Goal: Task Accomplishment & Management: Manage account settings

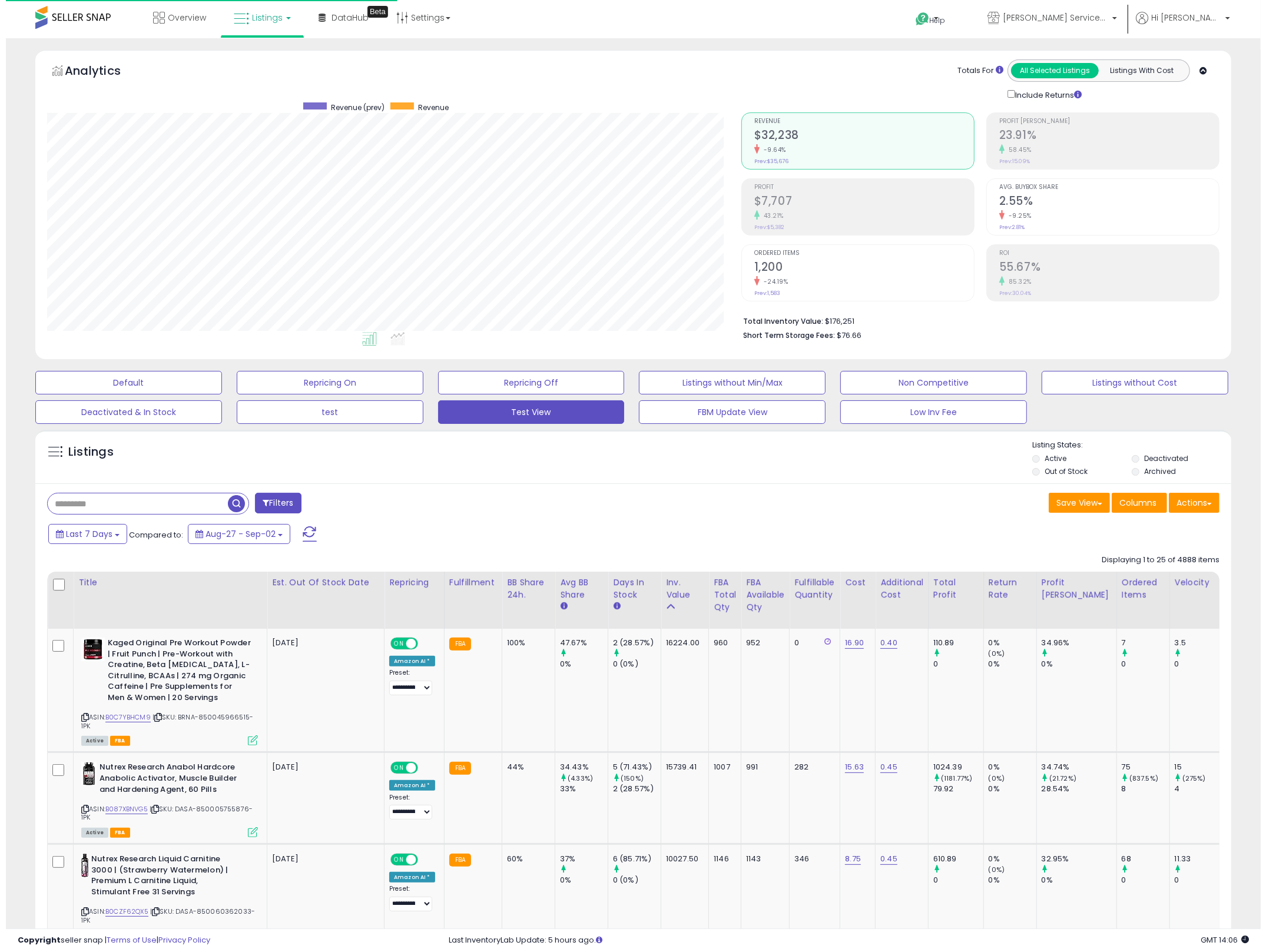
scroll to position [242, 695]
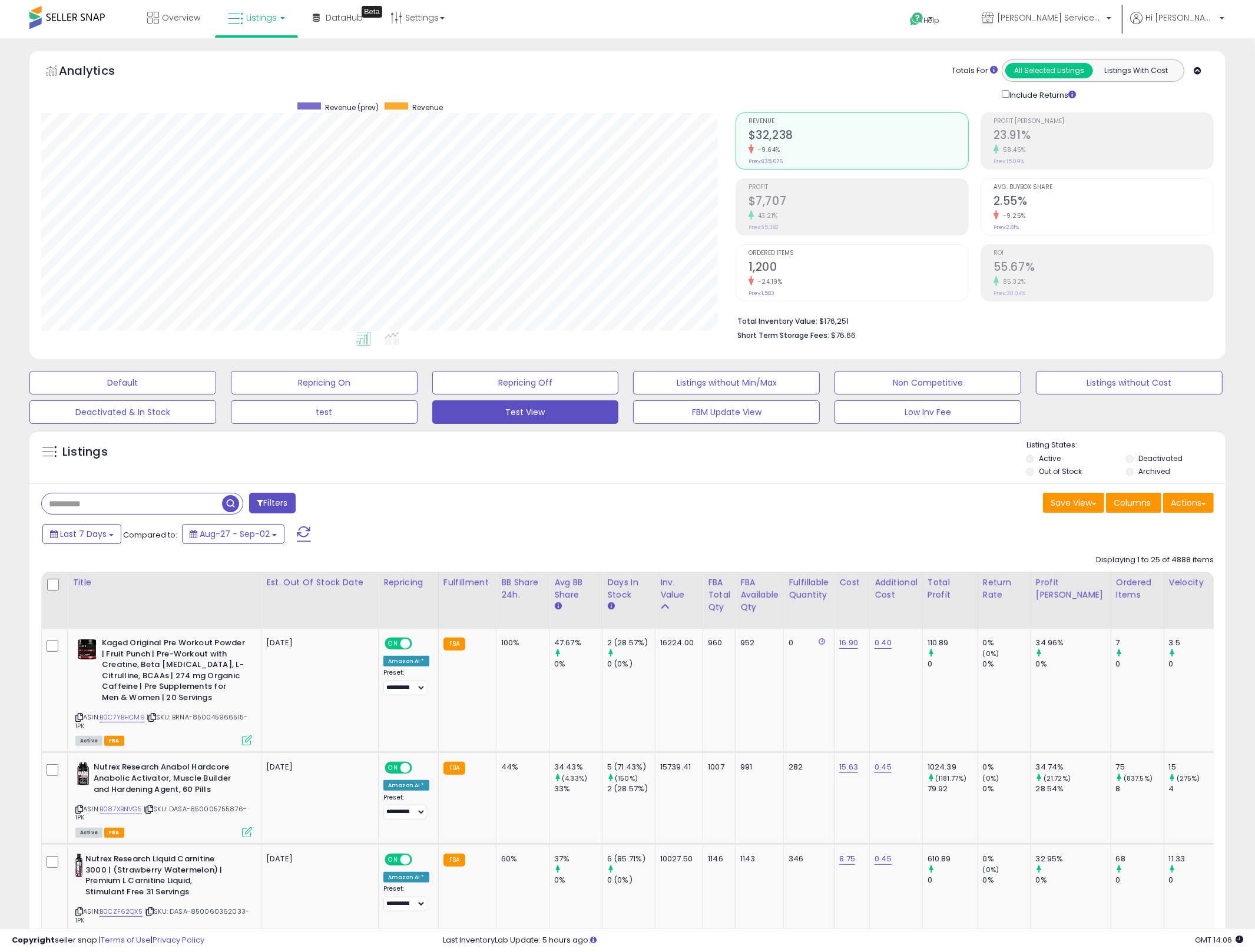
click at [230, 495] on span "button" at bounding box center [230, 503] width 17 height 17
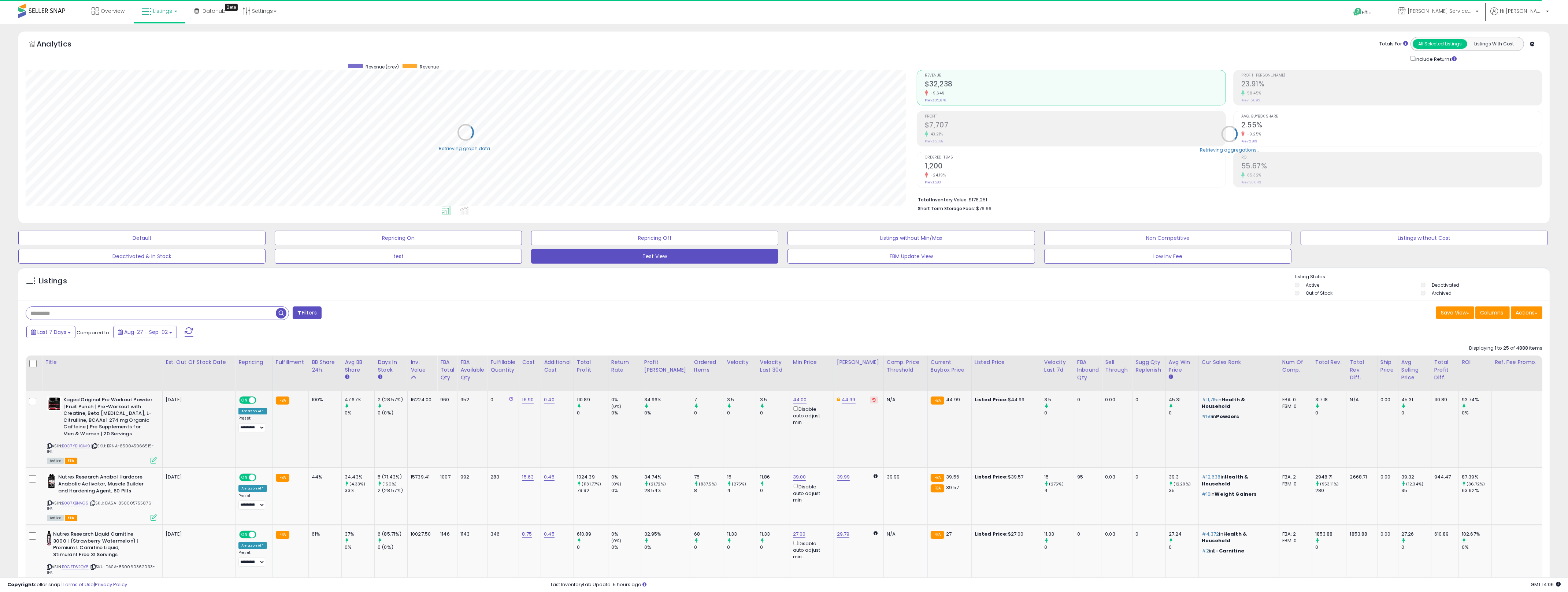
scroll to position [365845, 365324]
click at [787, 320] on div "Save View Save As New View Update Current View Columns Actions Import Import Wa…" at bounding box center [1166, 313] width 764 height 14
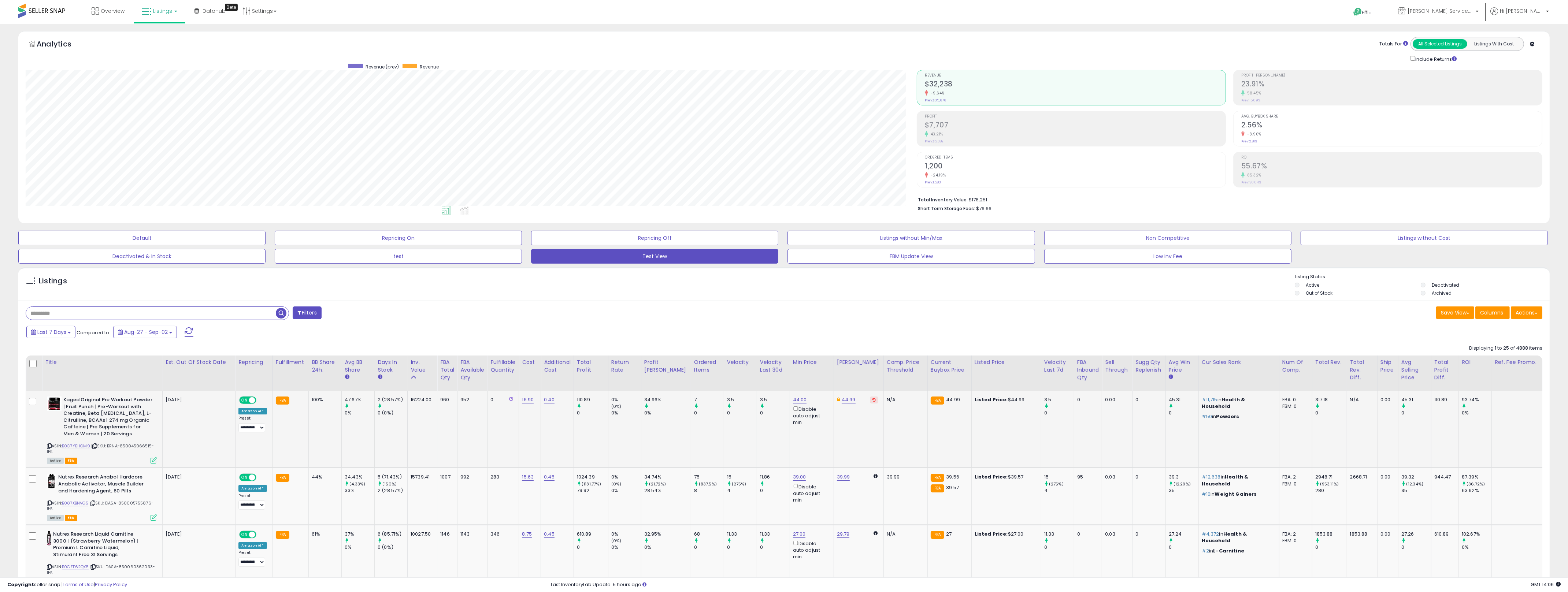
click at [787, 401] on div "93.74%" at bounding box center [1476, 400] width 30 height 7
click at [787, 445] on td "93.74% 0%" at bounding box center [1475, 429] width 33 height 77
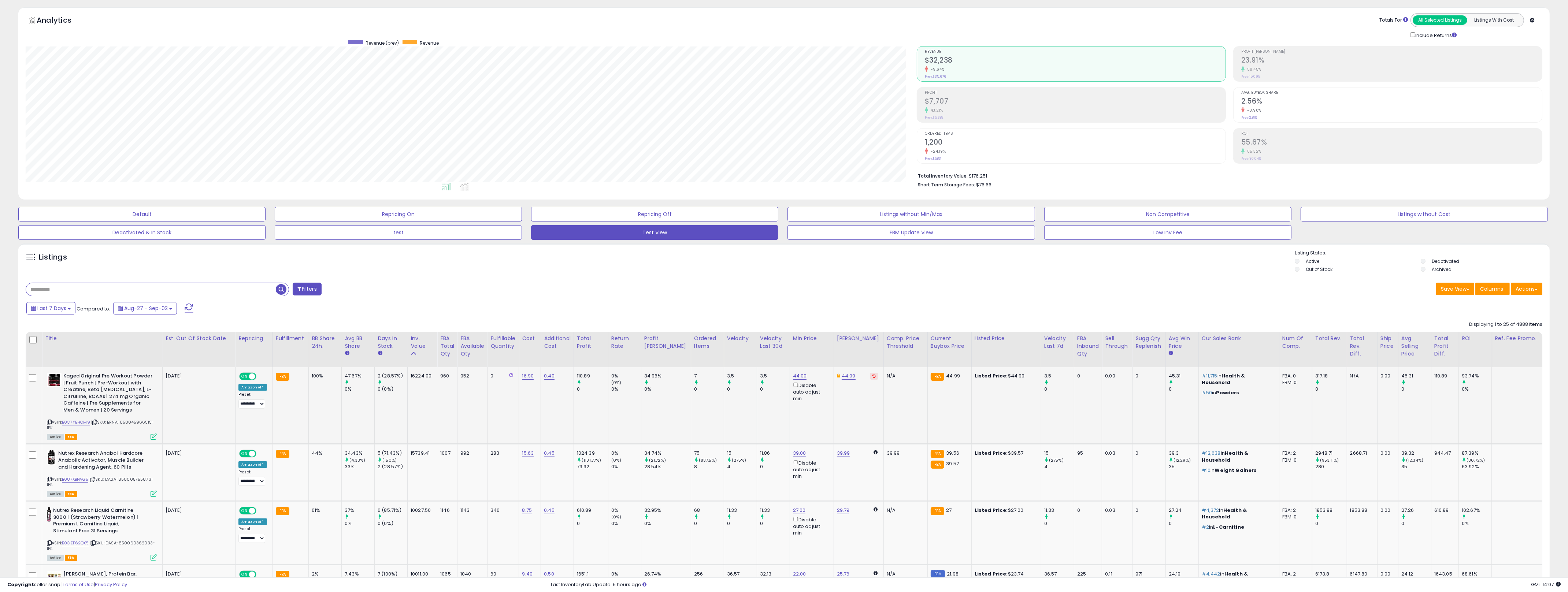
scroll to position [185, 0]
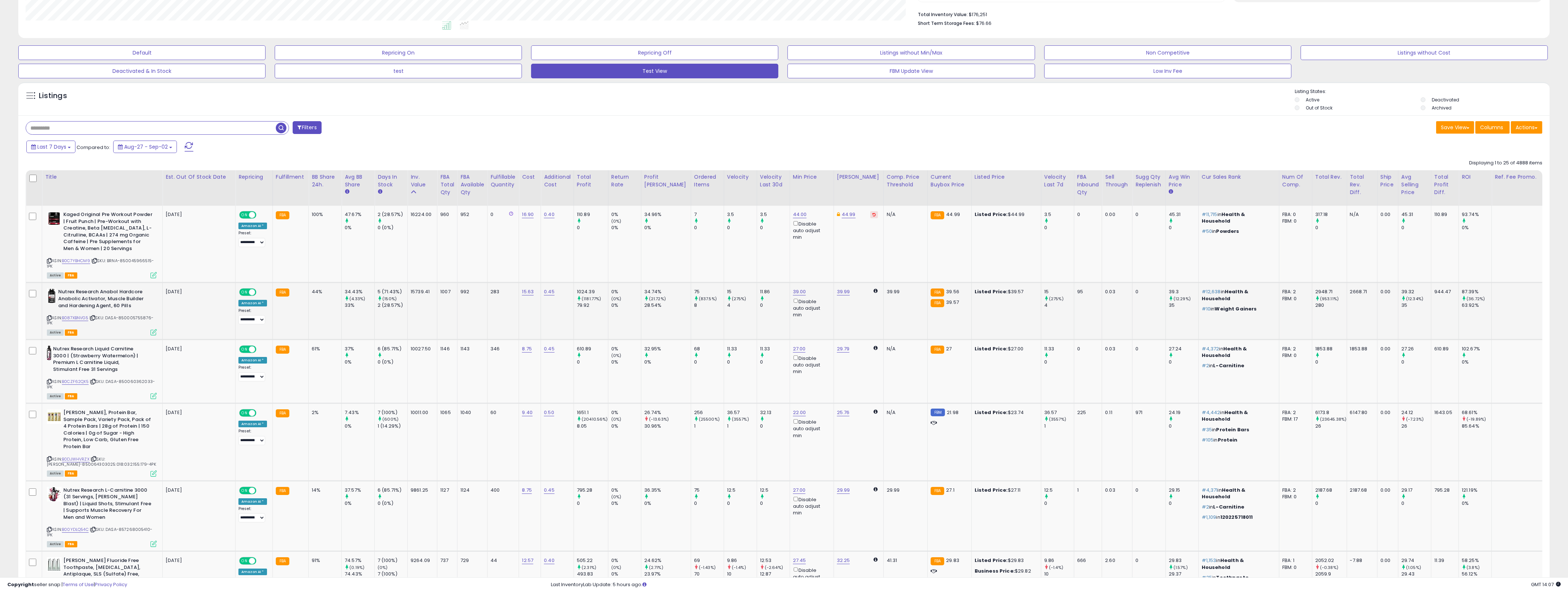
click at [787, 288] on td "87.39% (36.72%) 63.92%" at bounding box center [1475, 310] width 33 height 57
click at [787, 371] on td "102.67% 0%" at bounding box center [1475, 371] width 33 height 64
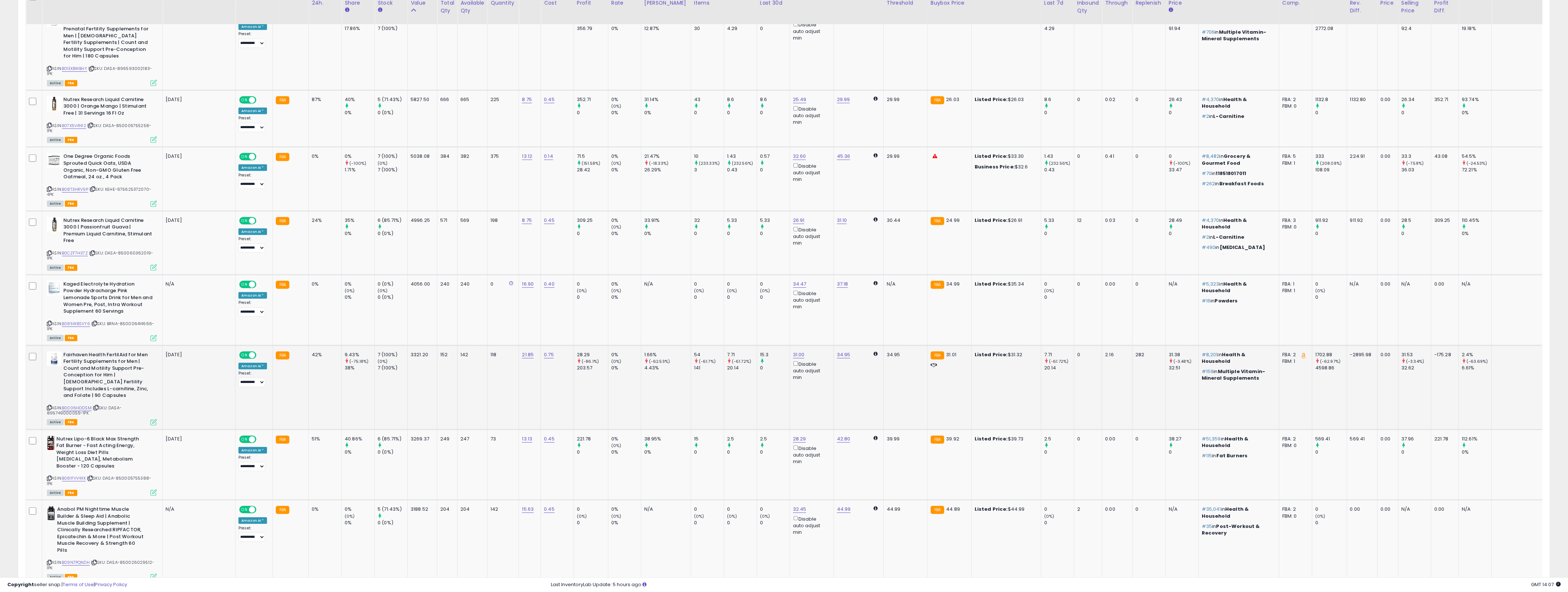
scroll to position [875, 0]
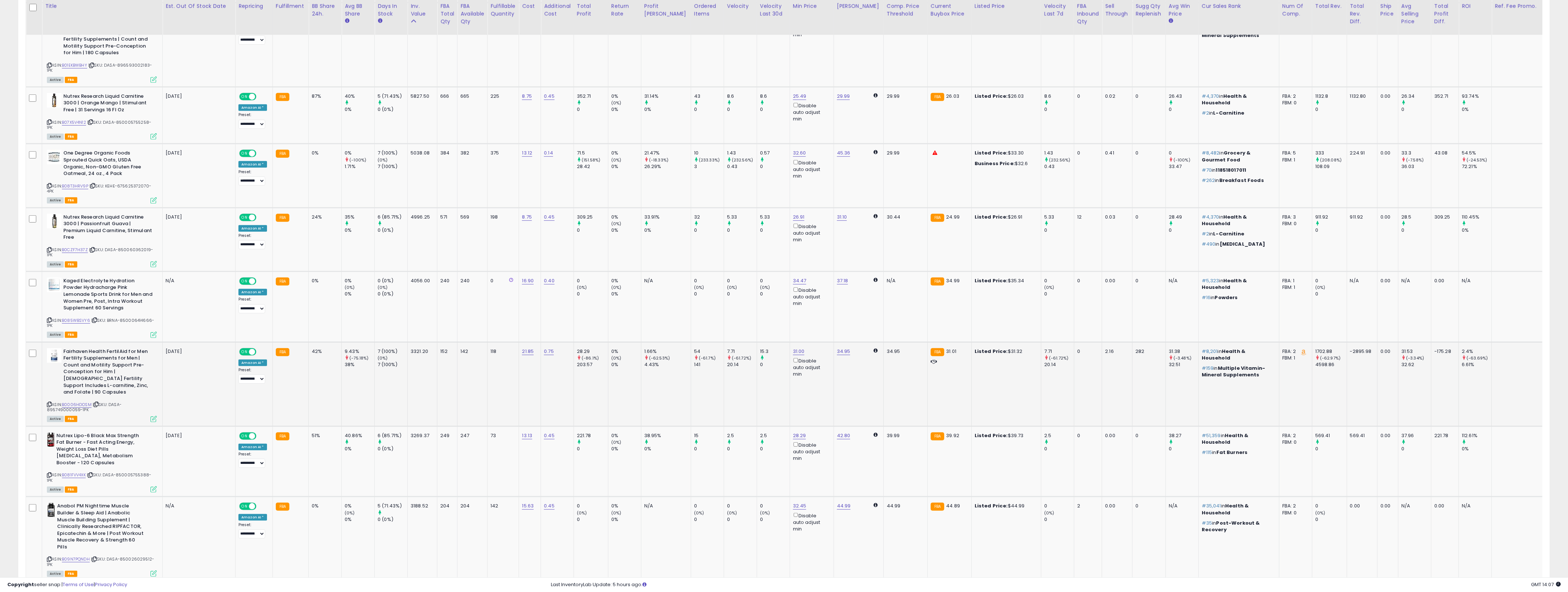
click at [787, 361] on div "6.61%" at bounding box center [1476, 364] width 30 height 7
drag, startPoint x: 1448, startPoint y: 346, endPoint x: 1440, endPoint y: 326, distance: 21.5
click at [787, 342] on td "2.4% (-63.69%) 6.61%" at bounding box center [1475, 384] width 33 height 84
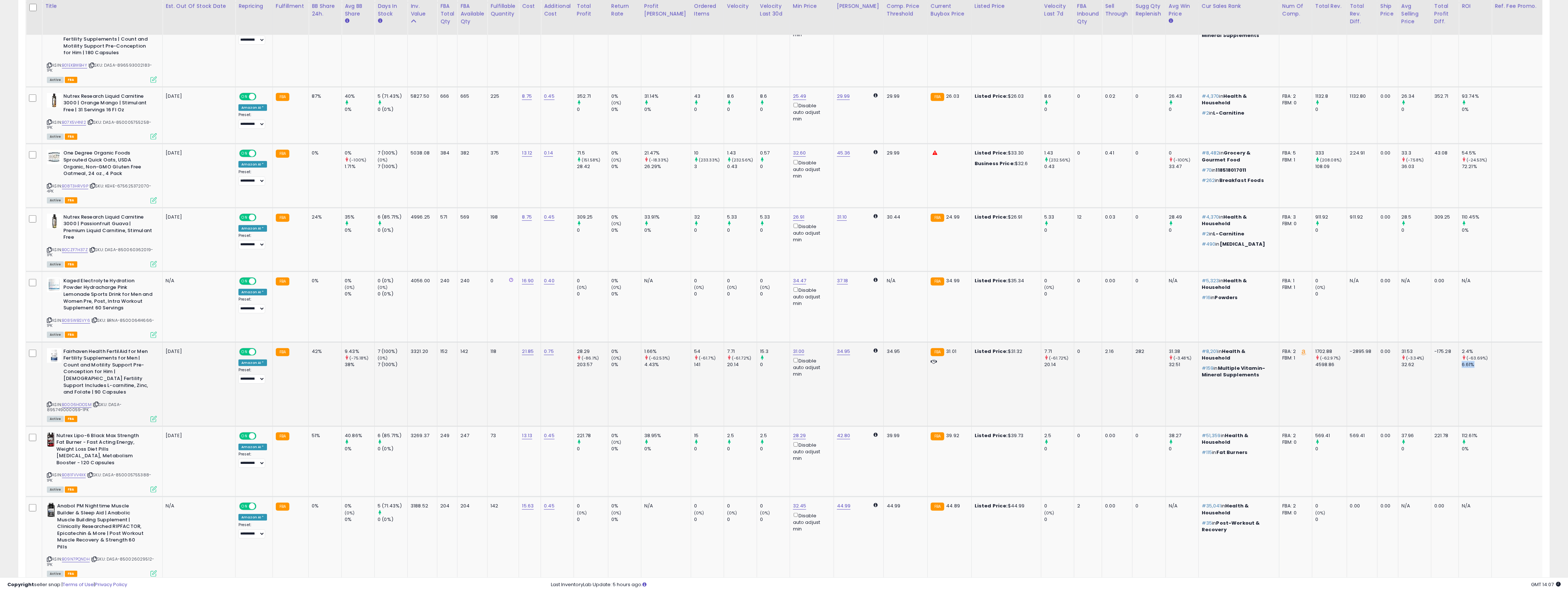
drag, startPoint x: 1450, startPoint y: 386, endPoint x: 1451, endPoint y: 391, distance: 5.1
click at [787, 389] on td "2.4% (-63.69%) 6.61%" at bounding box center [1475, 384] width 33 height 84
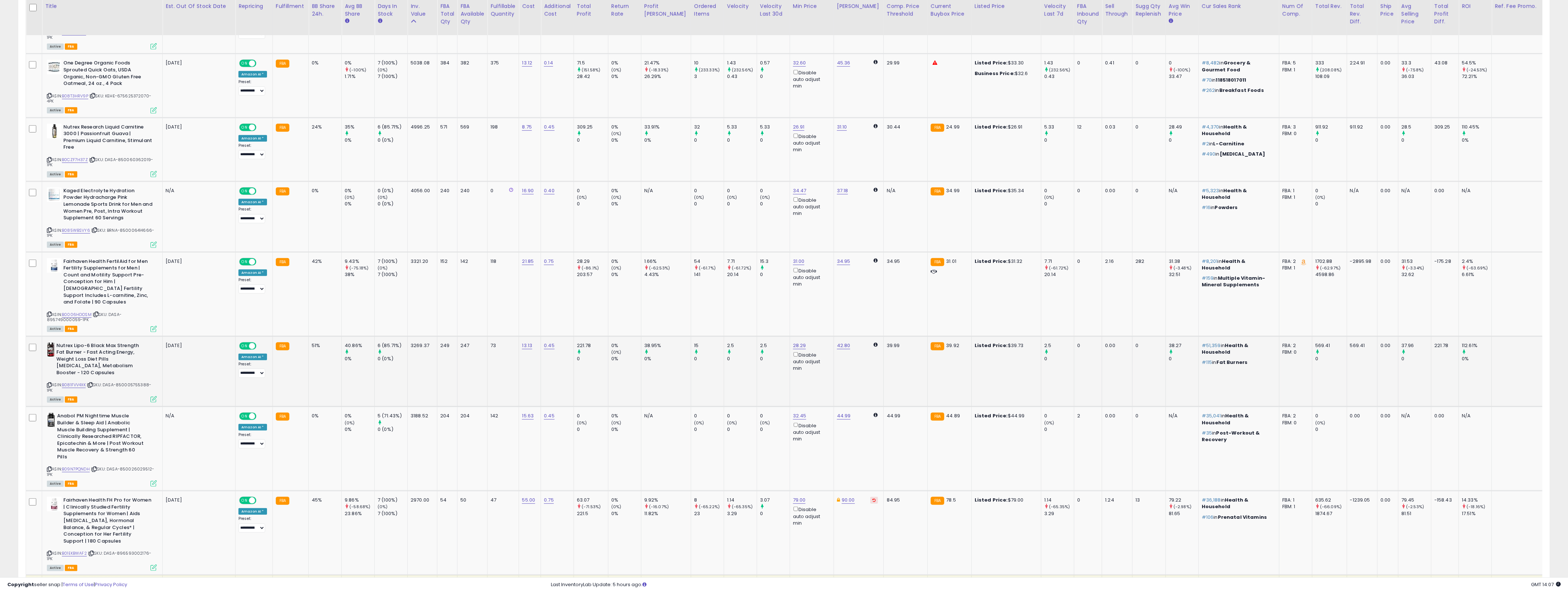
click at [787, 349] on div at bounding box center [1476, 352] width 30 height 7
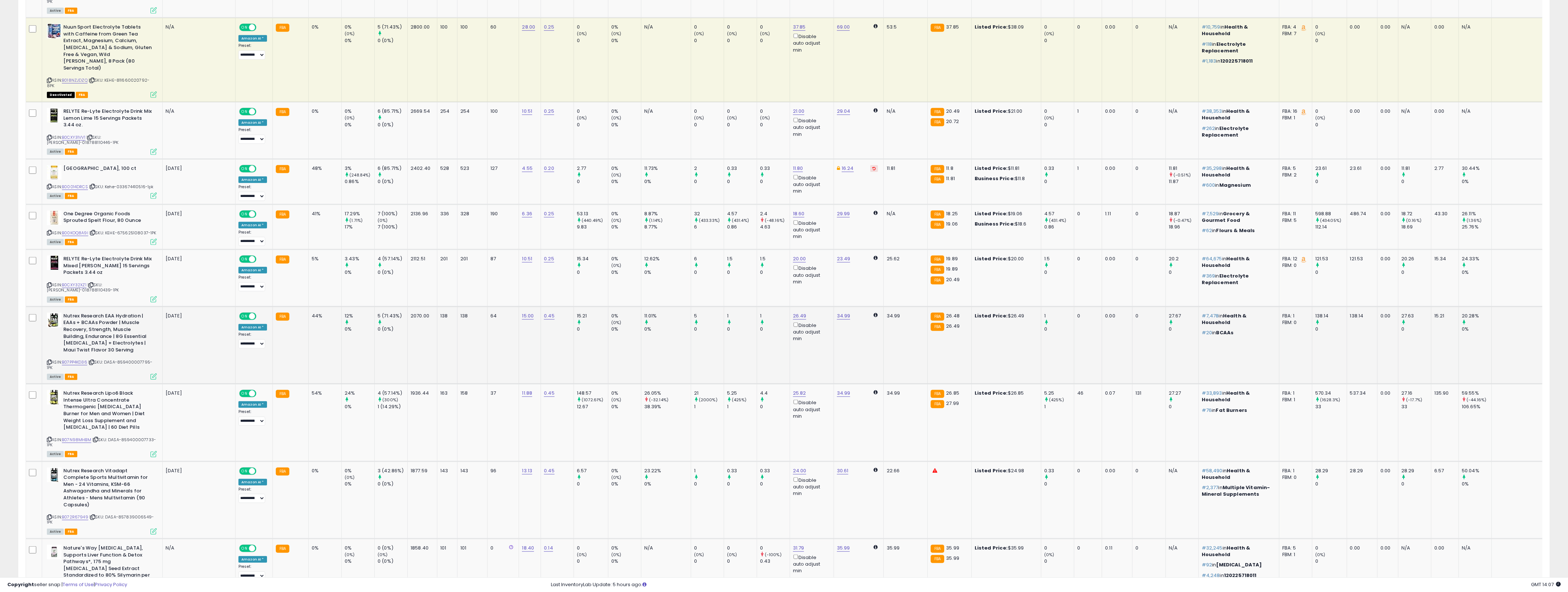
scroll to position [1553, 0]
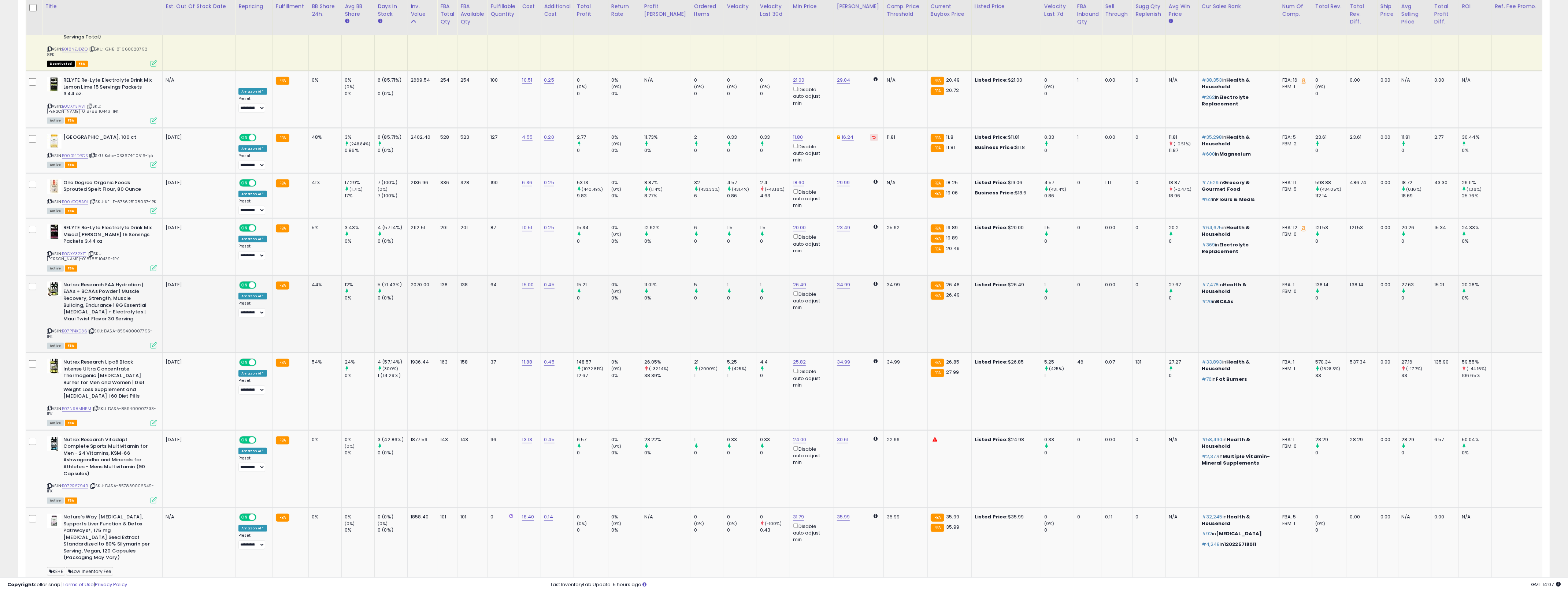
click at [787, 282] on div "20.28%" at bounding box center [1476, 285] width 30 height 7
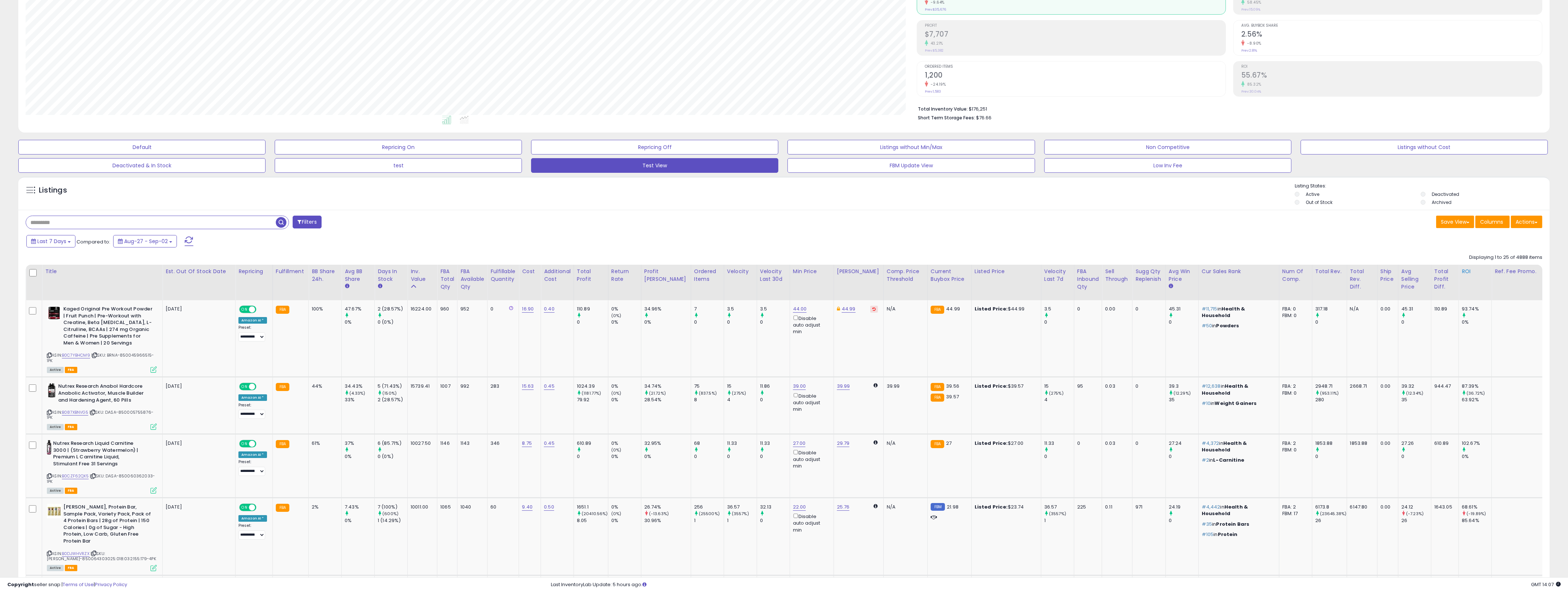
scroll to position [0, 0]
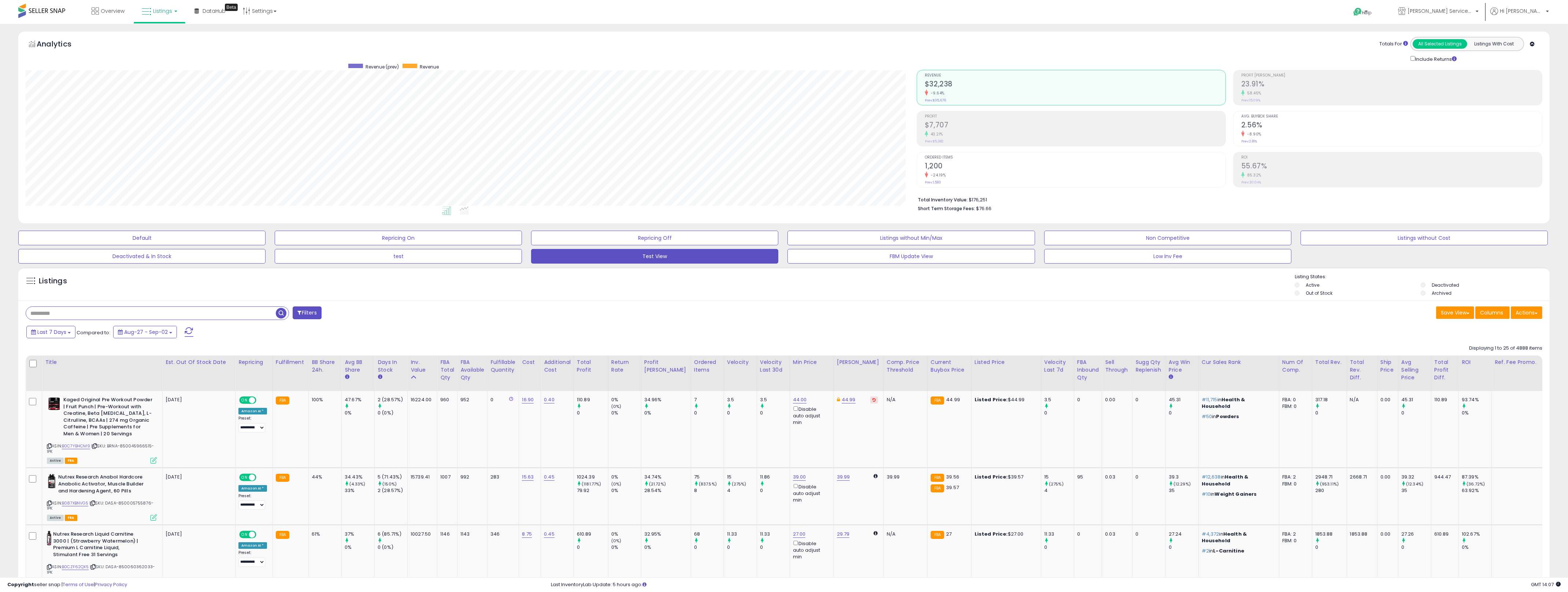
click at [787, 313] on div "Save View Save As New View Update Current View Columns Actions Import Import Wa…" at bounding box center [1166, 313] width 764 height 14
click at [787, 202] on li "Total Inventory Value: $176,251" at bounding box center [1227, 199] width 619 height 9
click at [787, 45] on div "Totals For All Selected Listings Listings With Cost Include Returns" at bounding box center [1226, 50] width 620 height 26
drag, startPoint x: 698, startPoint y: 415, endPoint x: 700, endPoint y: 433, distance: 18.1
click at [700, 433] on td "7 0" at bounding box center [707, 429] width 33 height 77
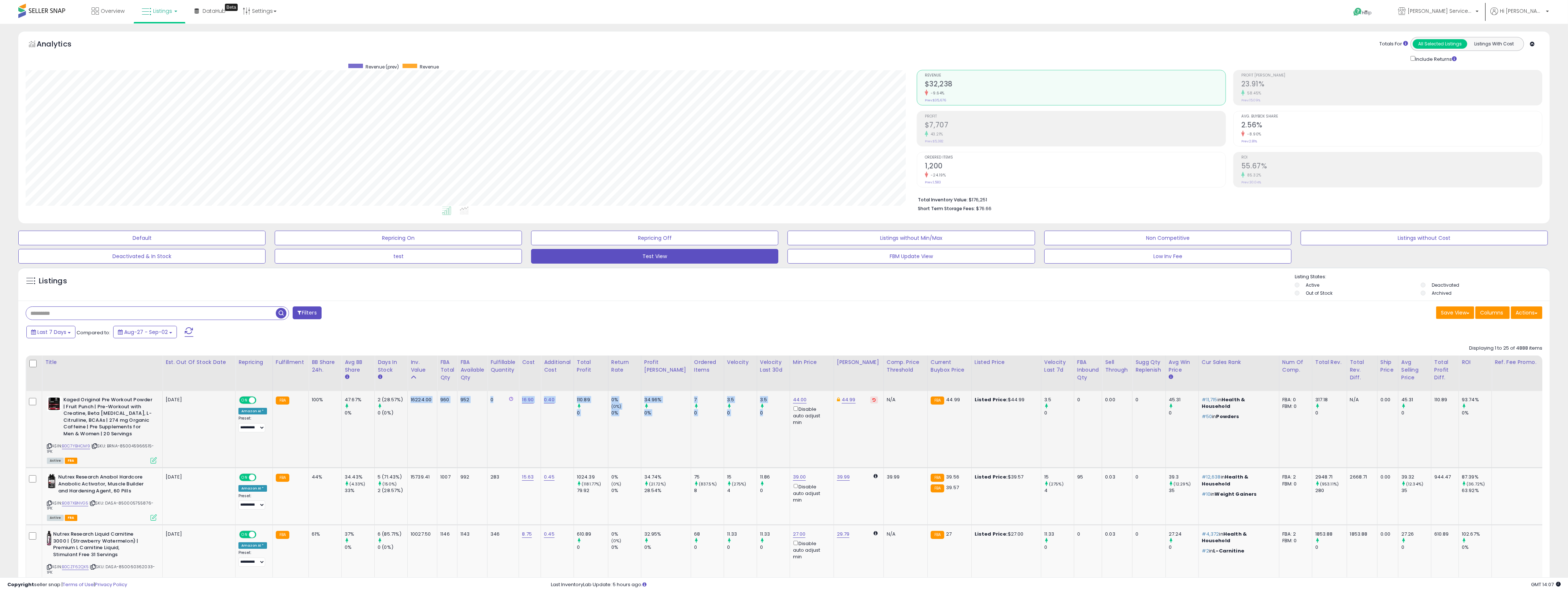
drag, startPoint x: 749, startPoint y: 426, endPoint x: 397, endPoint y: 417, distance: 352.1
click at [397, 417] on tr "Kaged Original Pre Workout Powder | Fruit Punch | Pre-Workout with Creatine, Be…" at bounding box center [826, 429] width 1601 height 77
click at [397, 417] on td "2 (28.57%) 0 (0%)" at bounding box center [391, 429] width 33 height 77
click at [375, 418] on td "2 (28.57%) 0 (0%)" at bounding box center [391, 429] width 33 height 77
drag, startPoint x: 483, startPoint y: 415, endPoint x: 496, endPoint y: 416, distance: 13.0
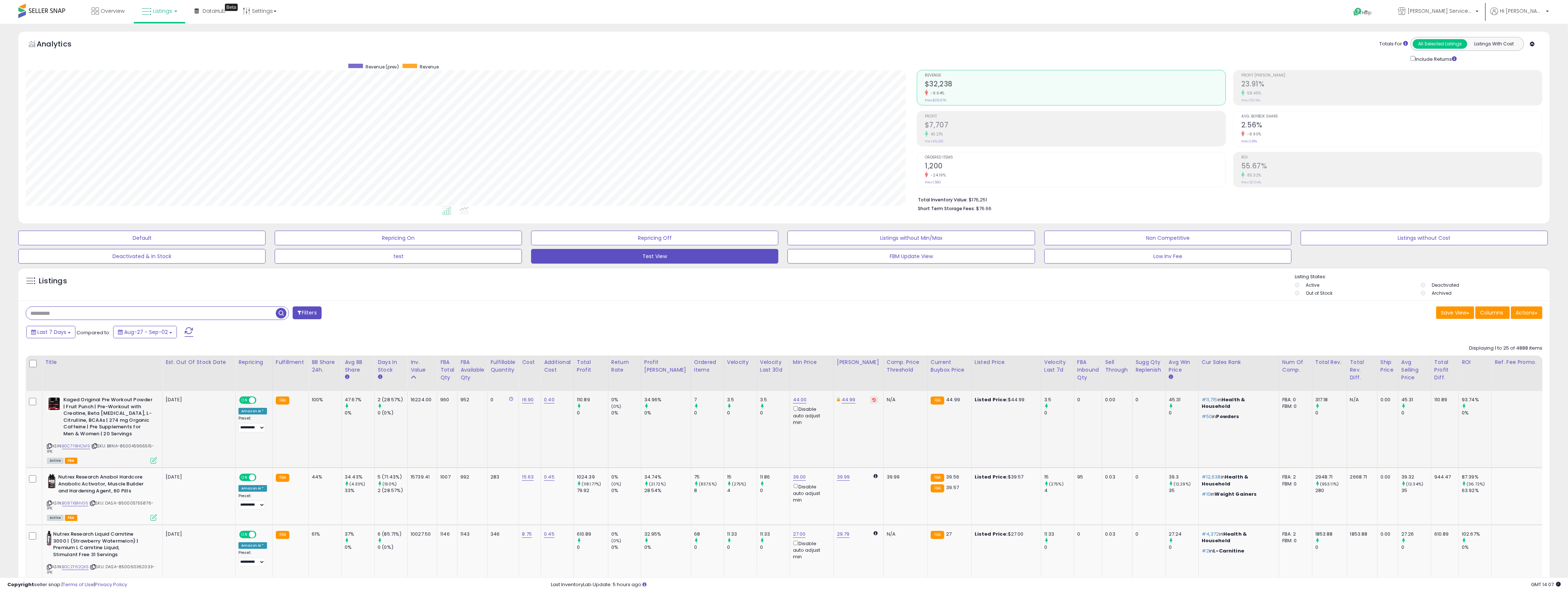
click at [483, 415] on td "952" at bounding box center [472, 429] width 30 height 77
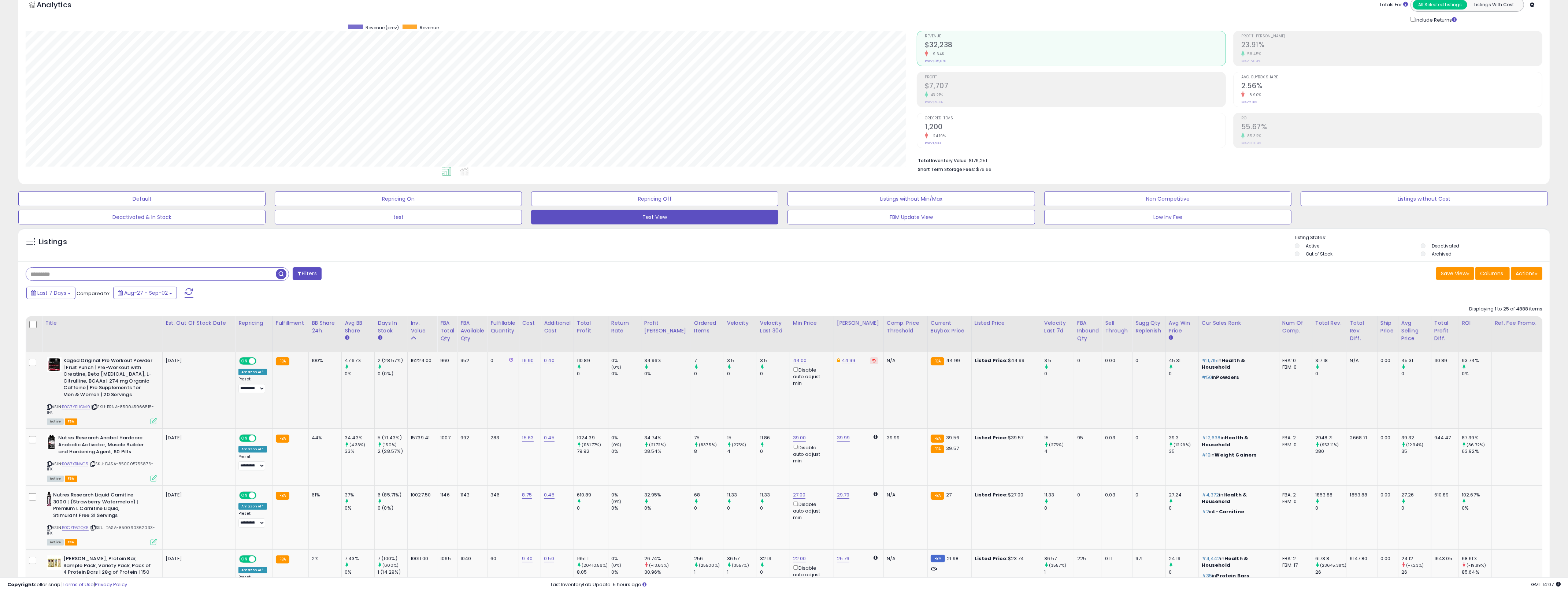
scroll to position [192, 0]
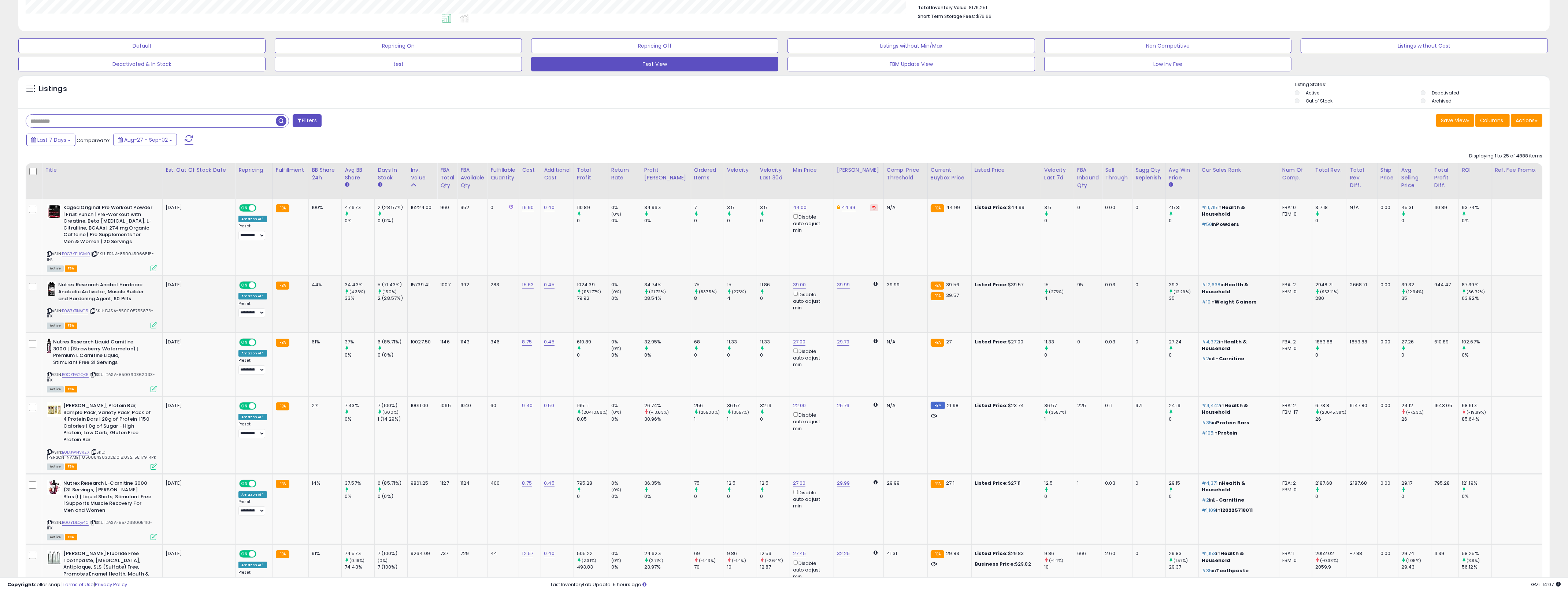
click at [480, 310] on td "992" at bounding box center [472, 304] width 30 height 57
click at [660, 312] on td "34.74% (21.72%) 28.54%" at bounding box center [665, 304] width 50 height 57
click at [73, 312] on link "B087XBNVG5" at bounding box center [75, 311] width 26 height 6
click at [111, 125] on input "text" at bounding box center [151, 121] width 250 height 13
type input "*********"
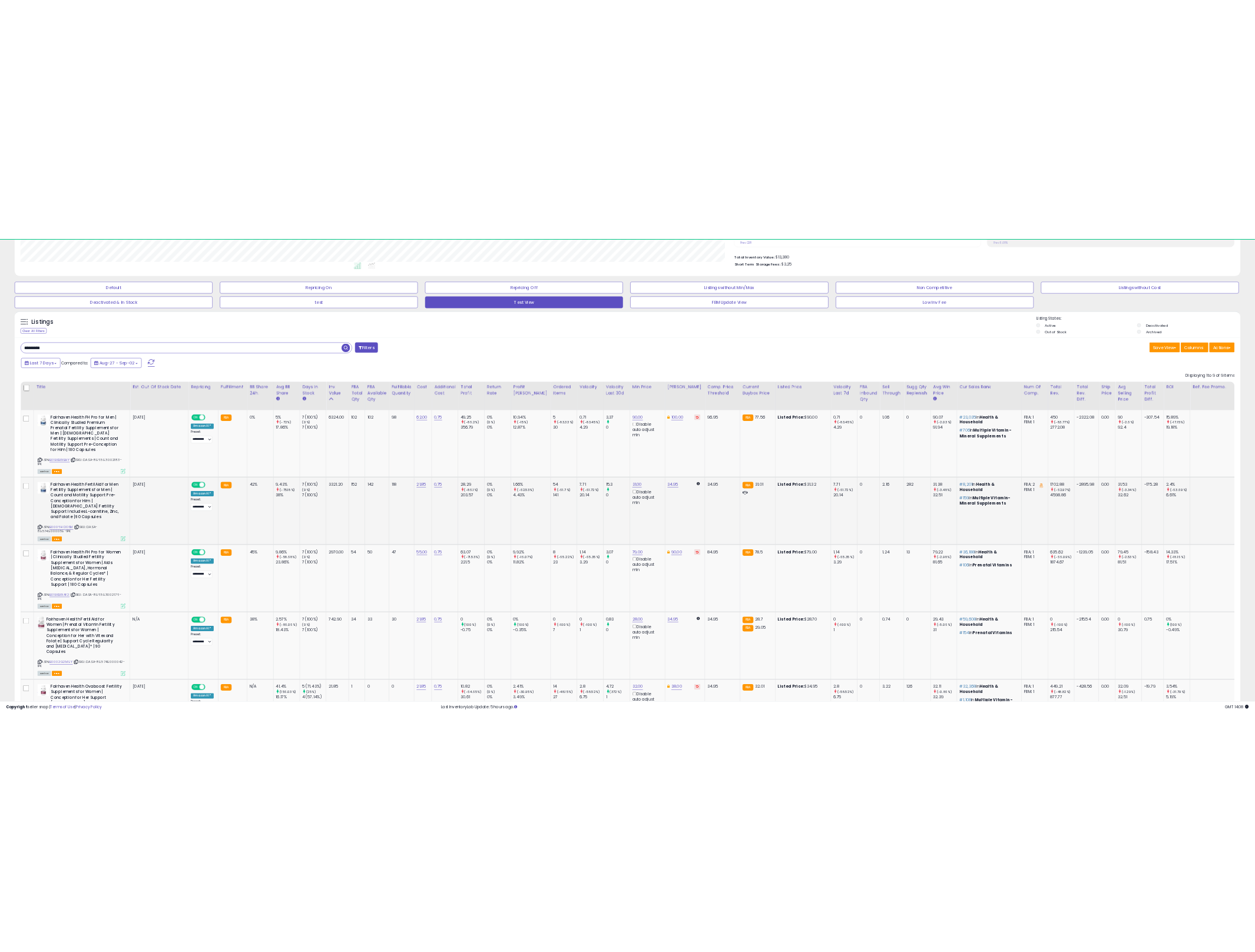
scroll to position [242, 1432]
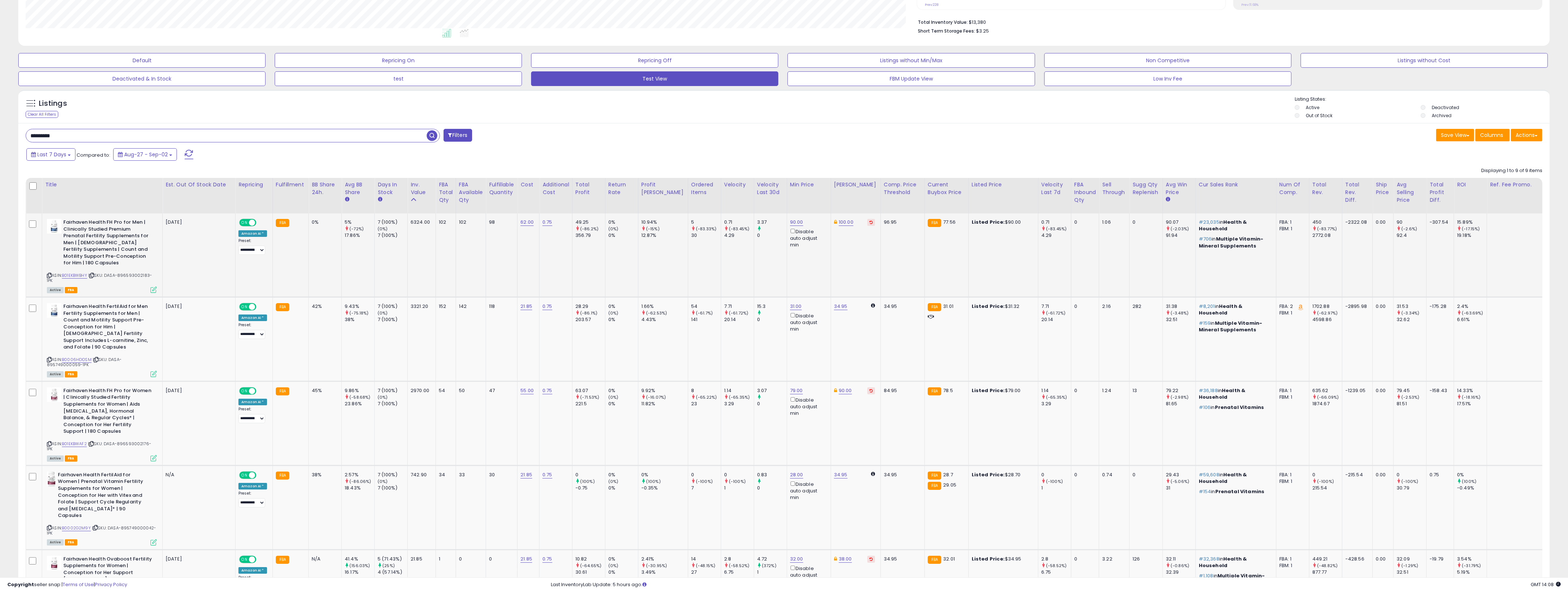
click at [787, 219] on div "90.00 Disable auto adjust min" at bounding box center [808, 233] width 35 height 30
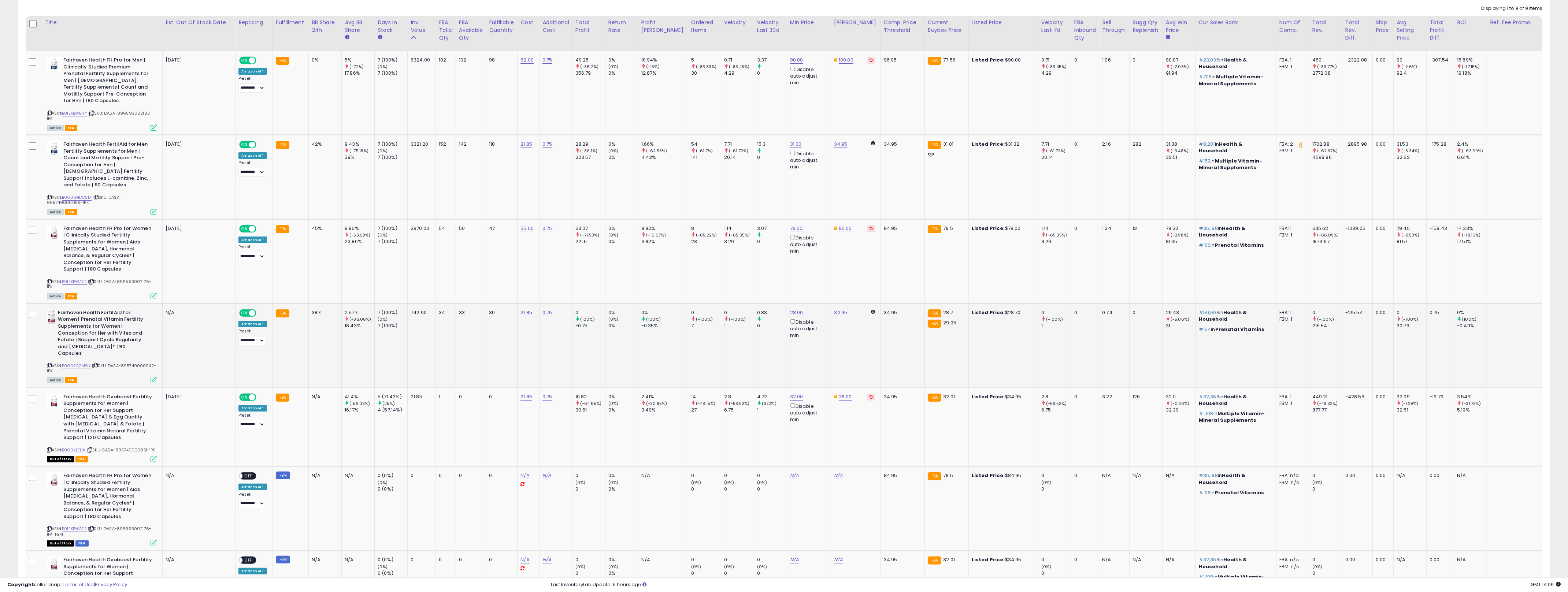
scroll to position [265, 0]
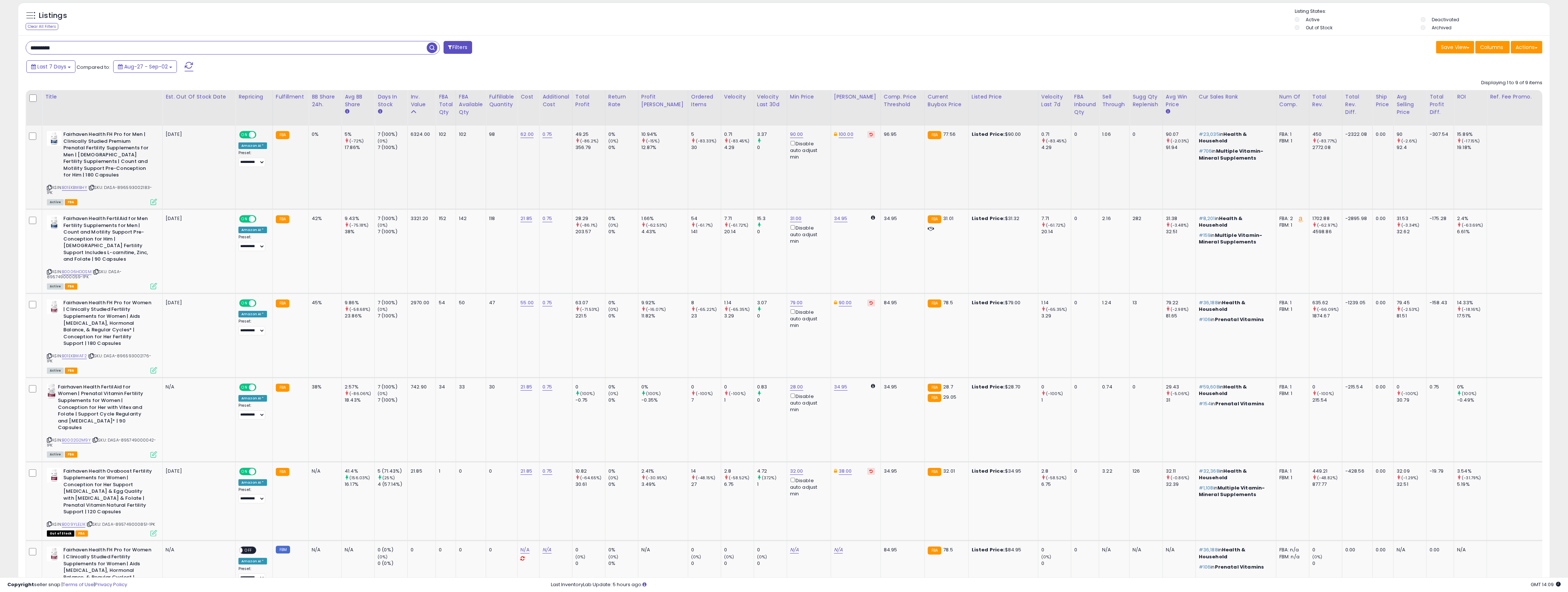
click at [754, 167] on td "3.37 0" at bounding box center [770, 167] width 33 height 84
click at [787, 181] on td "100.00" at bounding box center [855, 167] width 50 height 84
click at [787, 131] on link "90.00" at bounding box center [797, 134] width 13 height 7
click at [753, 108] on input "*****" at bounding box center [761, 109] width 65 height 12
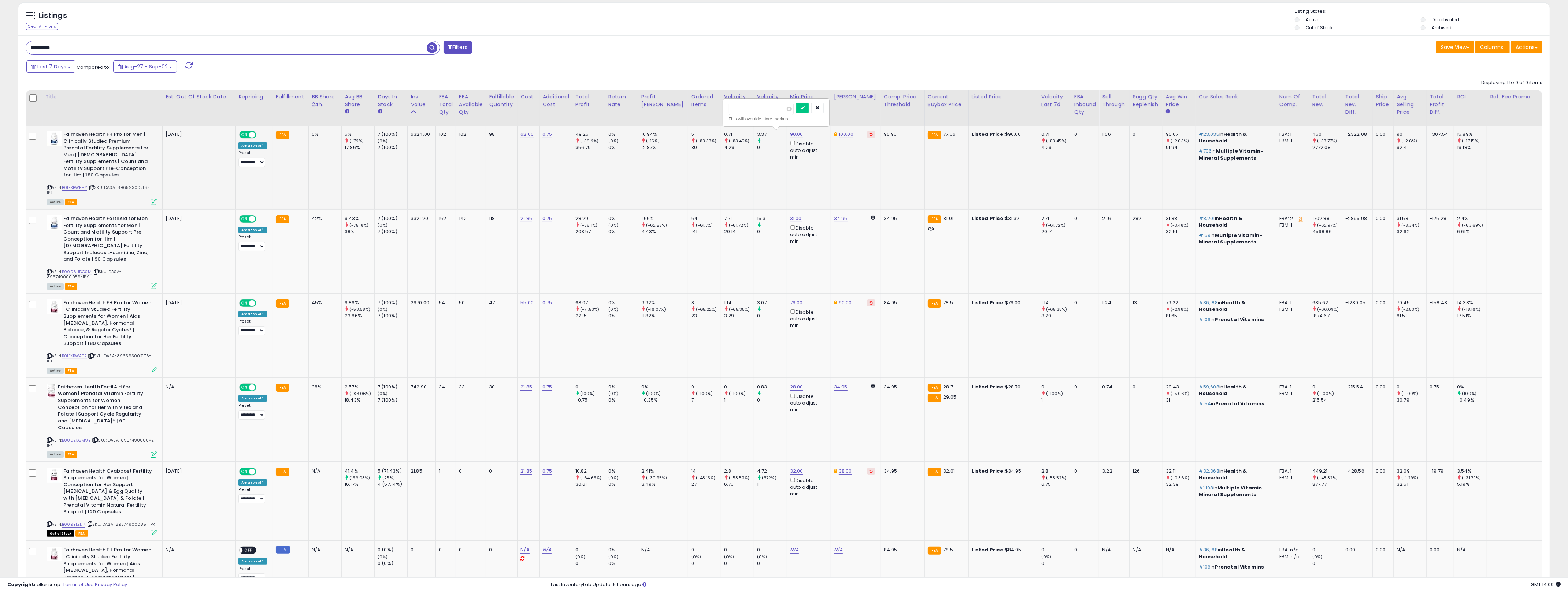
click at [753, 108] on input "*****" at bounding box center [761, 109] width 65 height 12
type input "**"
click button "submit" at bounding box center [802, 108] width 12 height 11
drag, startPoint x: 483, startPoint y: 146, endPoint x: 487, endPoint y: 191, distance: 45.2
click at [488, 181] on tr "Fairhaven Health FH Pro for Men | Clinically Studied Premium Prenatal Fertility…" at bounding box center [824, 167] width 1596 height 84
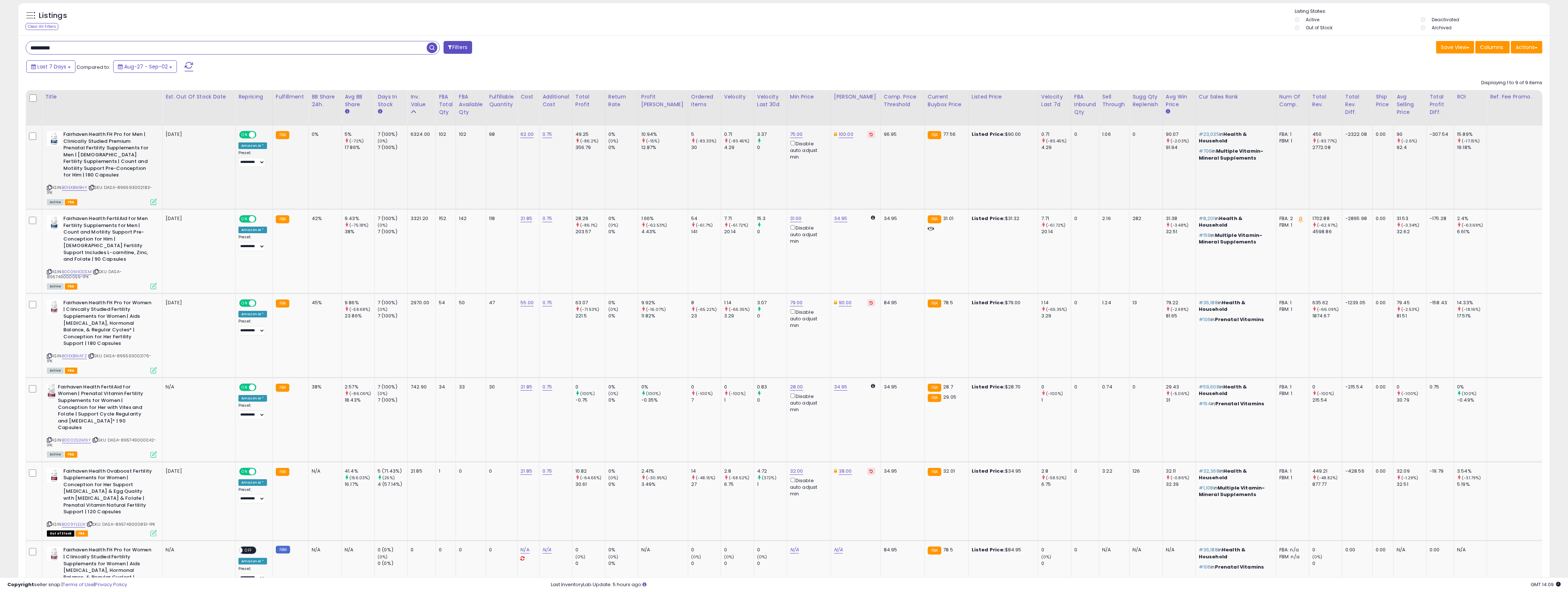
click at [521, 167] on td "62.00" at bounding box center [528, 167] width 22 height 84
click at [787, 261] on td "31.00 Disable auto adjust min" at bounding box center [809, 251] width 44 height 84
click at [787, 215] on link "31.00" at bounding box center [795, 219] width 12 height 7
click at [765, 188] on input "*****" at bounding box center [760, 186] width 65 height 12
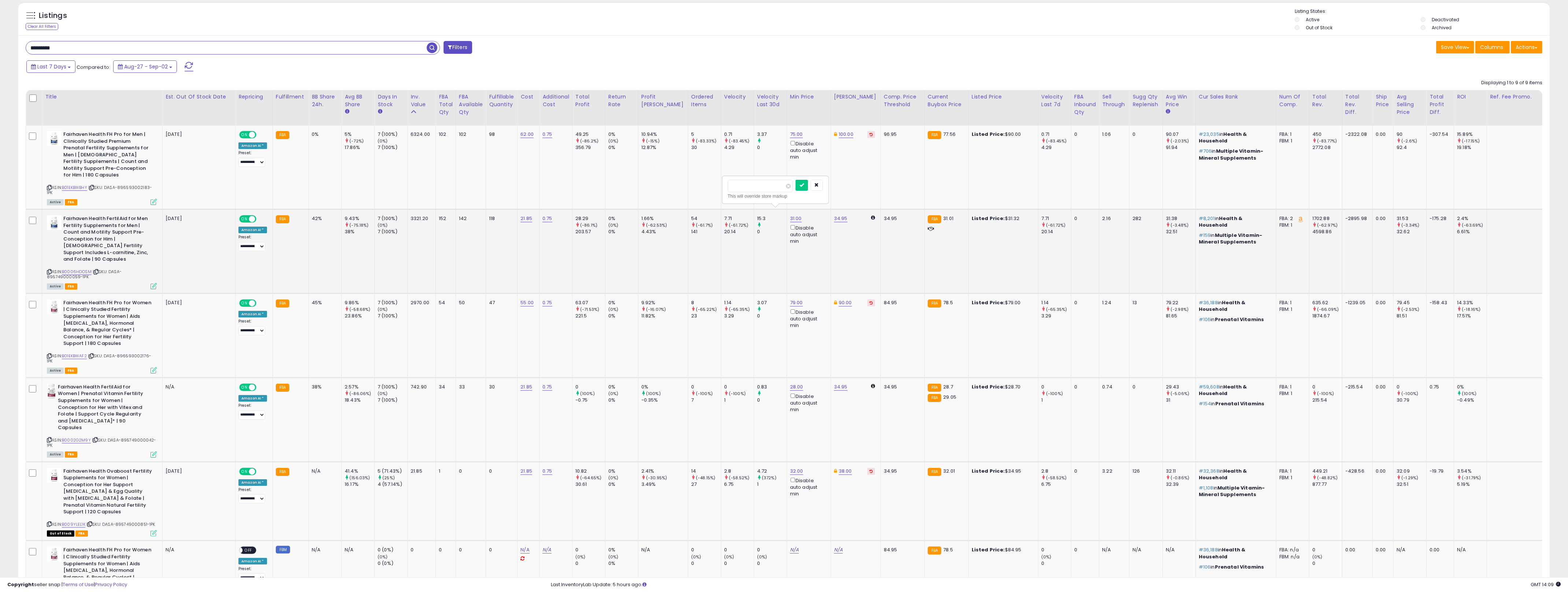
click at [765, 188] on input "*****" at bounding box center [760, 186] width 65 height 12
type input "**"
click button "submit" at bounding box center [801, 185] width 12 height 11
click at [787, 293] on td "79.00 Disable auto adjust min" at bounding box center [809, 335] width 44 height 84
click at [787, 299] on div "79.00 Disable auto adjust min" at bounding box center [808, 314] width 35 height 30
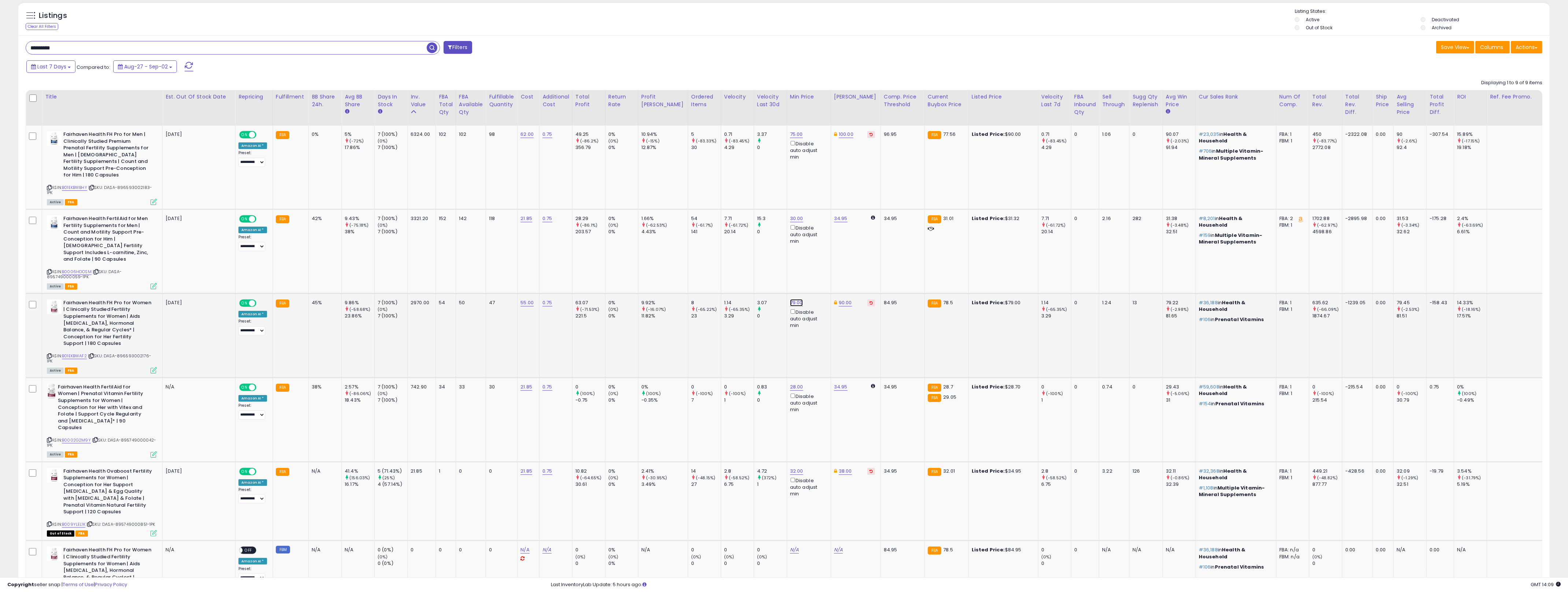
click at [787, 299] on link "79.00" at bounding box center [796, 302] width 13 height 7
click at [757, 265] on input "*****" at bounding box center [760, 263] width 65 height 12
type input "**"
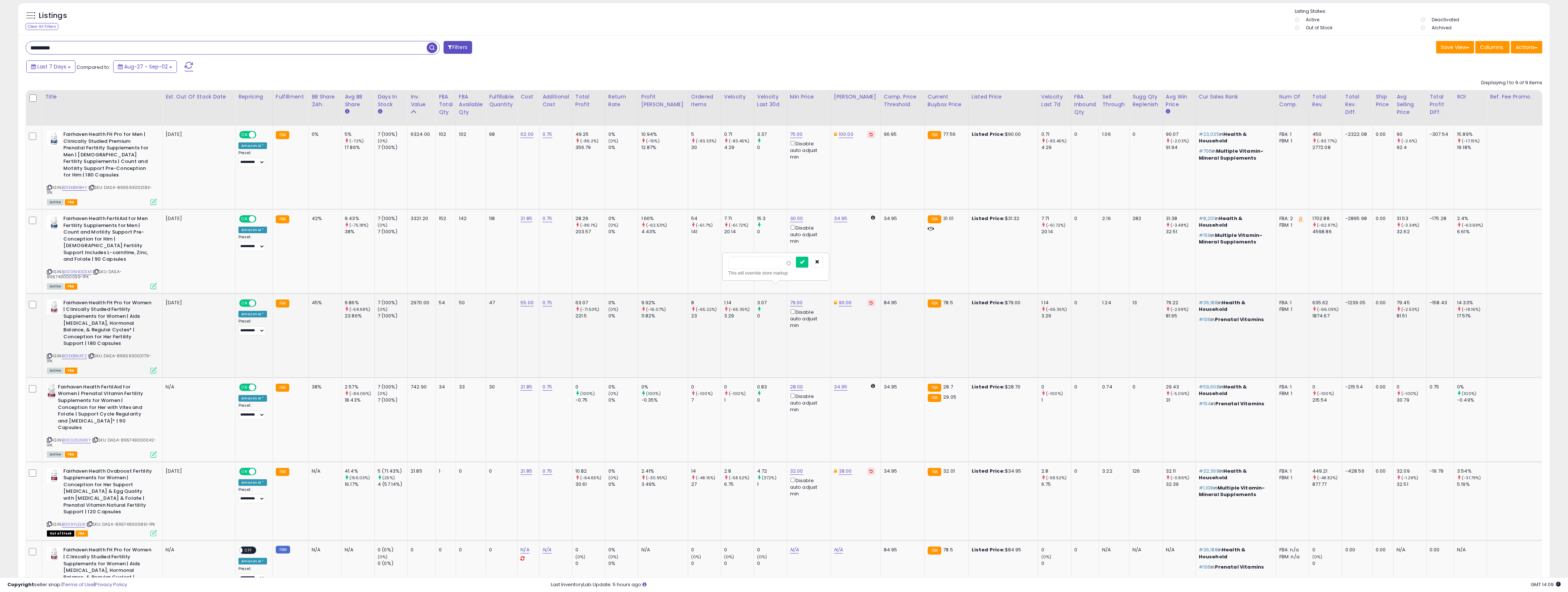
click button "submit" at bounding box center [802, 262] width 12 height 11
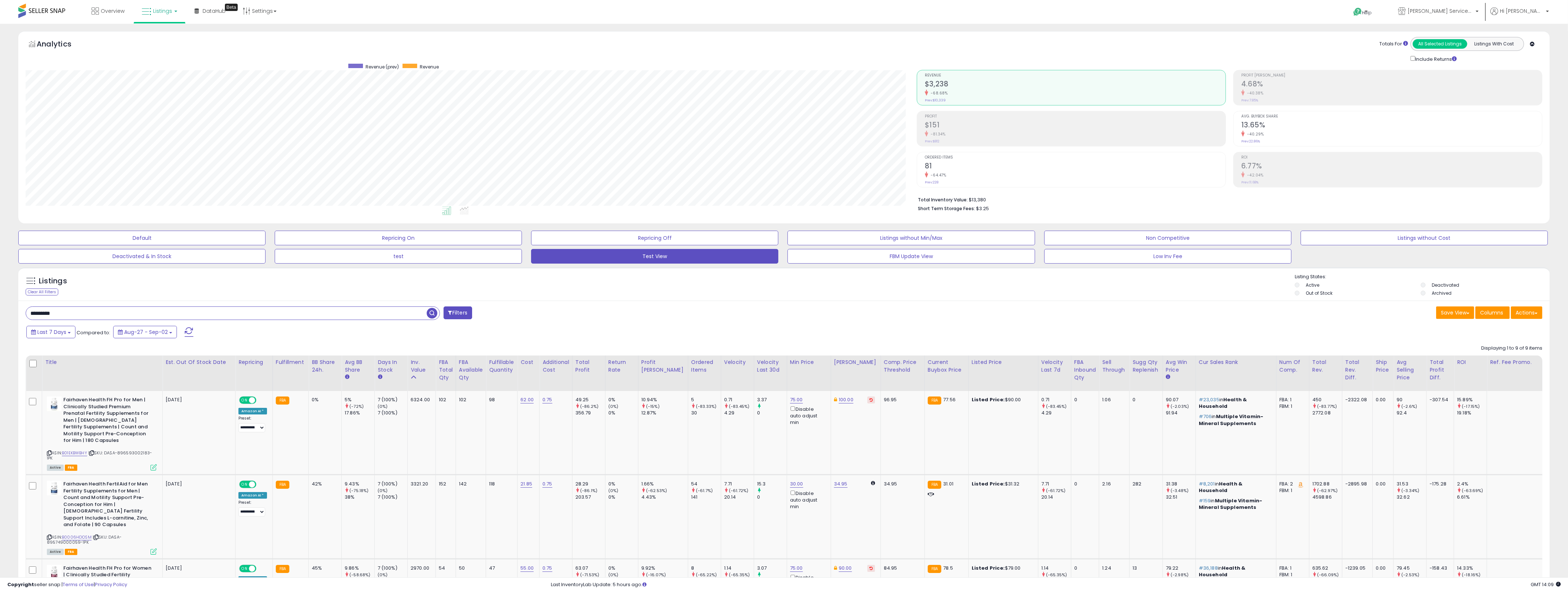
click at [669, 318] on div "********* Filters" at bounding box center [402, 313] width 764 height 15
click at [153, 457] on div "ASIN: B01EKBWBHY | SKU: DASA-896593002183-1PK Active FBA" at bounding box center [102, 433] width 110 height 73
click at [153, 464] on icon at bounding box center [153, 467] width 6 height 6
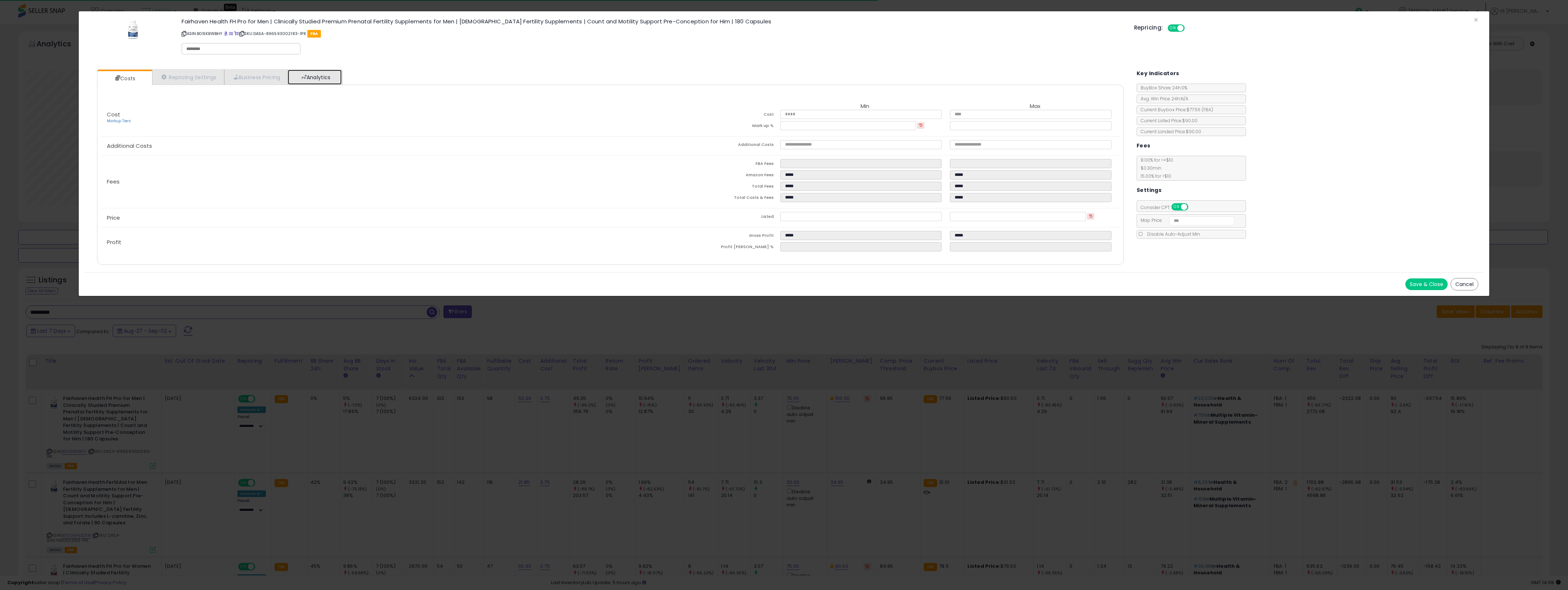
click at [310, 77] on link "Analytics" at bounding box center [315, 77] width 54 height 15
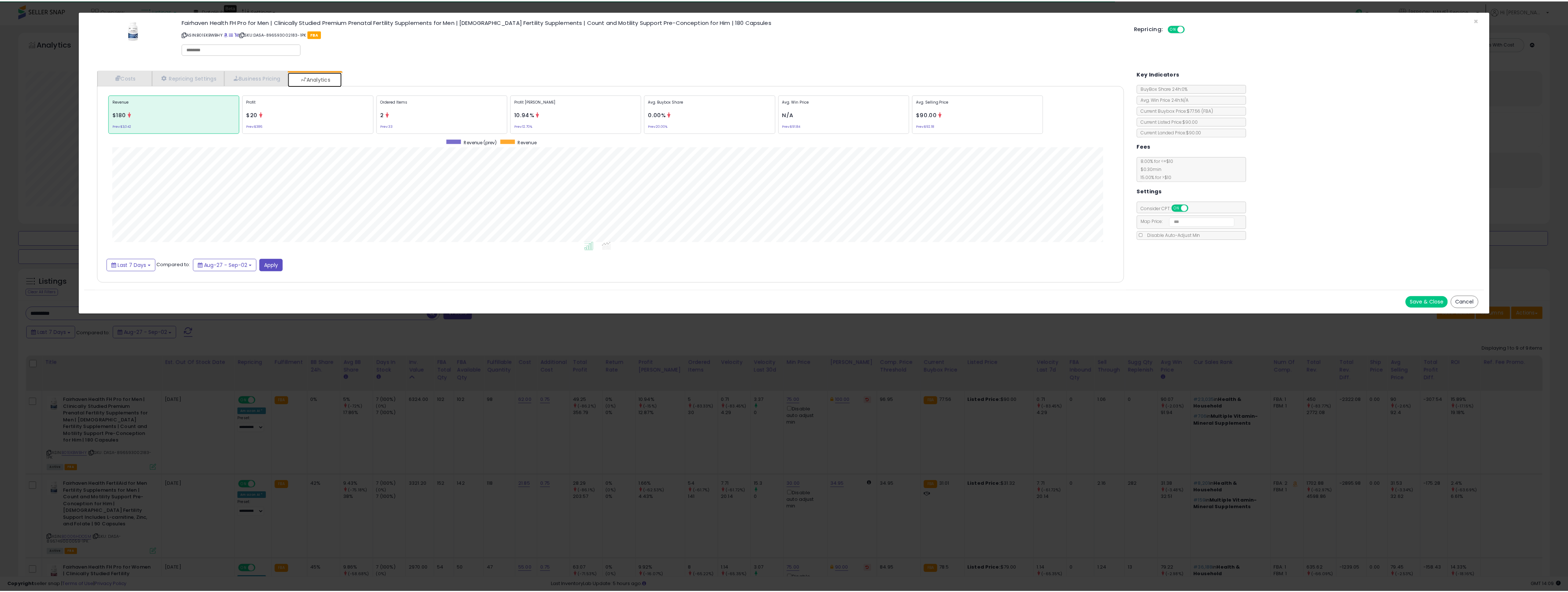
scroll to position [225, 1045]
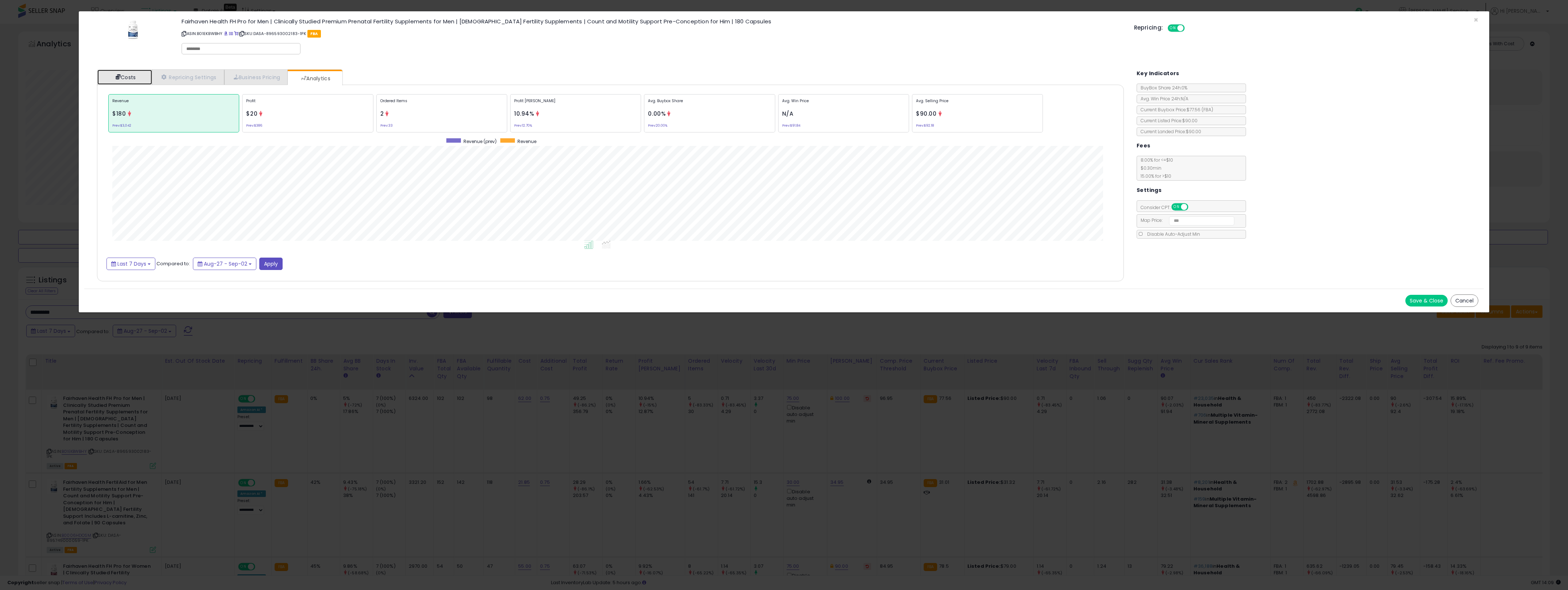
click at [122, 76] on link "Costs" at bounding box center [125, 77] width 55 height 15
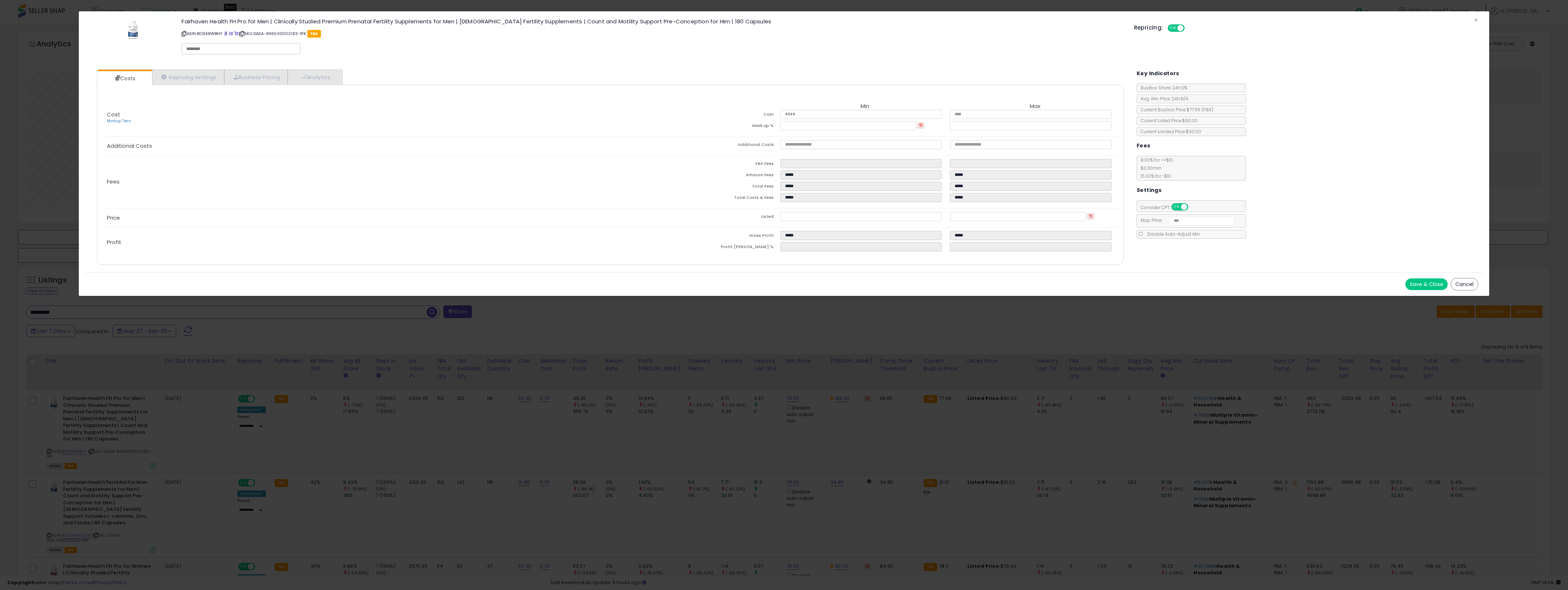
click at [558, 424] on div "× Close Fairhaven Health FH Pro for Men | Clinically Studied Premium Prenatal F…" at bounding box center [784, 295] width 1568 height 590
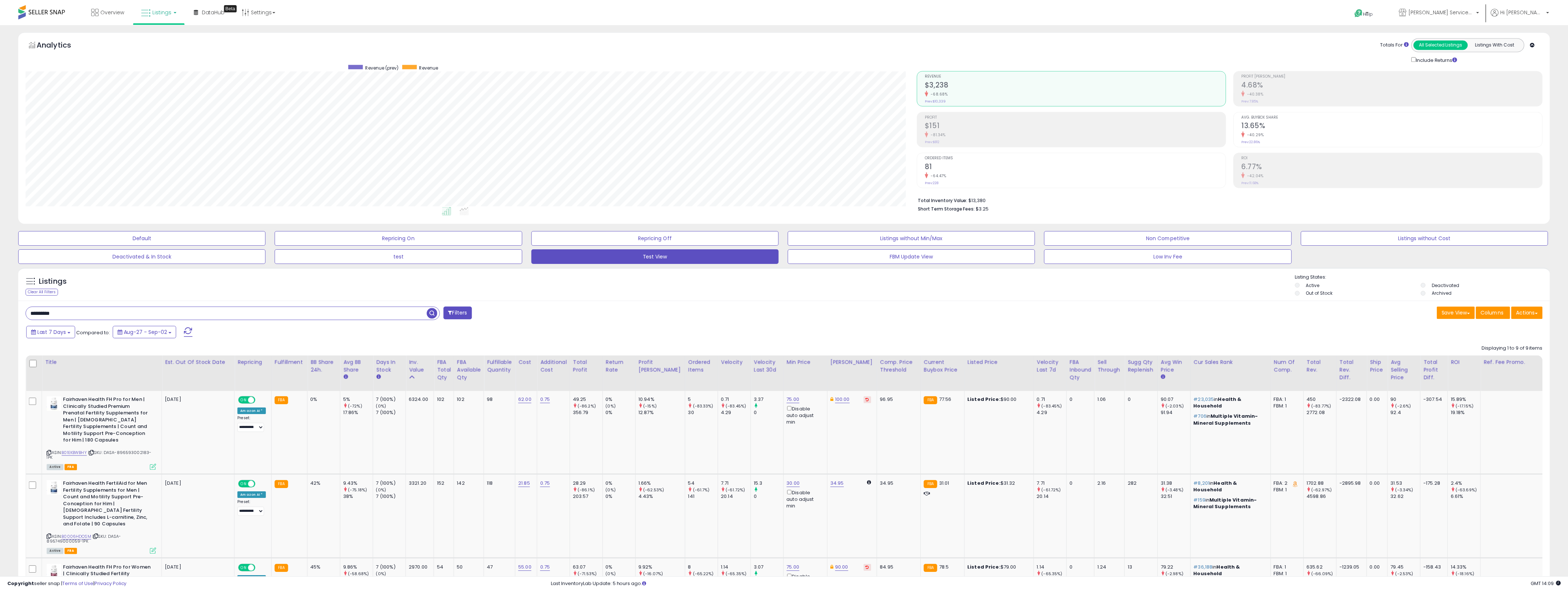
scroll to position [365845, 365324]
click at [787, 442] on td "75.00 Disable auto adjust min" at bounding box center [809, 433] width 44 height 84
click at [754, 444] on td "3.37 0" at bounding box center [770, 433] width 33 height 84
drag, startPoint x: 751, startPoint y: 433, endPoint x: 306, endPoint y: 404, distance: 445.9
click at [306, 404] on tr "Fairhaven Health FH Pro for Men | Clinically Studied Premium Prenatal Fertility…" at bounding box center [824, 433] width 1596 height 84
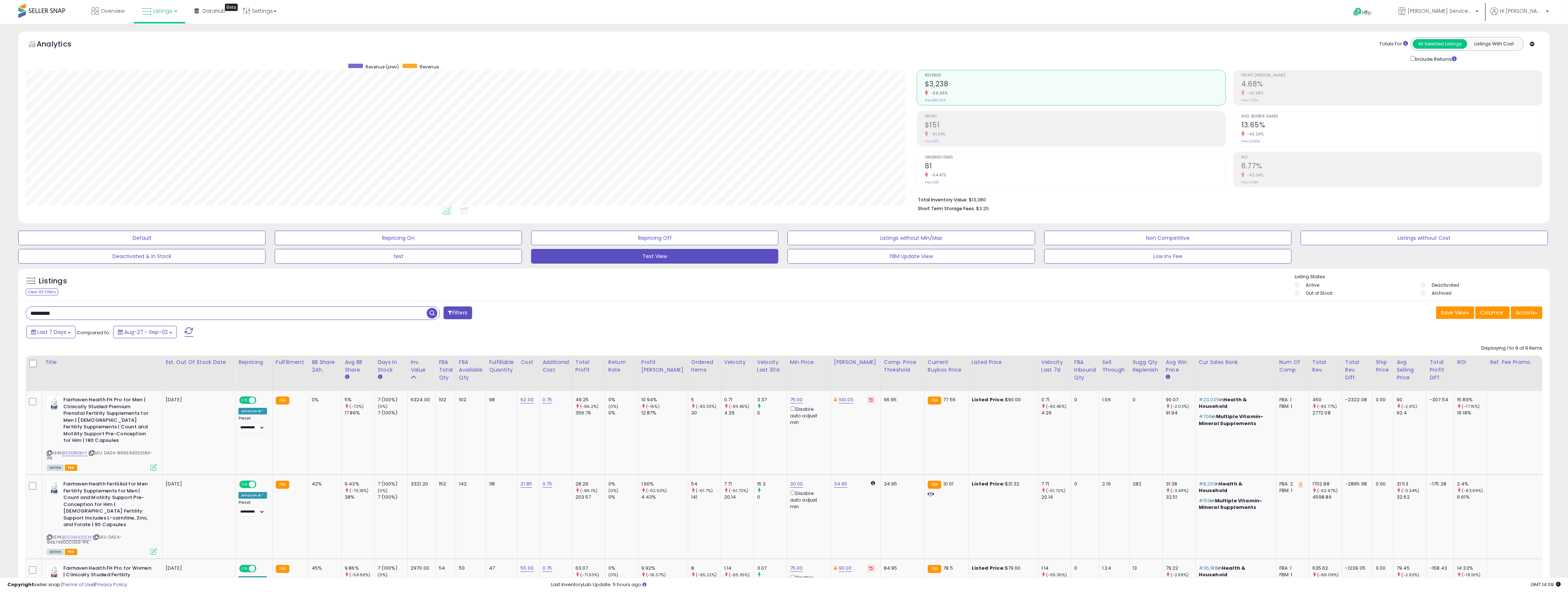
click at [309, 403] on td "0%" at bounding box center [325, 433] width 33 height 84
drag, startPoint x: 308, startPoint y: 403, endPoint x: 729, endPoint y: 433, distance: 422.1
click at [729, 433] on tr "Fairhaven Health FH Pro for Men | Clinically Studied Premium Prenatal Fertility…" at bounding box center [824, 433] width 1596 height 84
click at [729, 433] on td "0.71 (-83.45%) 4.29" at bounding box center [737, 433] width 33 height 84
click at [265, 315] on input "*********" at bounding box center [226, 313] width 400 height 13
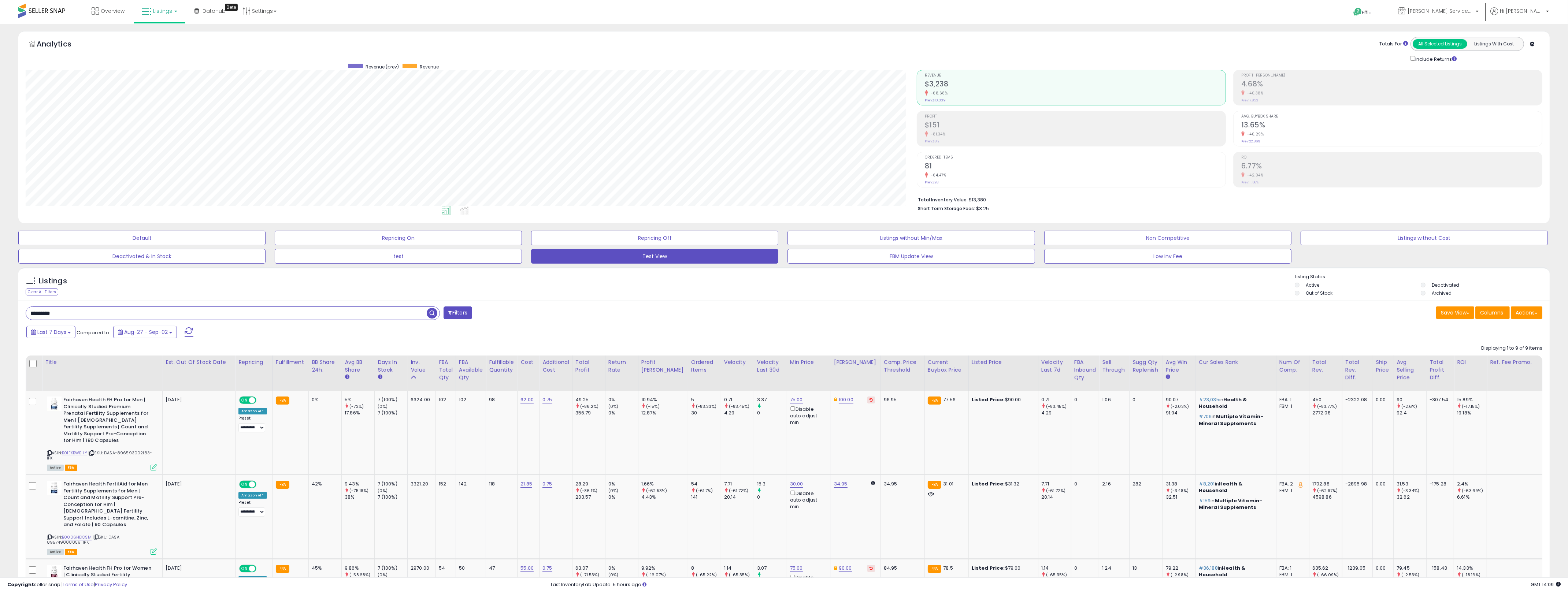
click at [265, 315] on input "*********" at bounding box center [226, 313] width 400 height 13
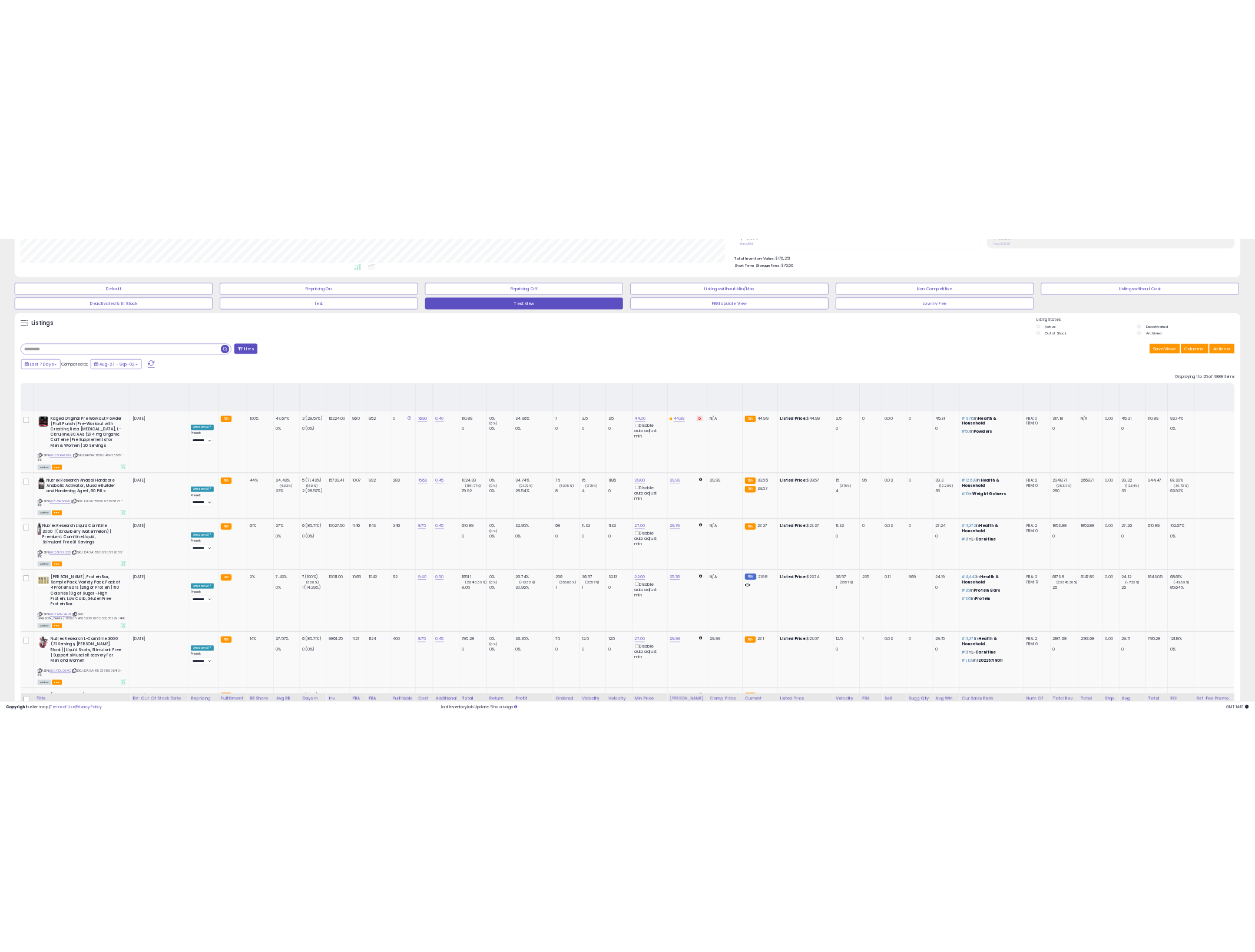
scroll to position [248, 0]
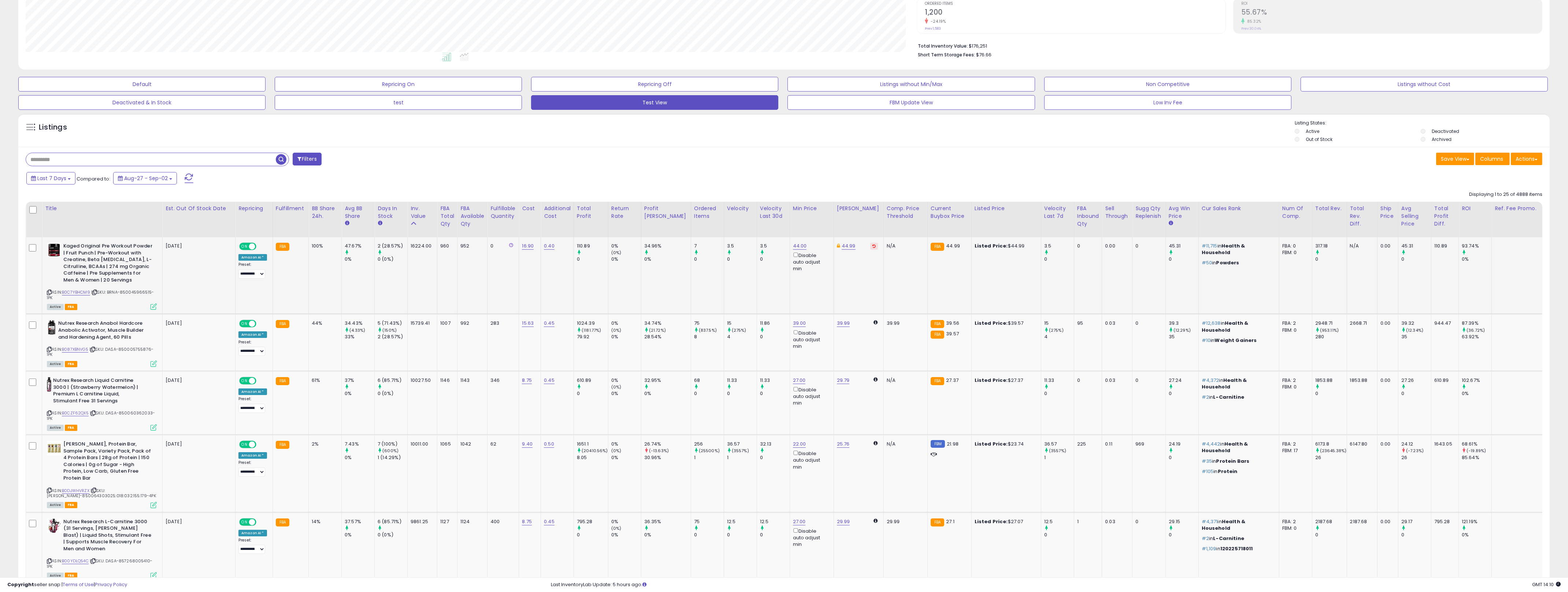
click at [95, 261] on b "Kaged Original Pre Workout Powder | Fruit Punch | Pre-Workout with Creatine, Be…" at bounding box center [108, 263] width 89 height 42
click at [95, 265] on b "Kaged Original Pre Workout Powder | Fruit Punch | Pre-Workout with Creatine, Be…" at bounding box center [108, 263] width 89 height 42
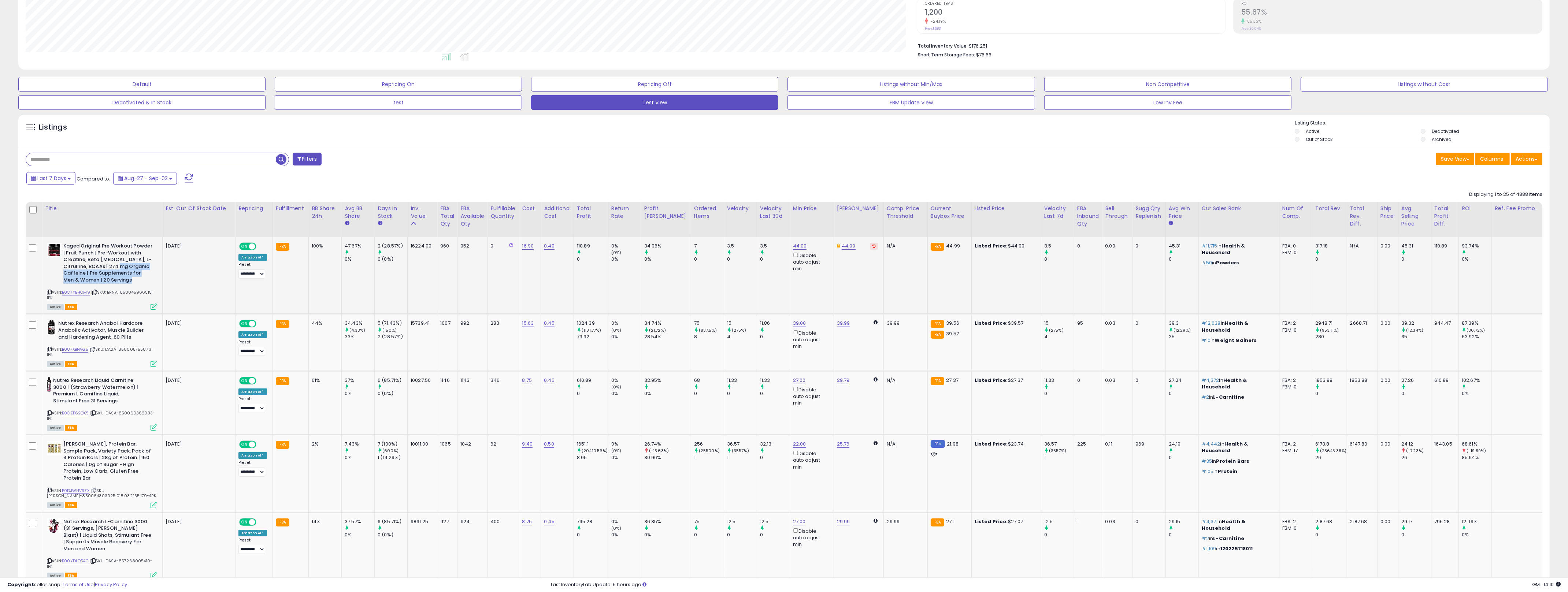
click at [116, 270] on b "Kaged Original Pre Workout Powder | Fruit Punch | Pre-Workout with Creatine, Be…" at bounding box center [108, 263] width 89 height 42
click at [116, 269] on b "Kaged Original Pre Workout Powder | Fruit Punch | Pre-Workout with Creatine, Be…" at bounding box center [108, 263] width 89 height 42
click at [117, 280] on b "Kaged Original Pre Workout Powder | Fruit Punch | Pre-Workout with Creatine, Be…" at bounding box center [108, 263] width 89 height 42
click at [50, 293] on icon at bounding box center [50, 292] width 5 height 4
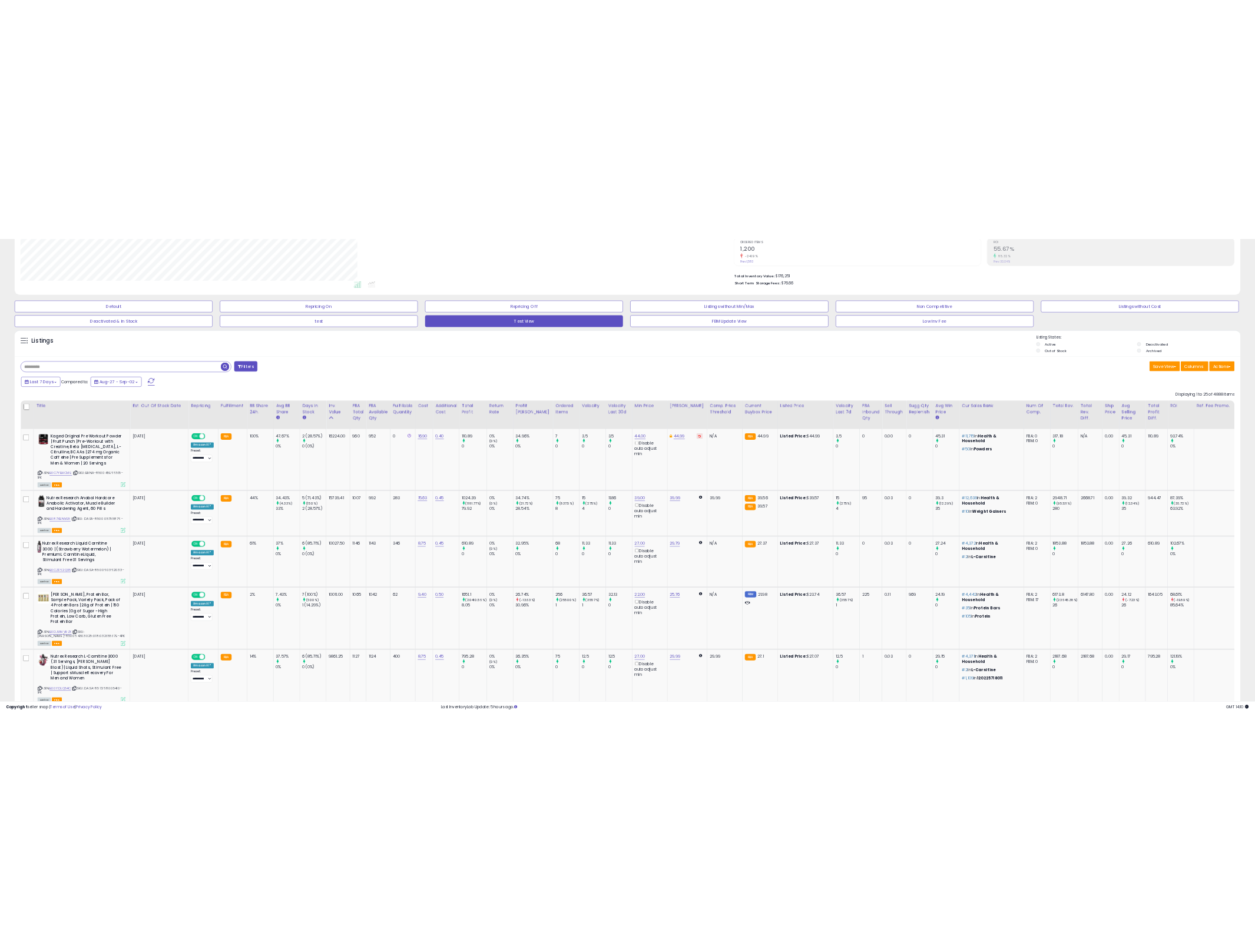
scroll to position [588318, 588054]
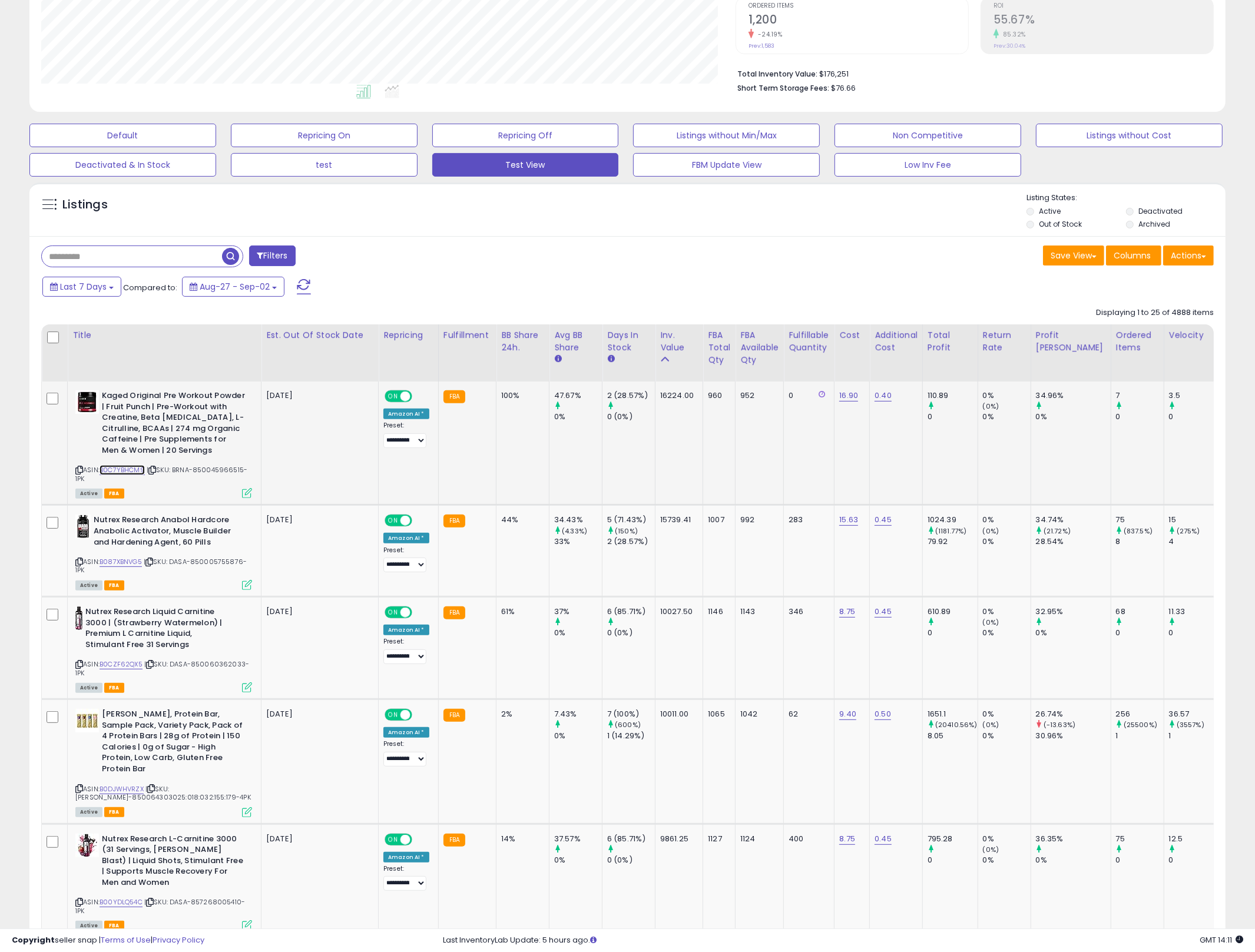
click at [128, 474] on link "B0C7YBHCM9" at bounding box center [122, 470] width 45 height 10
drag, startPoint x: 1109, startPoint y: 420, endPoint x: 1049, endPoint y: 420, distance: 60.0
click at [1049, 420] on div "0%" at bounding box center [1073, 417] width 75 height 11
drag, startPoint x: 1049, startPoint y: 420, endPoint x: 499, endPoint y: 409, distance: 550.1
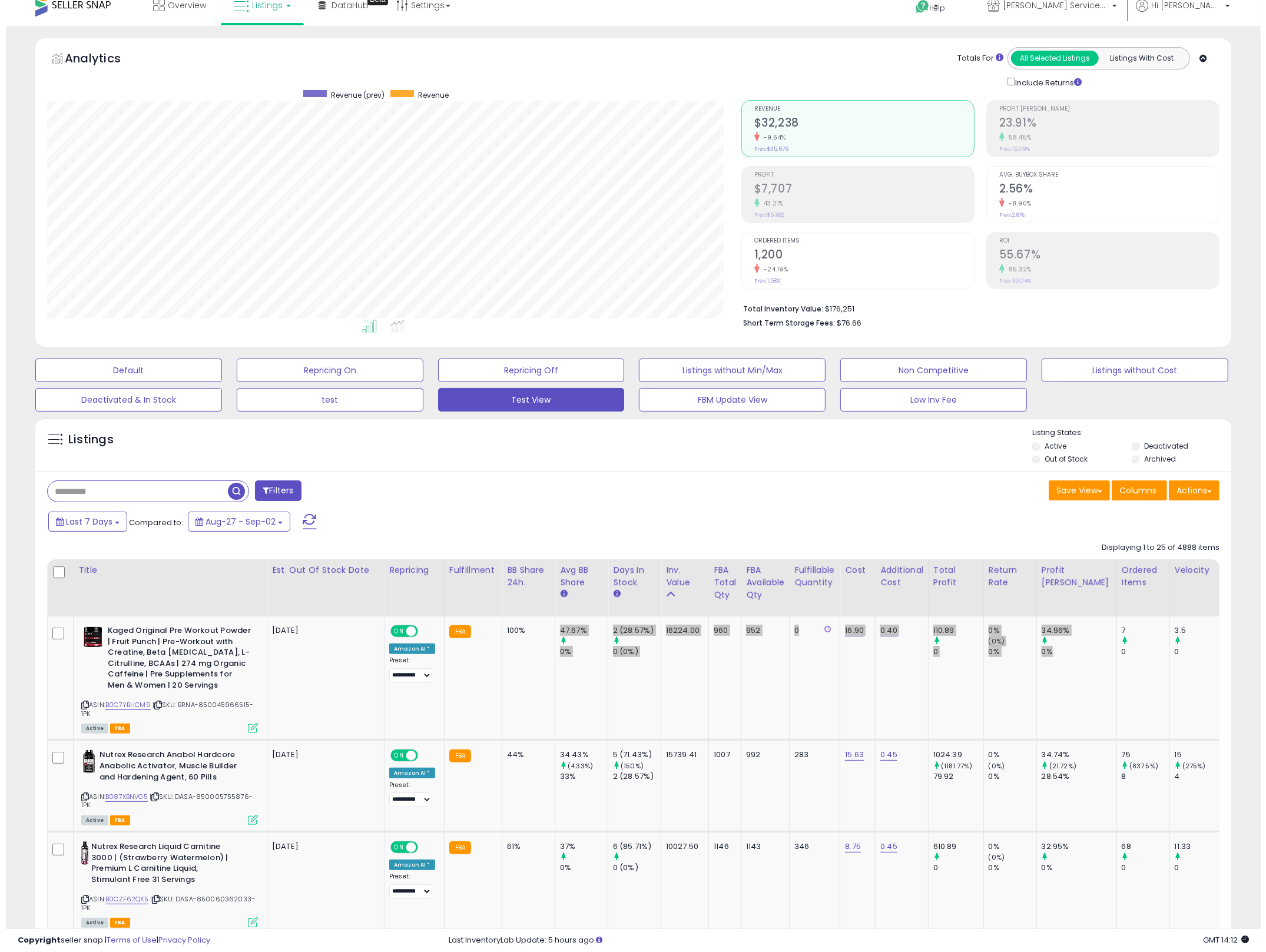
scroll to position [0, 0]
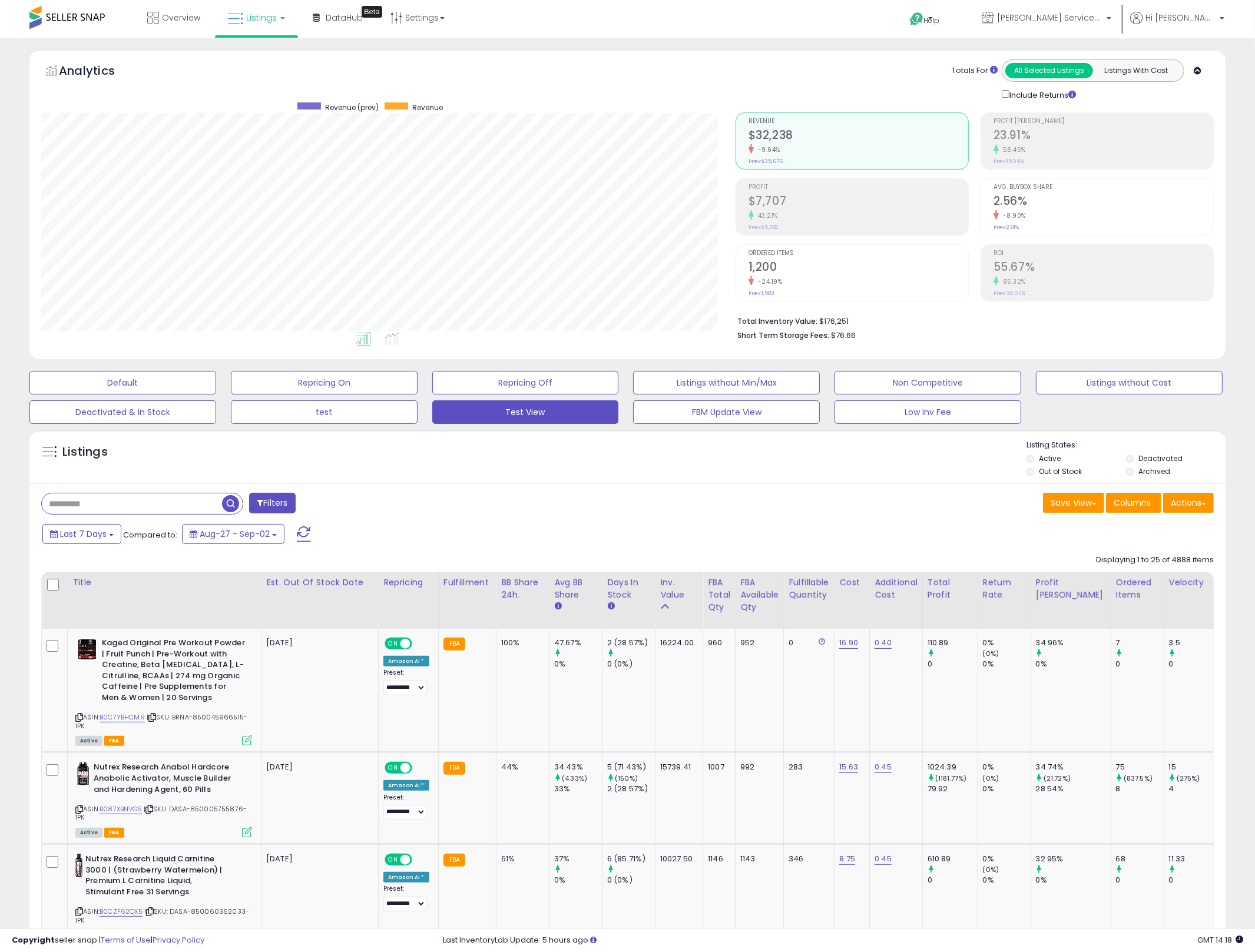
click at [169, 500] on input "text" at bounding box center [132, 503] width 180 height 21
type input "**********"
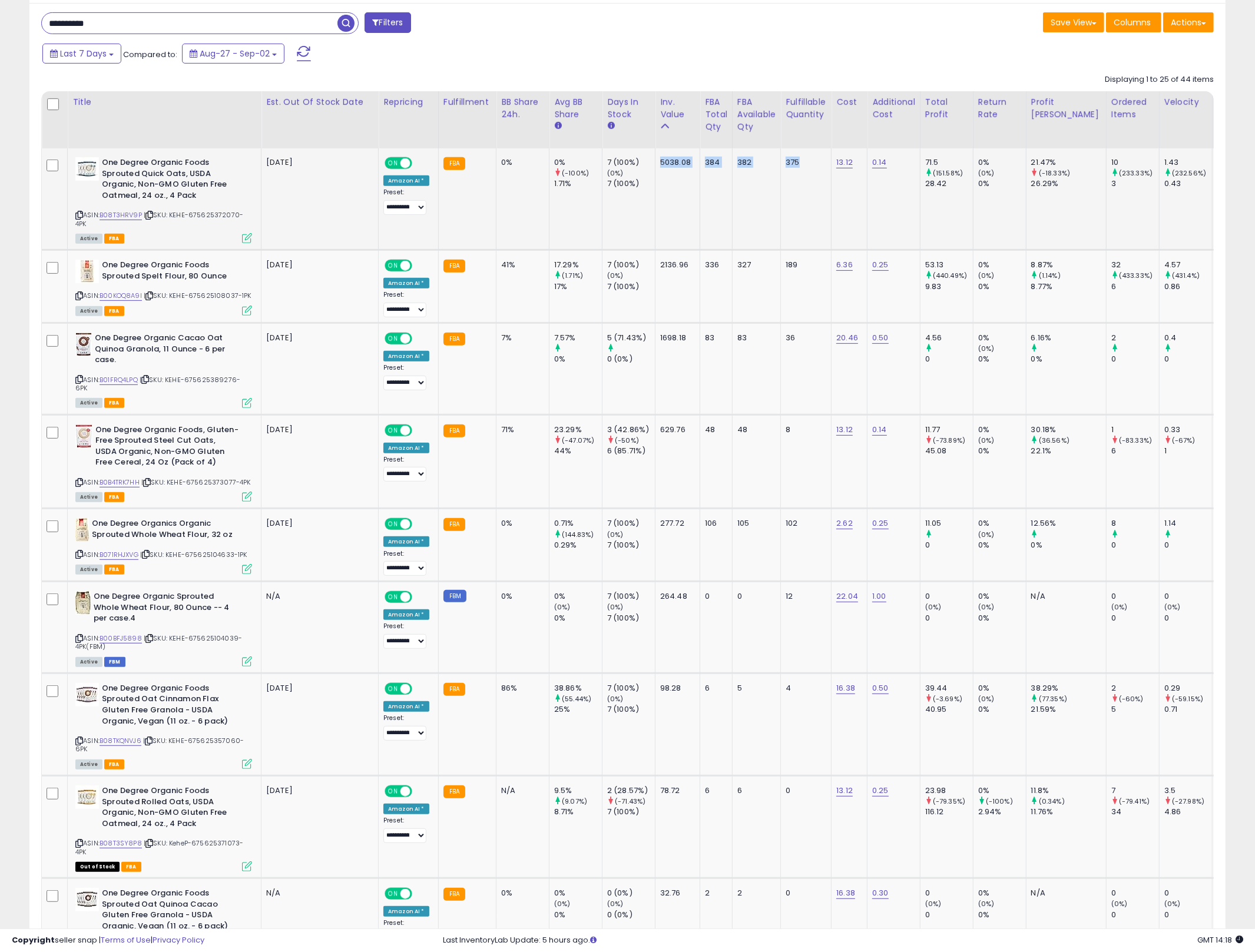
drag, startPoint x: 612, startPoint y: 214, endPoint x: 822, endPoint y: 221, distance: 210.1
click at [822, 221] on td "375" at bounding box center [806, 199] width 51 height 102
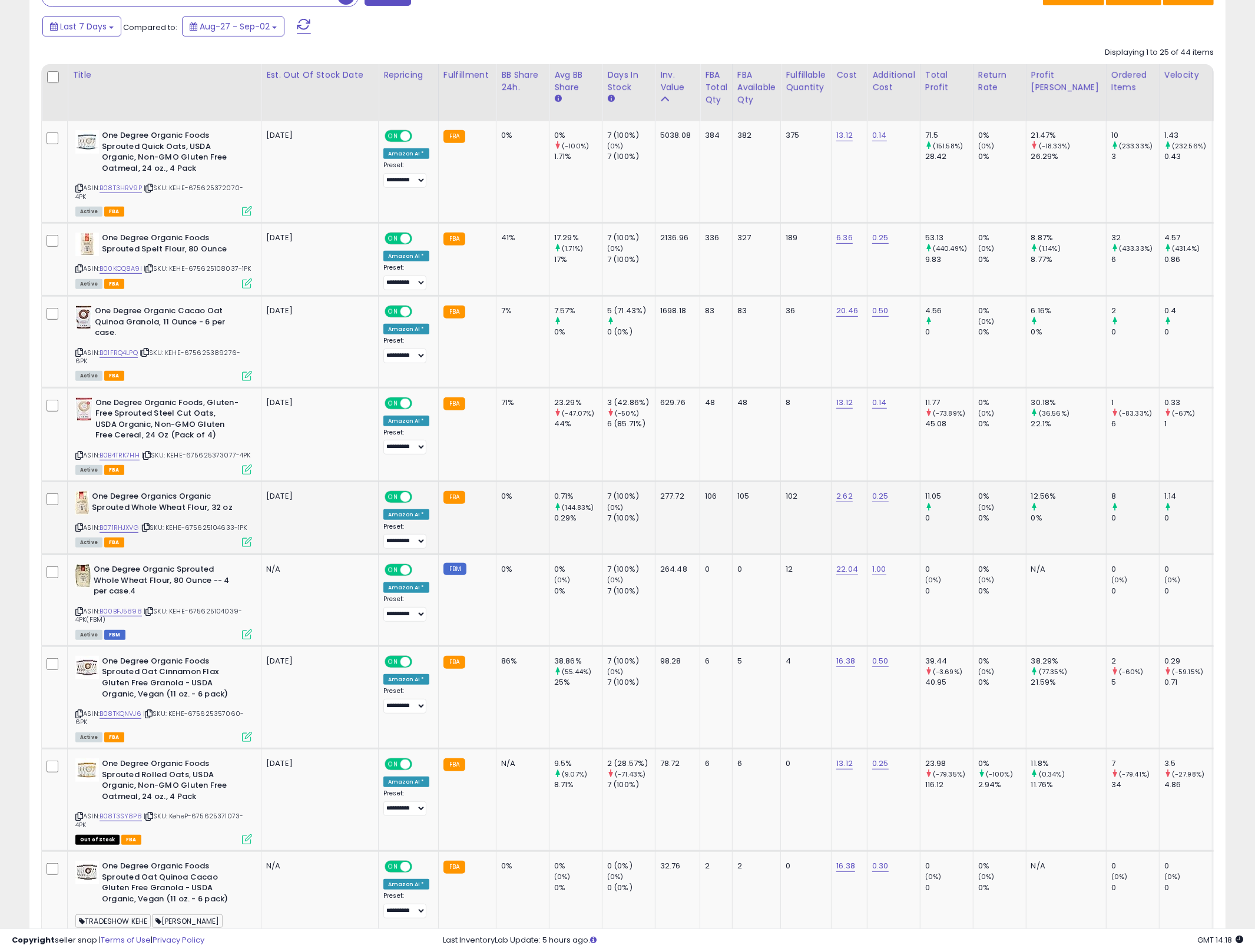
scroll to position [718, 0]
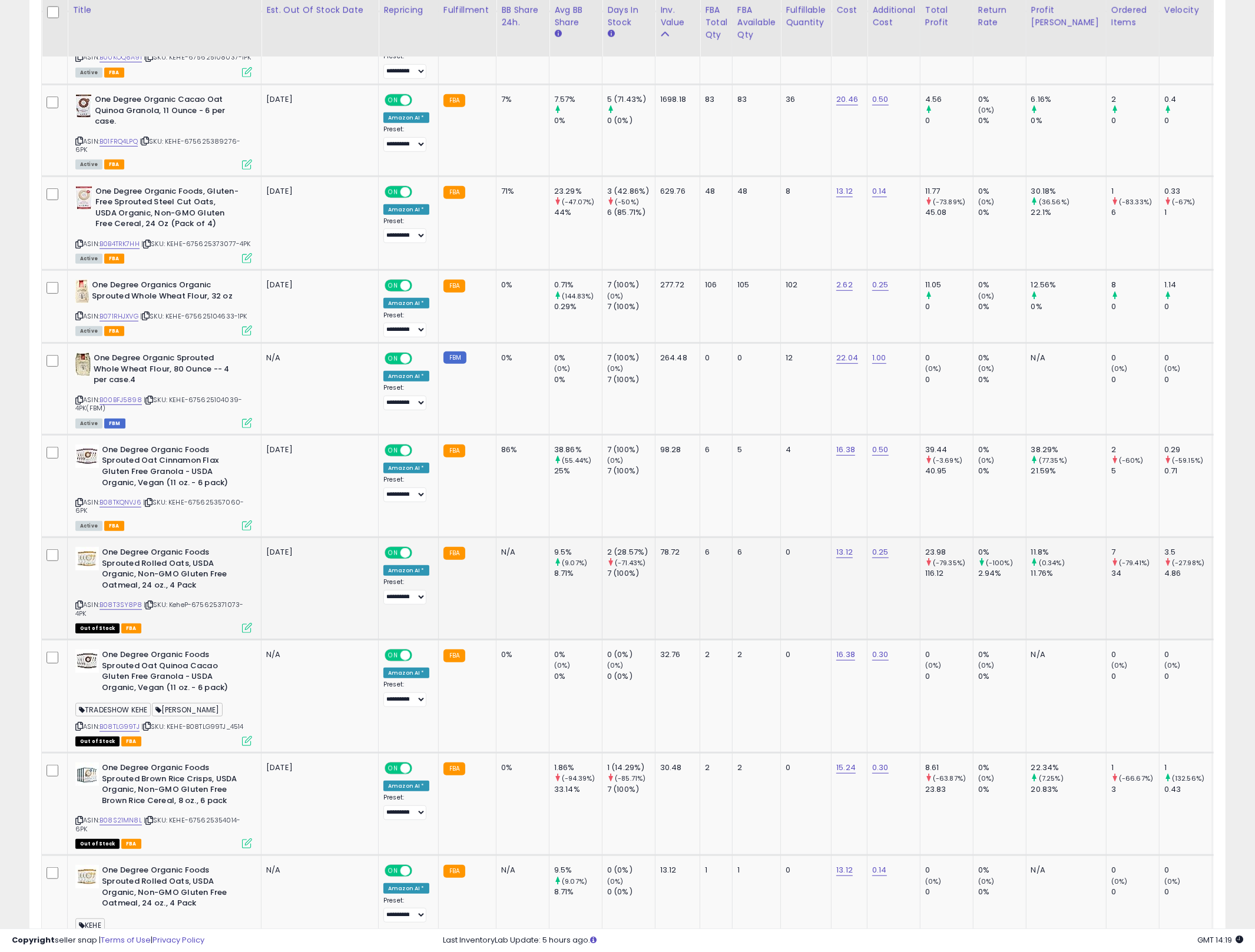
click at [228, 614] on span "| SKU: KeheP-675625371073-4PK" at bounding box center [159, 608] width 168 height 18
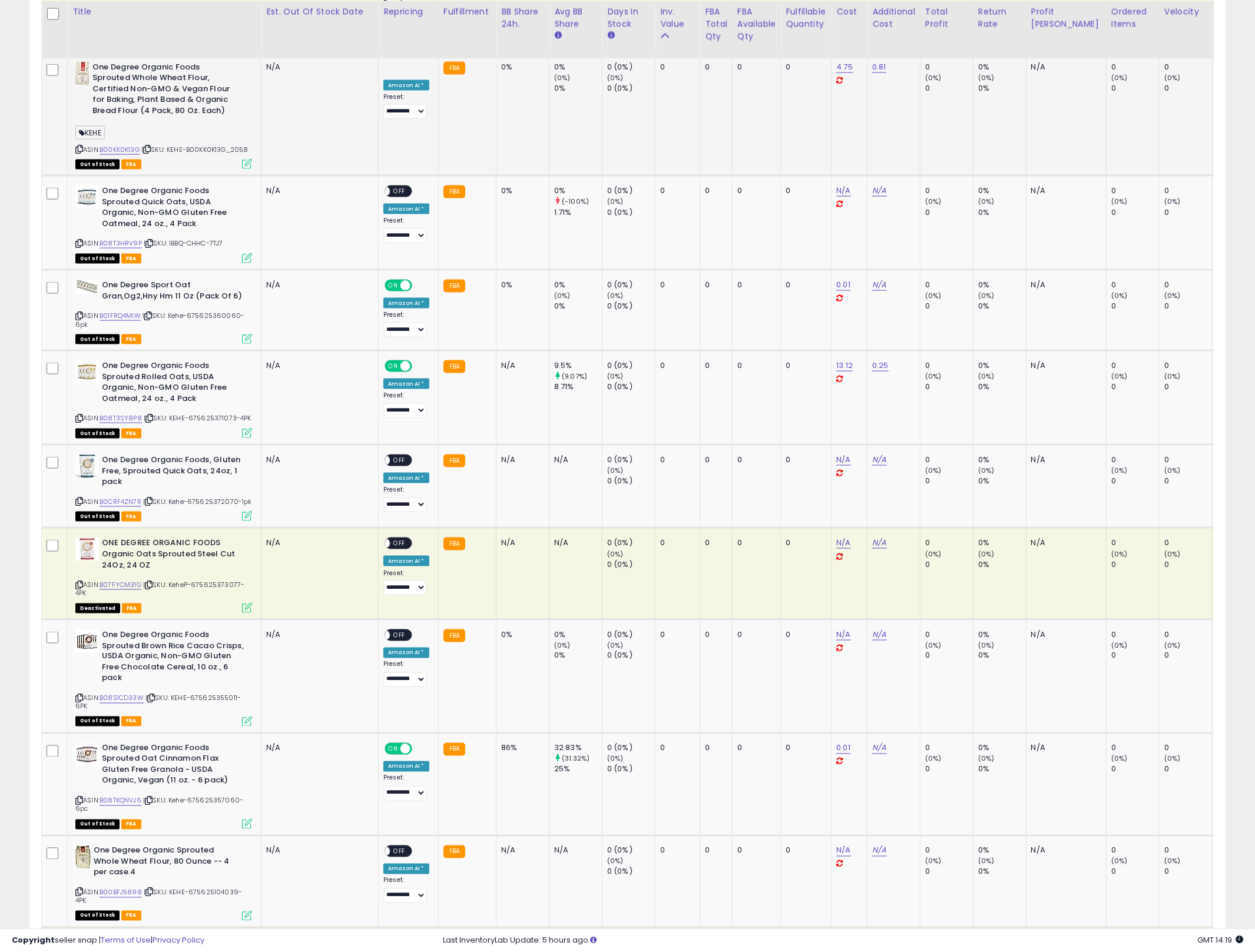
scroll to position [1861, 0]
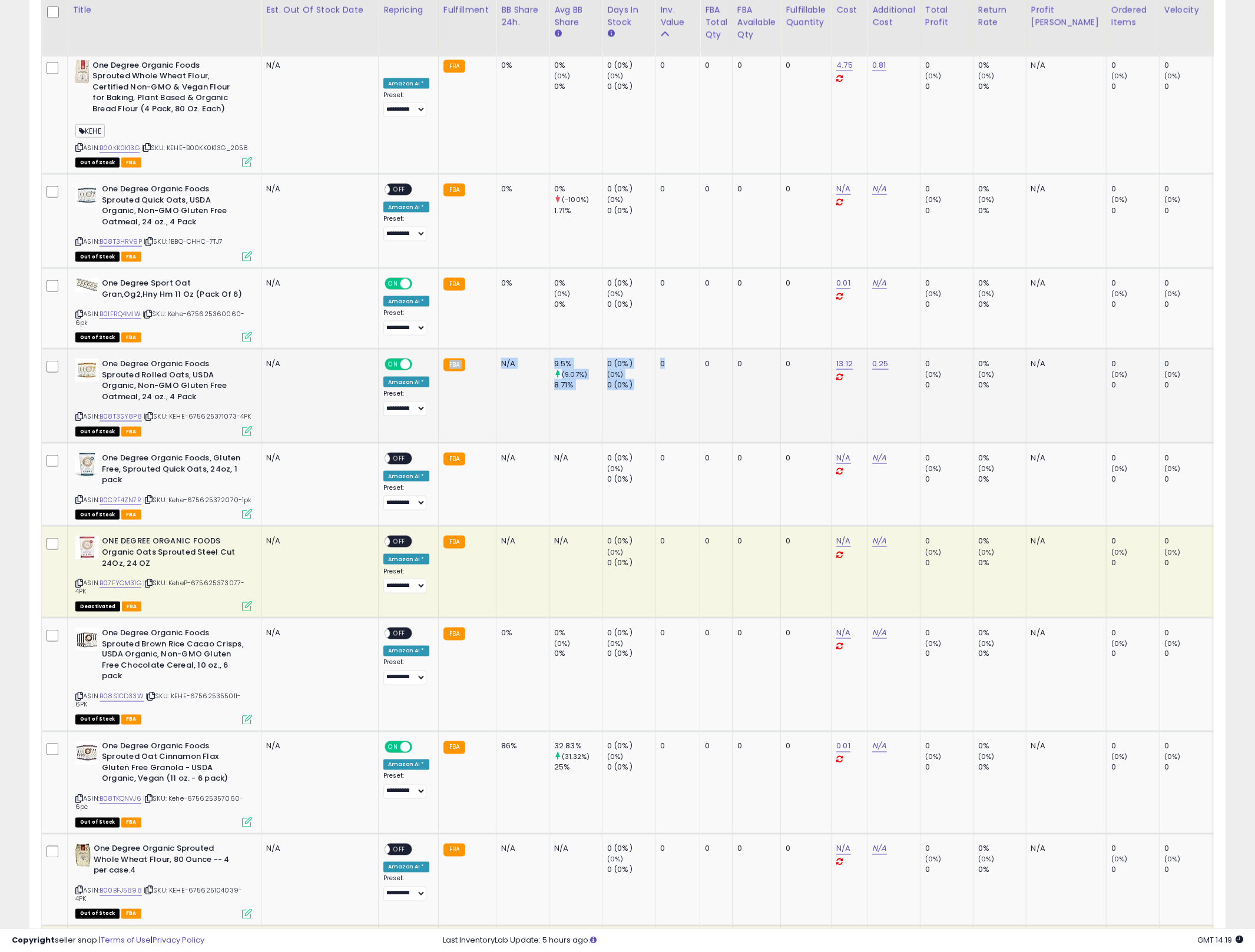
drag, startPoint x: 694, startPoint y: 358, endPoint x: 446, endPoint y: 373, distance: 248.5
click at [161, 370] on b "One Degree Organic Foods Sprouted Rolled Oats, USDA Organic, Non-GMO Gluten Fre…" at bounding box center [174, 381] width 143 height 46
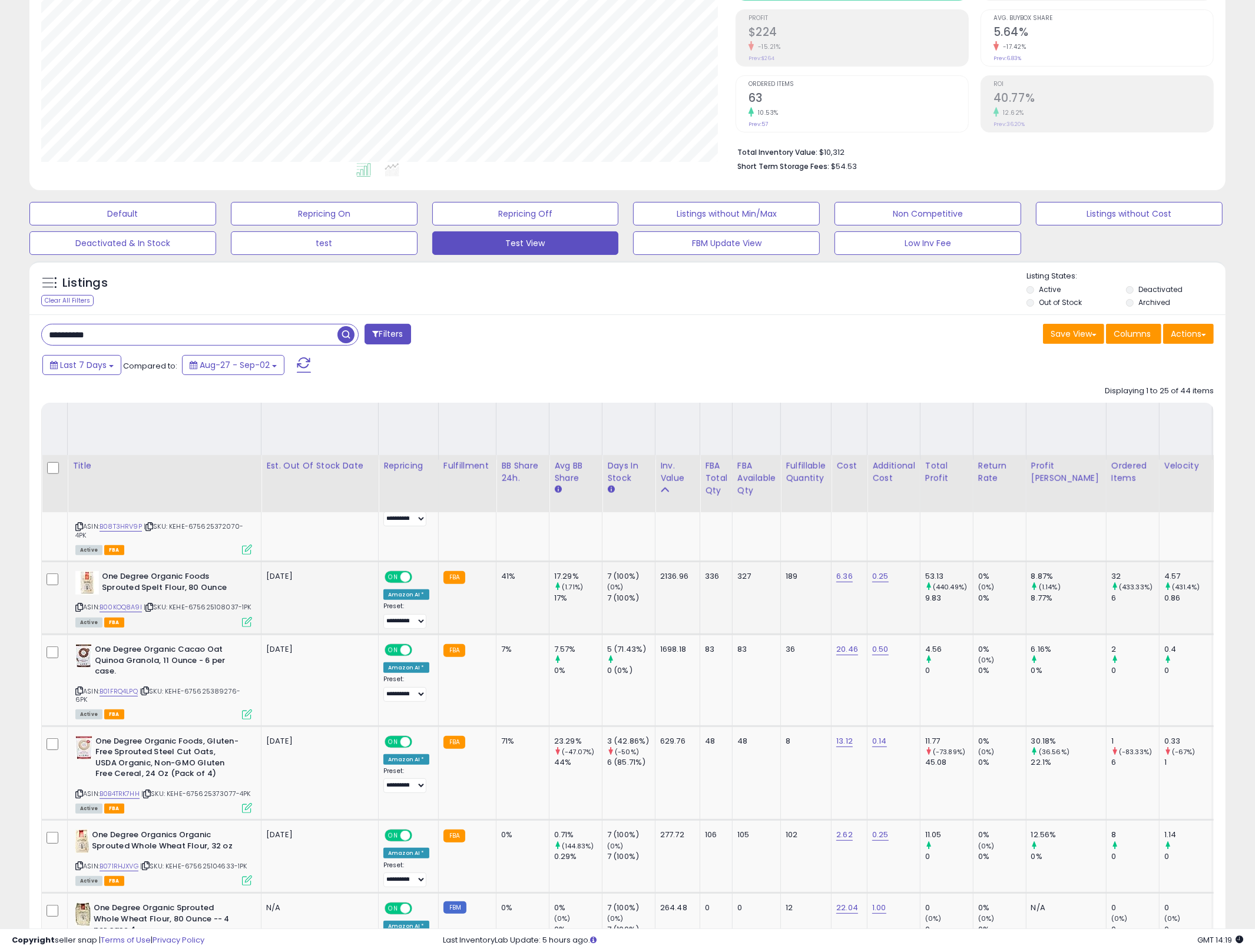
scroll to position [0, 0]
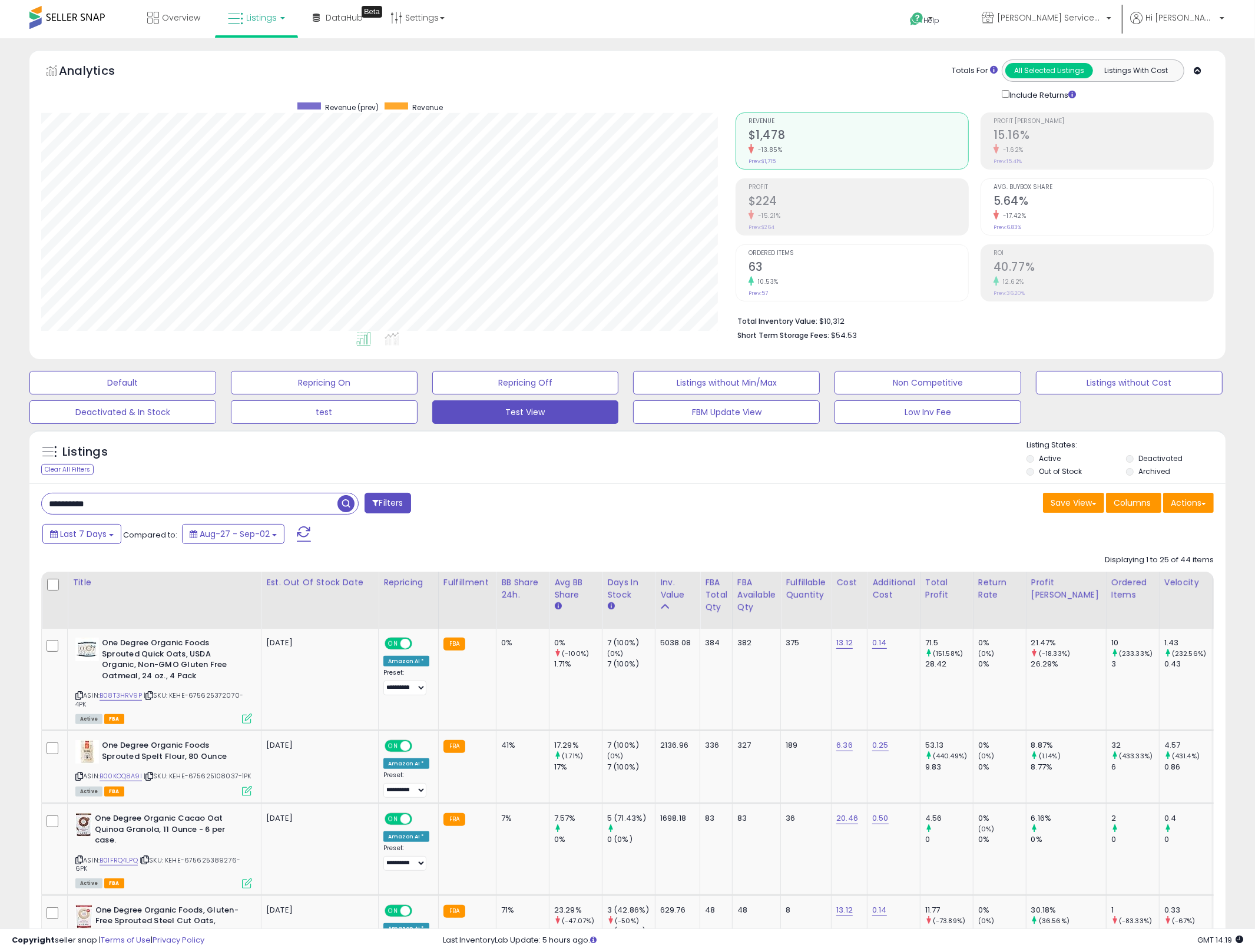
click at [554, 507] on div "**********" at bounding box center [330, 504] width 596 height 24
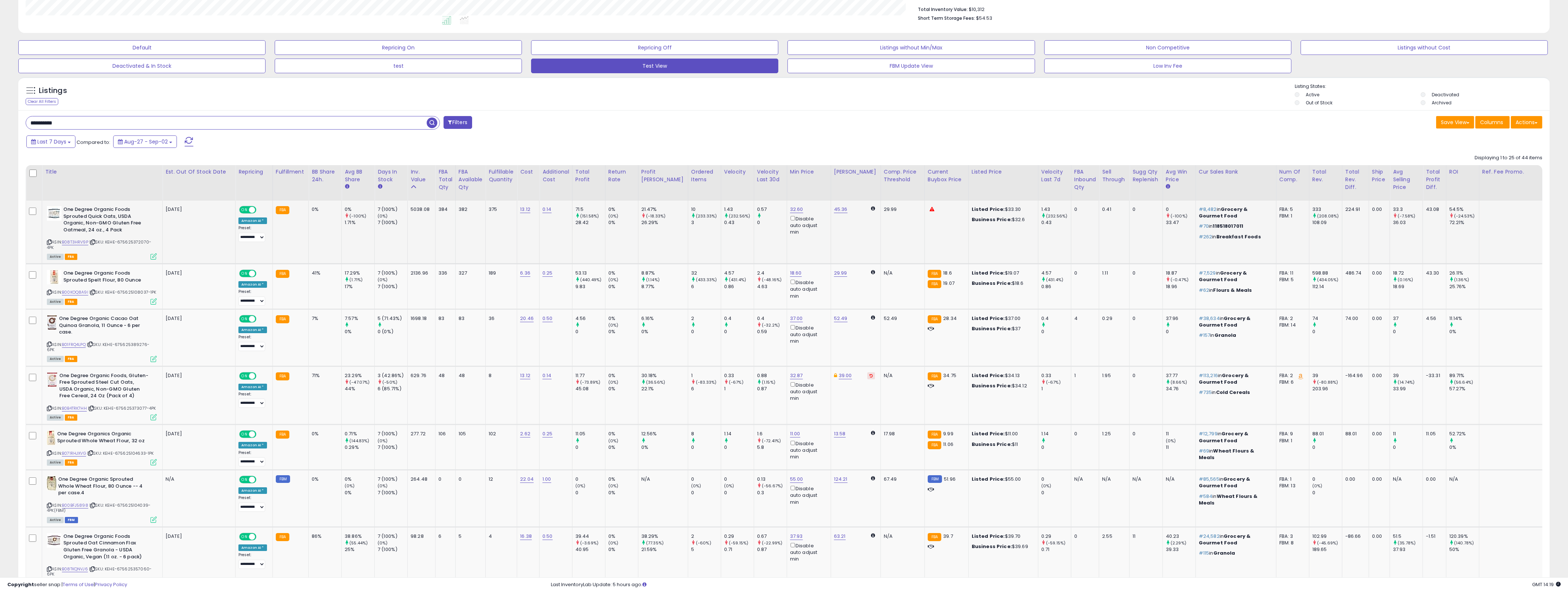
scroll to position [150, 891]
drag, startPoint x: 1007, startPoint y: 243, endPoint x: 683, endPoint y: 237, distance: 324.1
click at [683, 237] on tr "One Degree Organic Foods Sprouted Quick Oats, USDA Organic, Non-GMO Gluten Free…" at bounding box center [820, 232] width 1589 height 64
click at [688, 237] on td "10 (233.33%) 3" at bounding box center [704, 232] width 33 height 64
drag, startPoint x: 720, startPoint y: 237, endPoint x: 339, endPoint y: 226, distance: 381.2
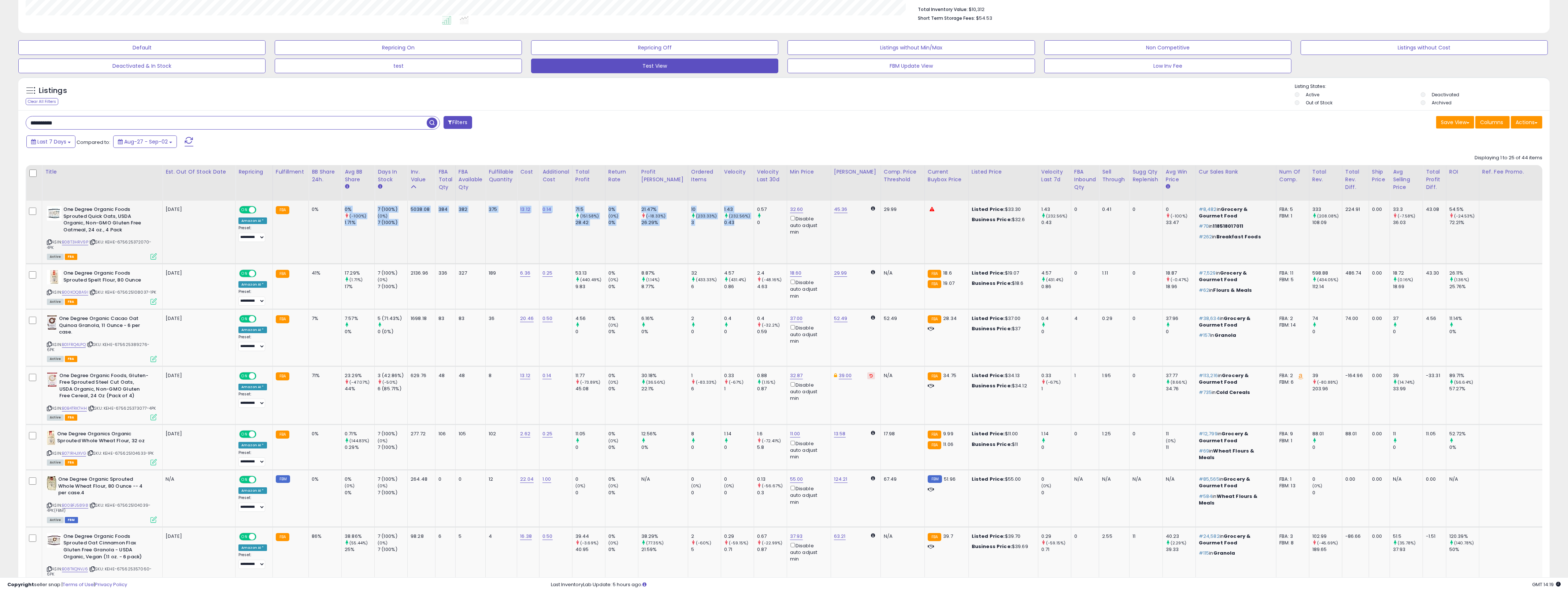
click at [339, 226] on tr "One Degree Organic Foods Sprouted Quick Oats, USDA Organic, Non-GMO Gluten Free…" at bounding box center [820, 232] width 1589 height 64
click at [337, 226] on td "0%" at bounding box center [325, 232] width 33 height 64
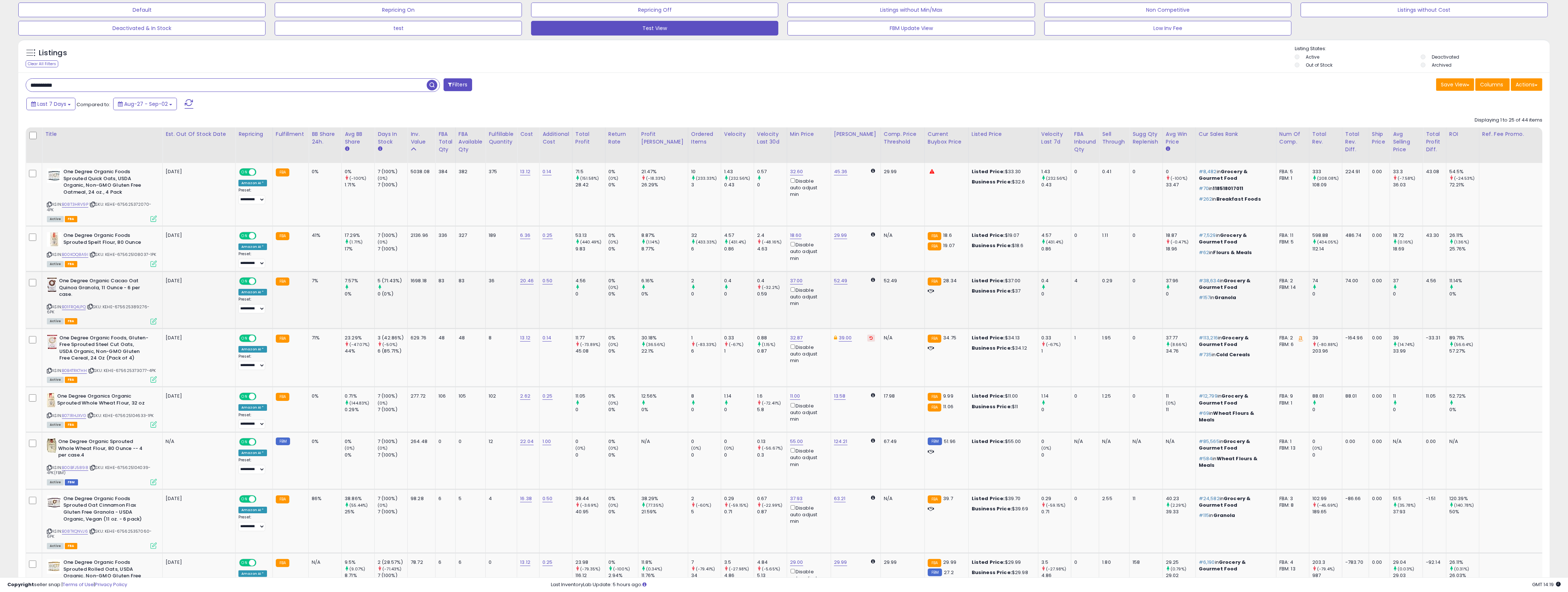
scroll to position [373, 0]
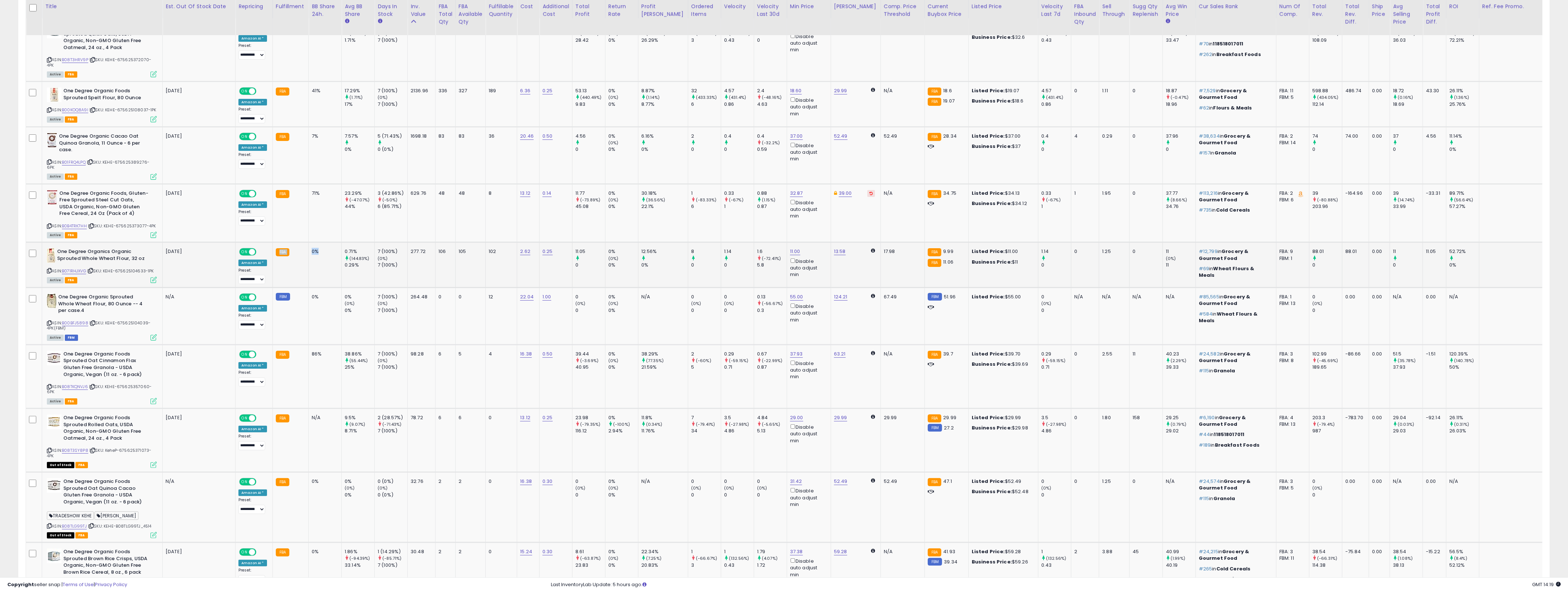
drag, startPoint x: 326, startPoint y: 263, endPoint x: 304, endPoint y: 259, distance: 22.4
click at [304, 259] on tr "One Degree Organics Organic Sprouted Whole Wheat Flour, 32 oz ASIN: B071RHJXVG …" at bounding box center [820, 265] width 1589 height 45
click at [787, 255] on link "11.00" at bounding box center [795, 252] width 10 height 7
click at [746, 236] on input "*****" at bounding box center [759, 230] width 65 height 12
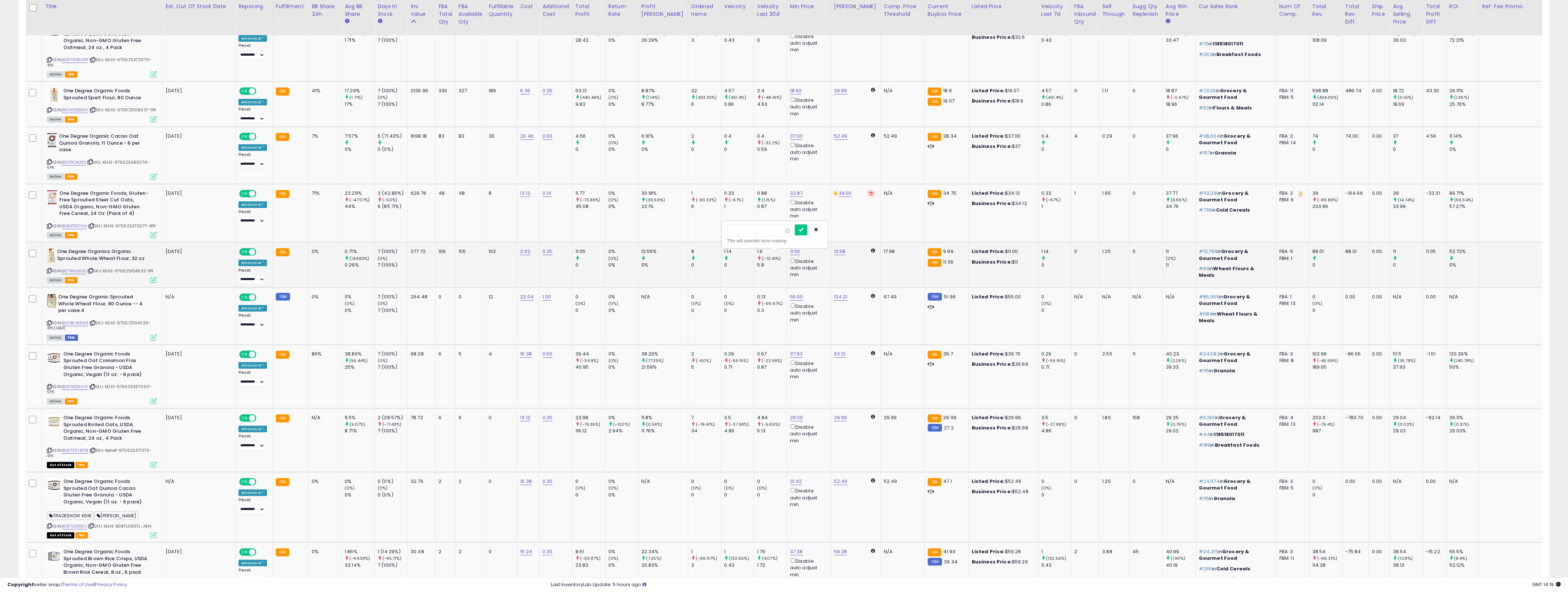
click at [746, 236] on input "*****" at bounding box center [759, 230] width 65 height 12
click at [491, 300] on div "12" at bounding box center [499, 296] width 23 height 7
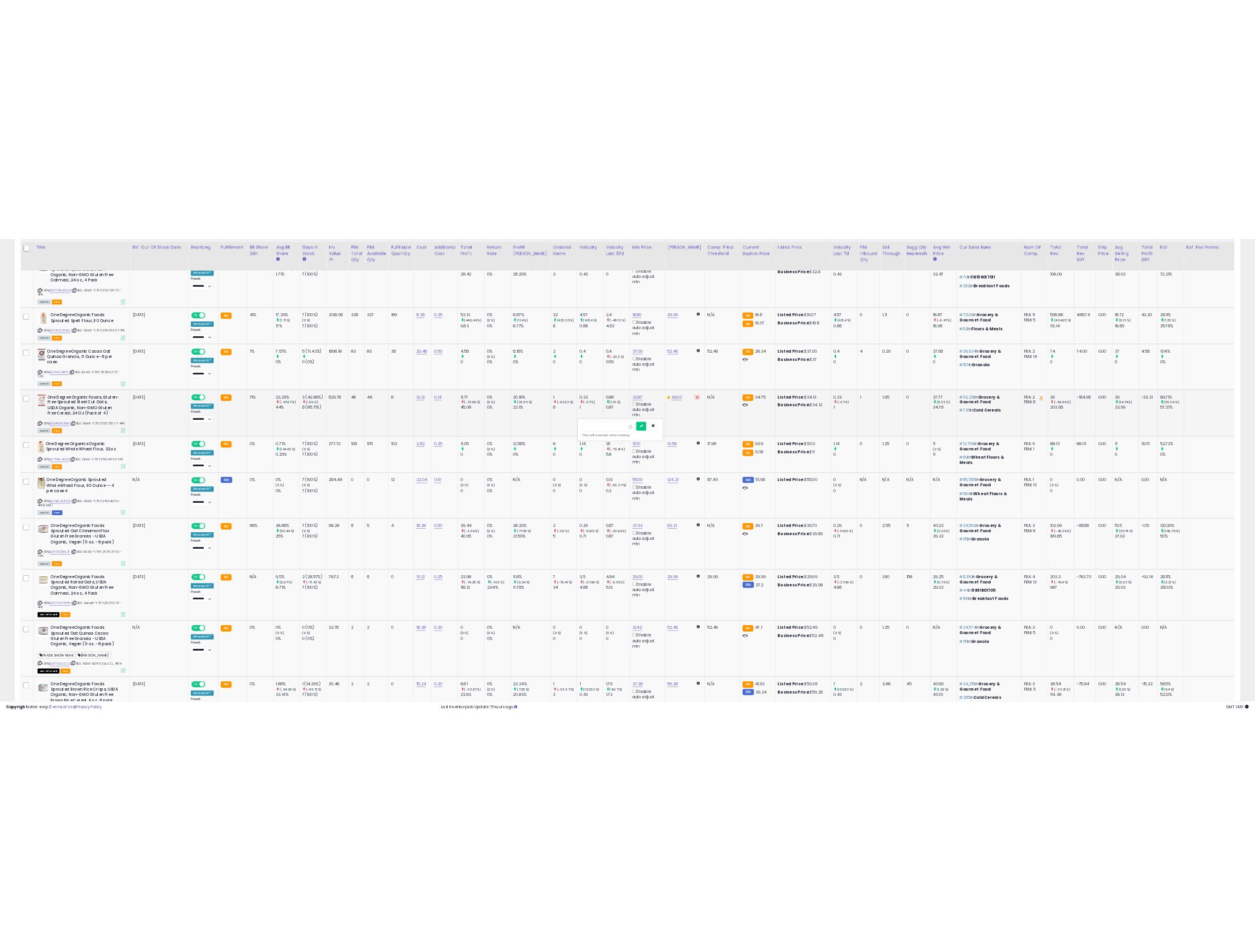
scroll to position [301, 0]
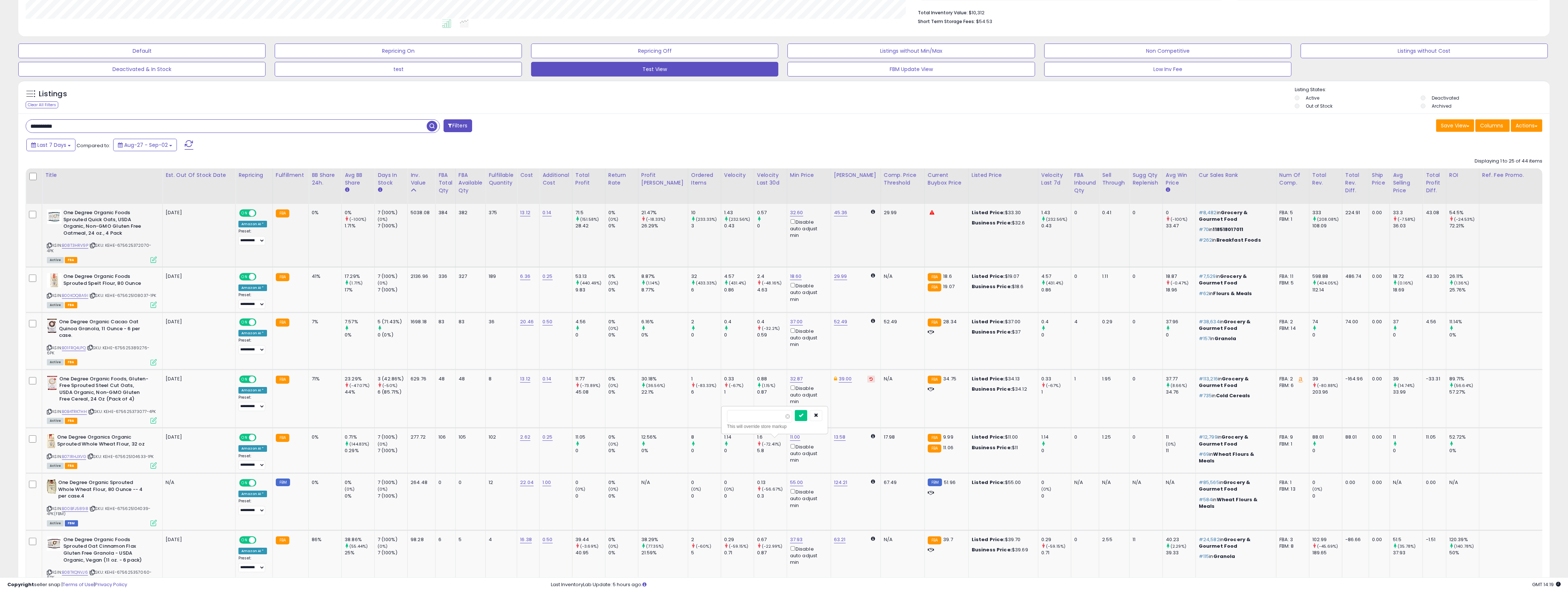
click at [479, 265] on td "382" at bounding box center [470, 236] width 30 height 64
click at [478, 232] on td "382" at bounding box center [470, 236] width 30 height 64
click at [75, 246] on link "B08T3HRV9P" at bounding box center [75, 246] width 26 height 6
drag, startPoint x: 384, startPoint y: 230, endPoint x: 468, endPoint y: 230, distance: 84.0
click at [471, 230] on tr "One Degree Organic Foods Sprouted Quick Oats, USDA Organic, Non-GMO Gluten Free…" at bounding box center [820, 236] width 1589 height 64
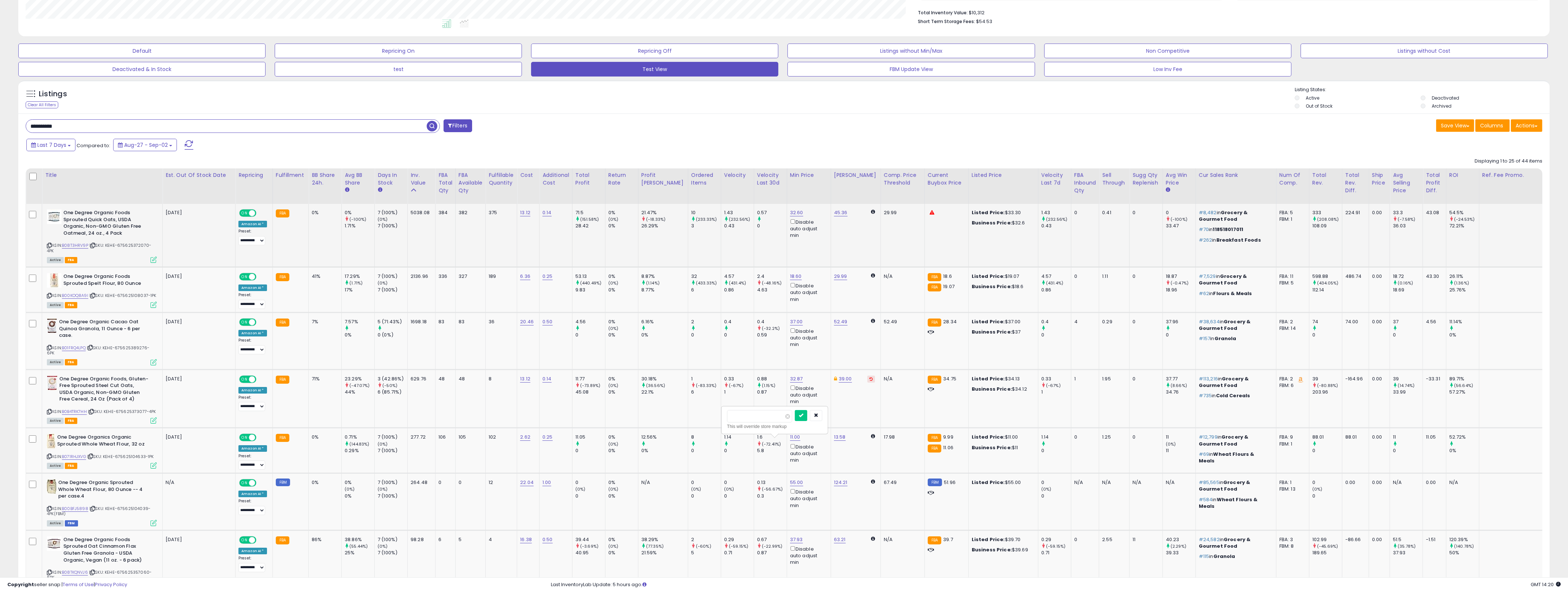
click at [414, 227] on td "5038.08" at bounding box center [422, 236] width 28 height 64
drag, startPoint x: 414, startPoint y: 227, endPoint x: 493, endPoint y: 221, distance: 79.2
click at [493, 221] on tr "One Degree Organic Foods Sprouted Quick Oats, USDA Organic, Non-GMO Gluten Free…" at bounding box center [820, 236] width 1589 height 64
click at [493, 221] on td "375" at bounding box center [501, 236] width 32 height 64
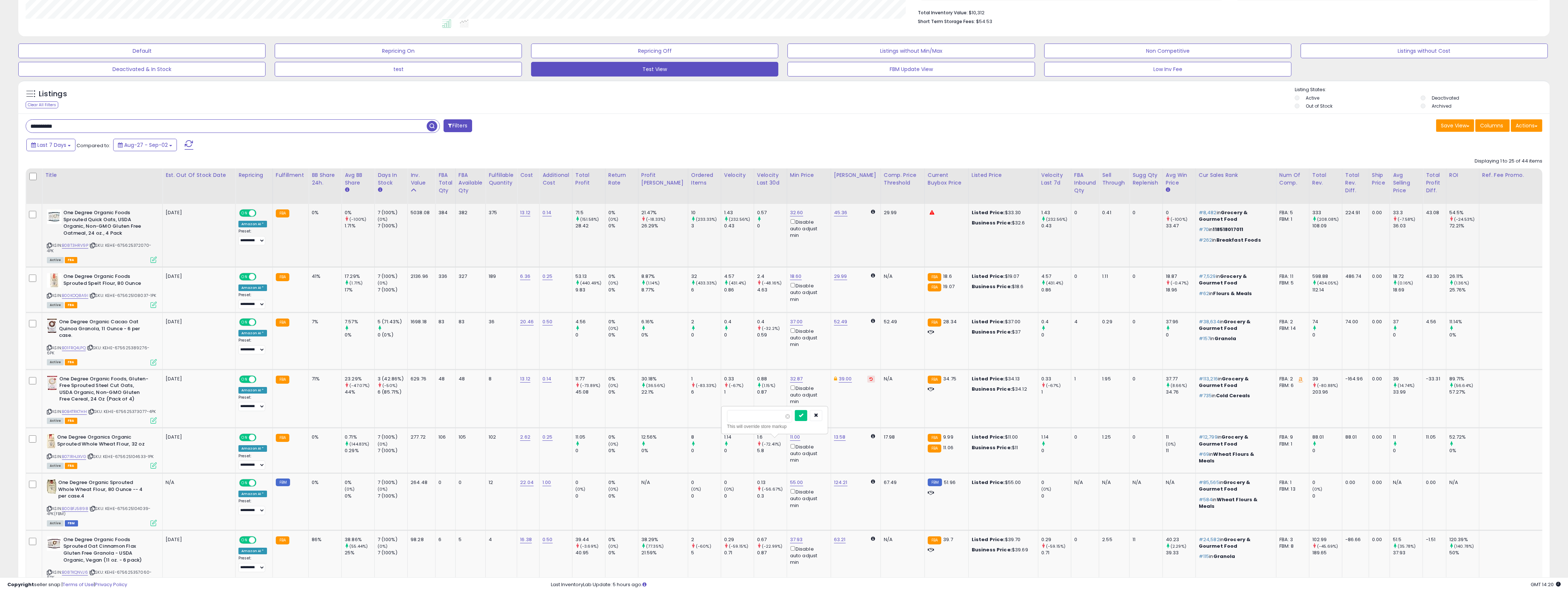
click at [493, 221] on td "375" at bounding box center [501, 236] width 32 height 64
drag, startPoint x: 493, startPoint y: 221, endPoint x: 413, endPoint y: 215, distance: 80.2
click at [413, 215] on tr "One Degree Organic Foods Sprouted Quick Oats, USDA Organic, Non-GMO Gluten Free…" at bounding box center [820, 236] width 1589 height 64
click at [414, 215] on div "5038.08" at bounding box center [420, 213] width 19 height 7
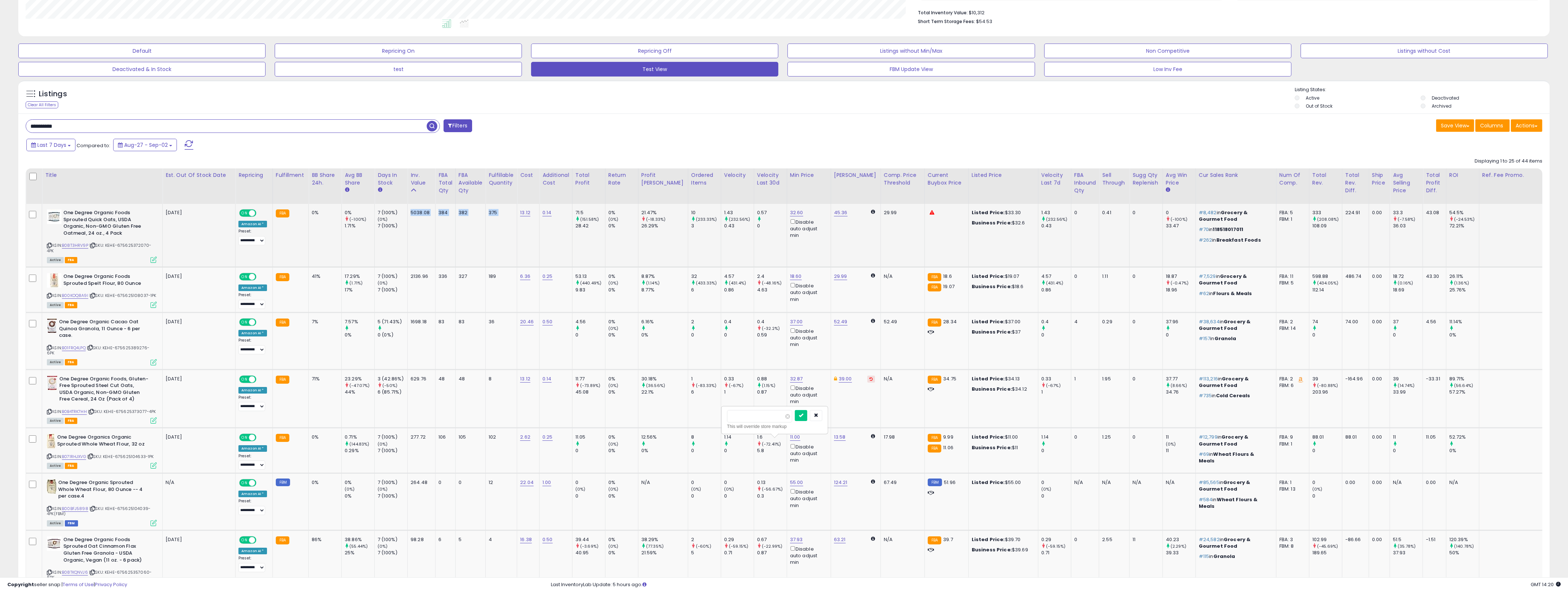
drag, startPoint x: 414, startPoint y: 215, endPoint x: 493, endPoint y: 221, distance: 79.2
click at [493, 221] on tr "One Degree Organic Foods Sprouted Quick Oats, USDA Organic, Non-GMO Gluten Free…" at bounding box center [820, 236] width 1589 height 64
click at [493, 221] on td "375" at bounding box center [501, 236] width 32 height 64
drag, startPoint x: 493, startPoint y: 221, endPoint x: 382, endPoint y: 218, distance: 111.0
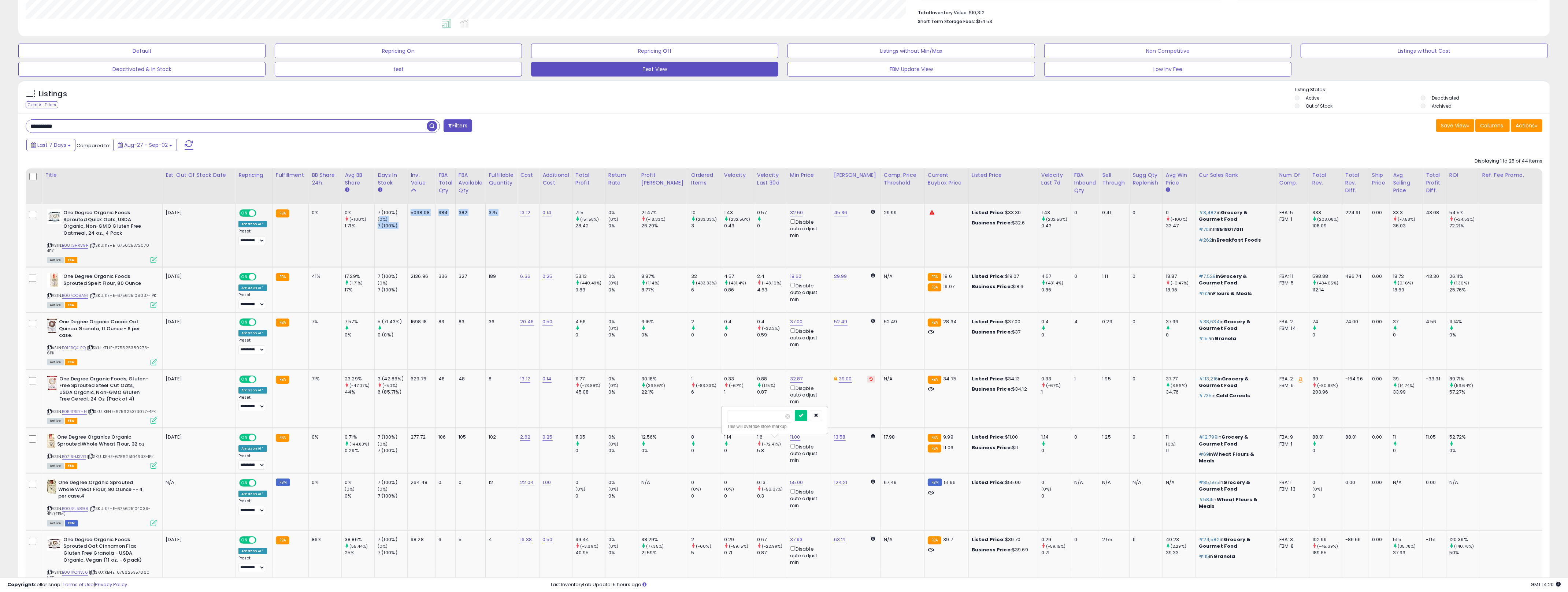
click at [382, 218] on tr "One Degree Organic Foods Sprouted Quick Oats, USDA Organic, Non-GMO Gluten Free…" at bounding box center [820, 236] width 1589 height 64
click at [116, 232] on b "One Degree Organic Foods Sprouted Quick Oats, USDA Organic, Non-GMO Gluten Free…" at bounding box center [108, 224] width 89 height 29
click at [128, 245] on span "| SKU: KEHE-675625372070-4PK" at bounding box center [99, 248] width 105 height 11
copy span "675625372070"
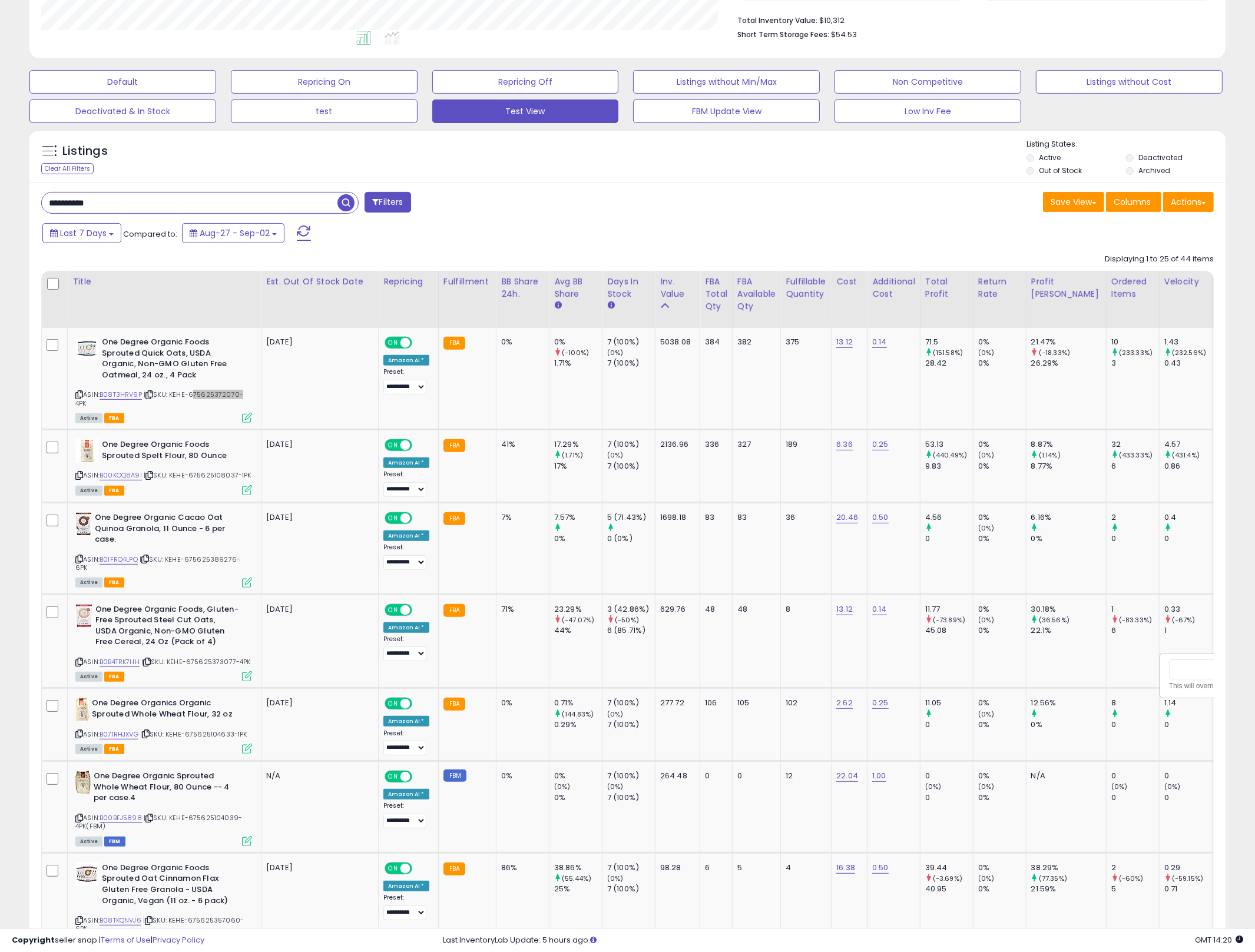
scroll to position [588318, 588054]
click at [733, 382] on td "382" at bounding box center [756, 379] width 48 height 102
click at [815, 385] on td "375" at bounding box center [806, 379] width 51 height 102
click at [861, 388] on td "13.12" at bounding box center [849, 379] width 36 height 102
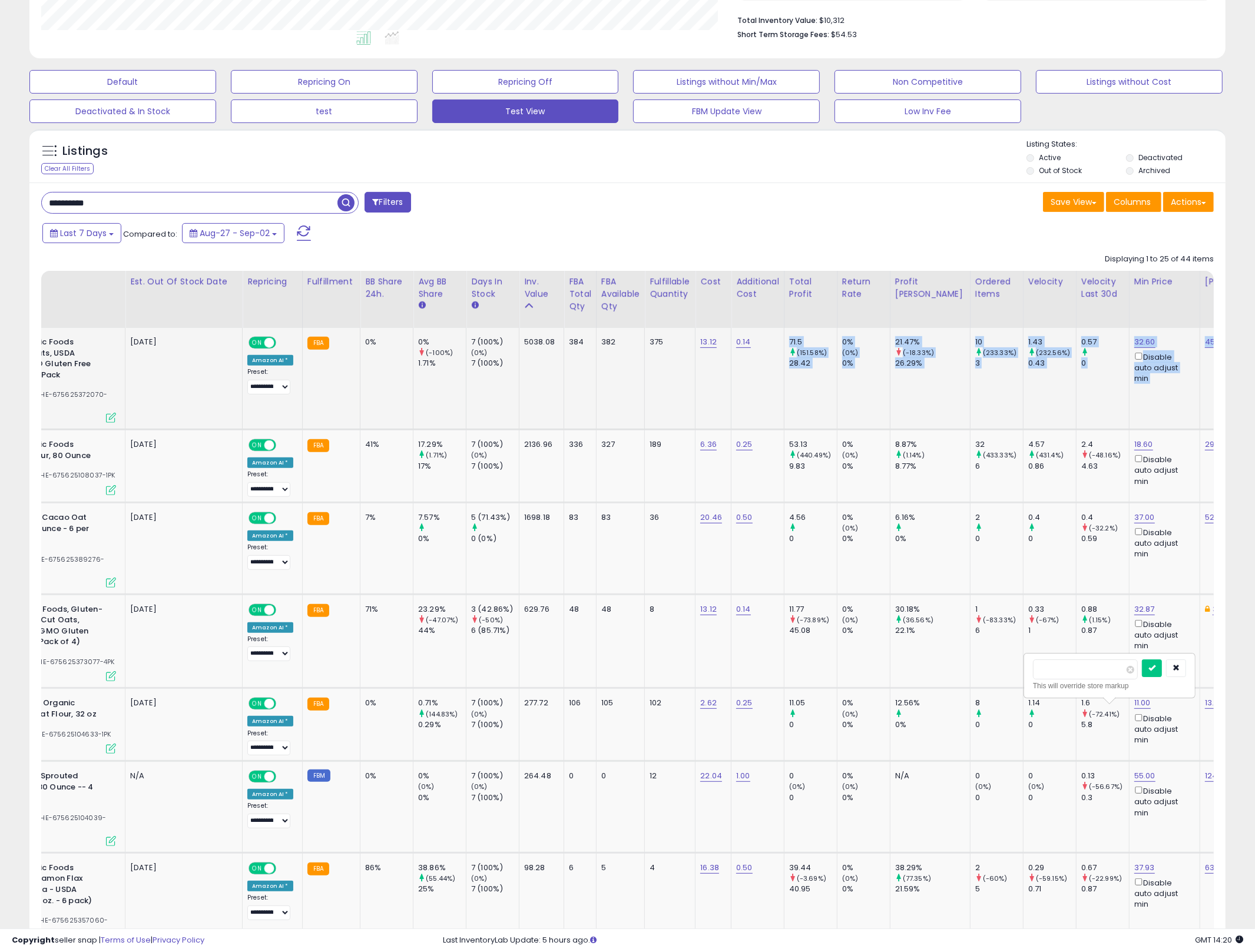
scroll to position [0, 428]
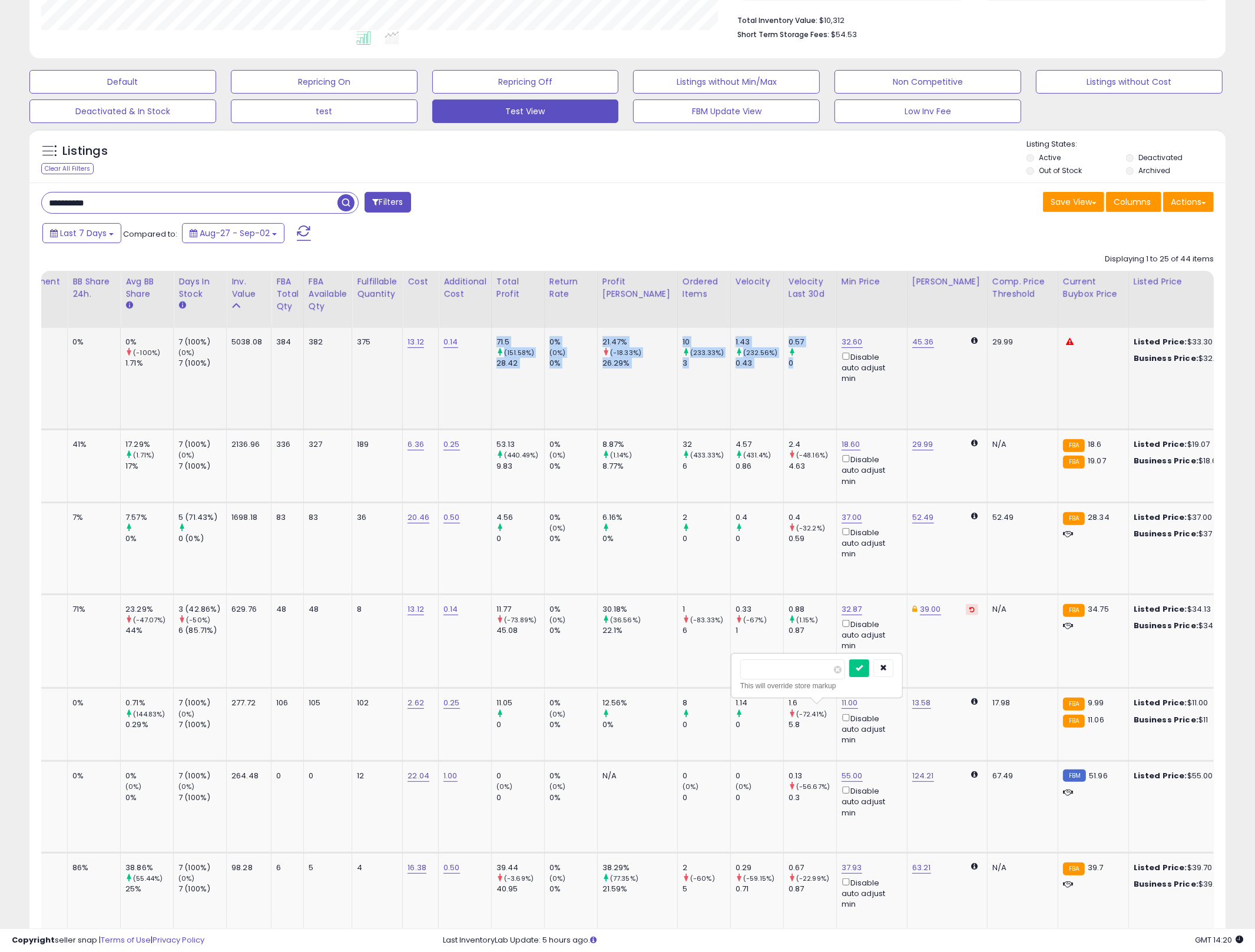
drag, startPoint x: 948, startPoint y: 369, endPoint x: 795, endPoint y: 367, distance: 153.0
click at [788, 368] on tr "One Degree Organic Foods Sprouted Quick Oats, USDA Organic, Non-GMO Gluten Free…" at bounding box center [889, 379] width 2554 height 102
click at [841, 346] on link "32.60" at bounding box center [852, 342] width 22 height 12
click at [800, 293] on input "*****" at bounding box center [794, 301] width 105 height 20
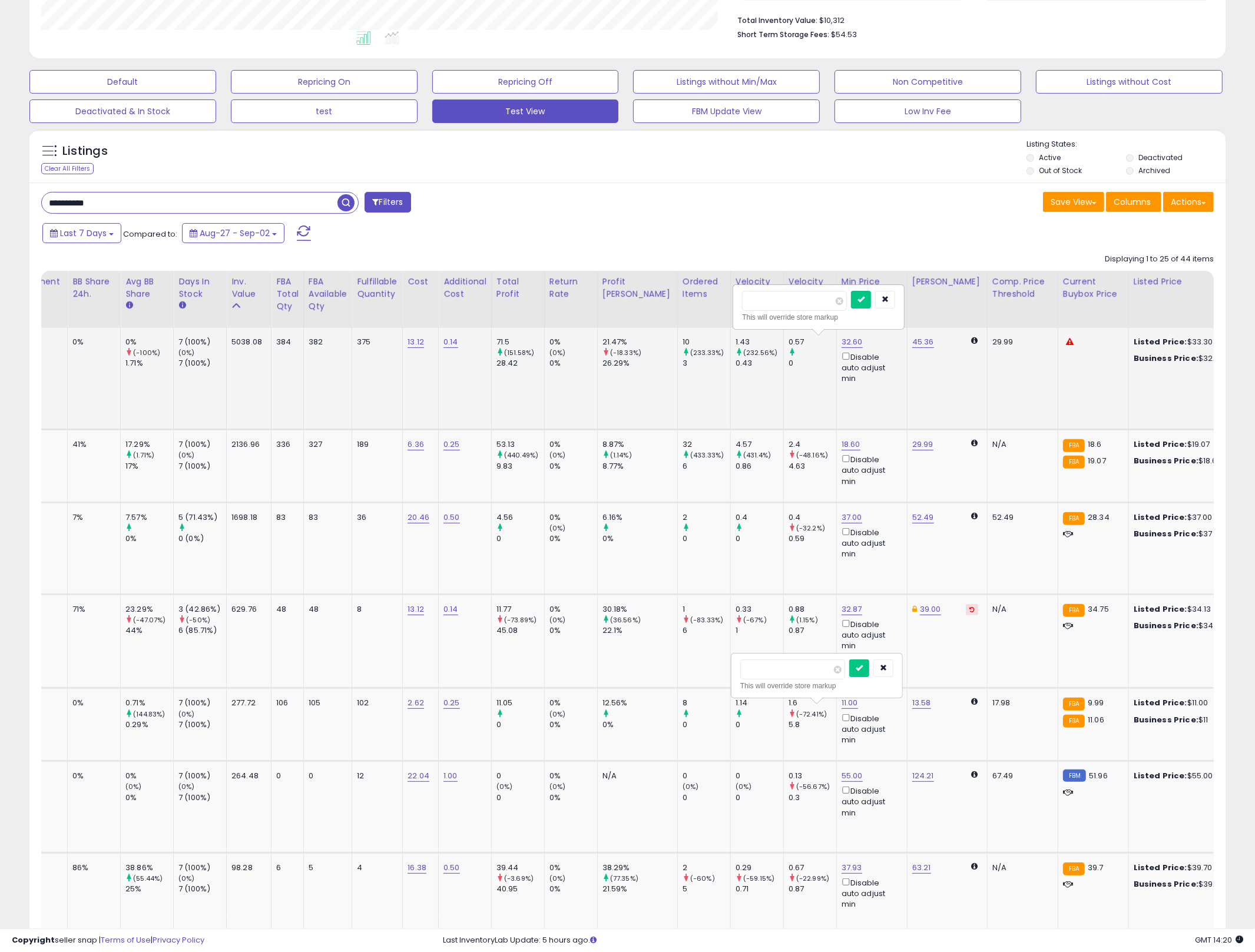
type input "*****"
click button "submit" at bounding box center [861, 300] width 20 height 18
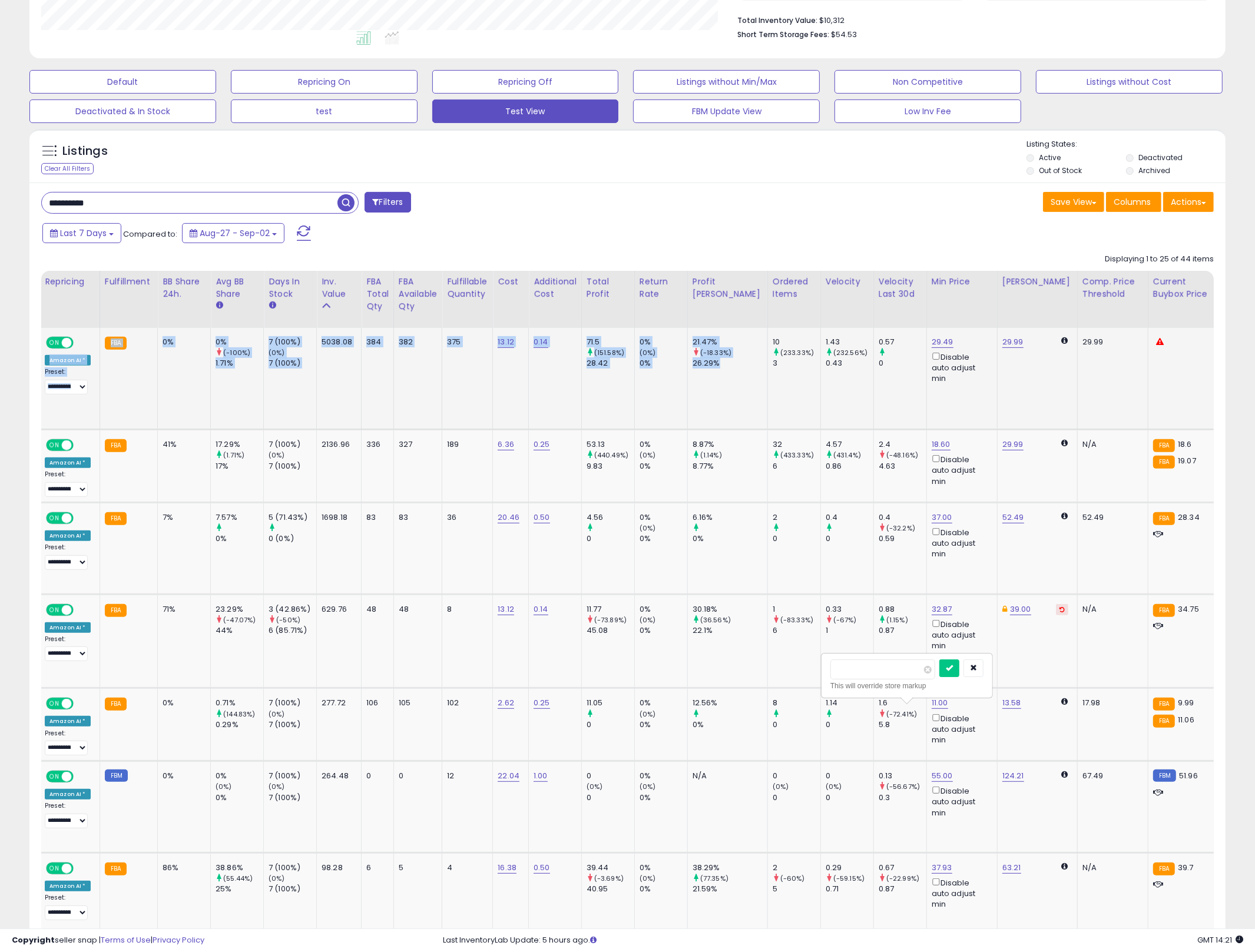
scroll to position [0, 174]
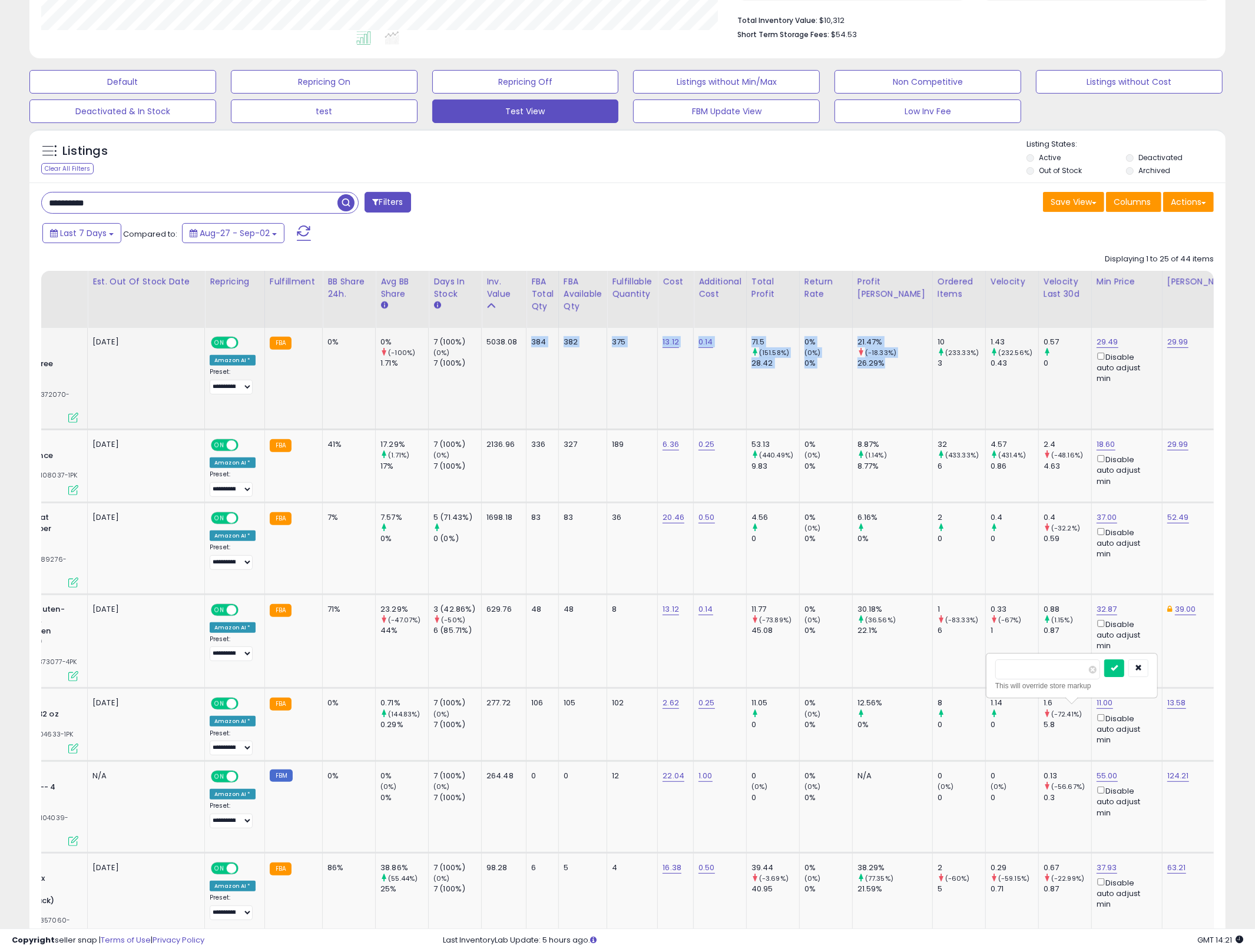
drag, startPoint x: 626, startPoint y: 414, endPoint x: 520, endPoint y: 394, distance: 107.9
click at [520, 394] on tr "One Degree Organic Foods Sprouted Quick Oats, USDA Organic, Non-GMO Gluten Free…" at bounding box center [1145, 379] width 2554 height 102
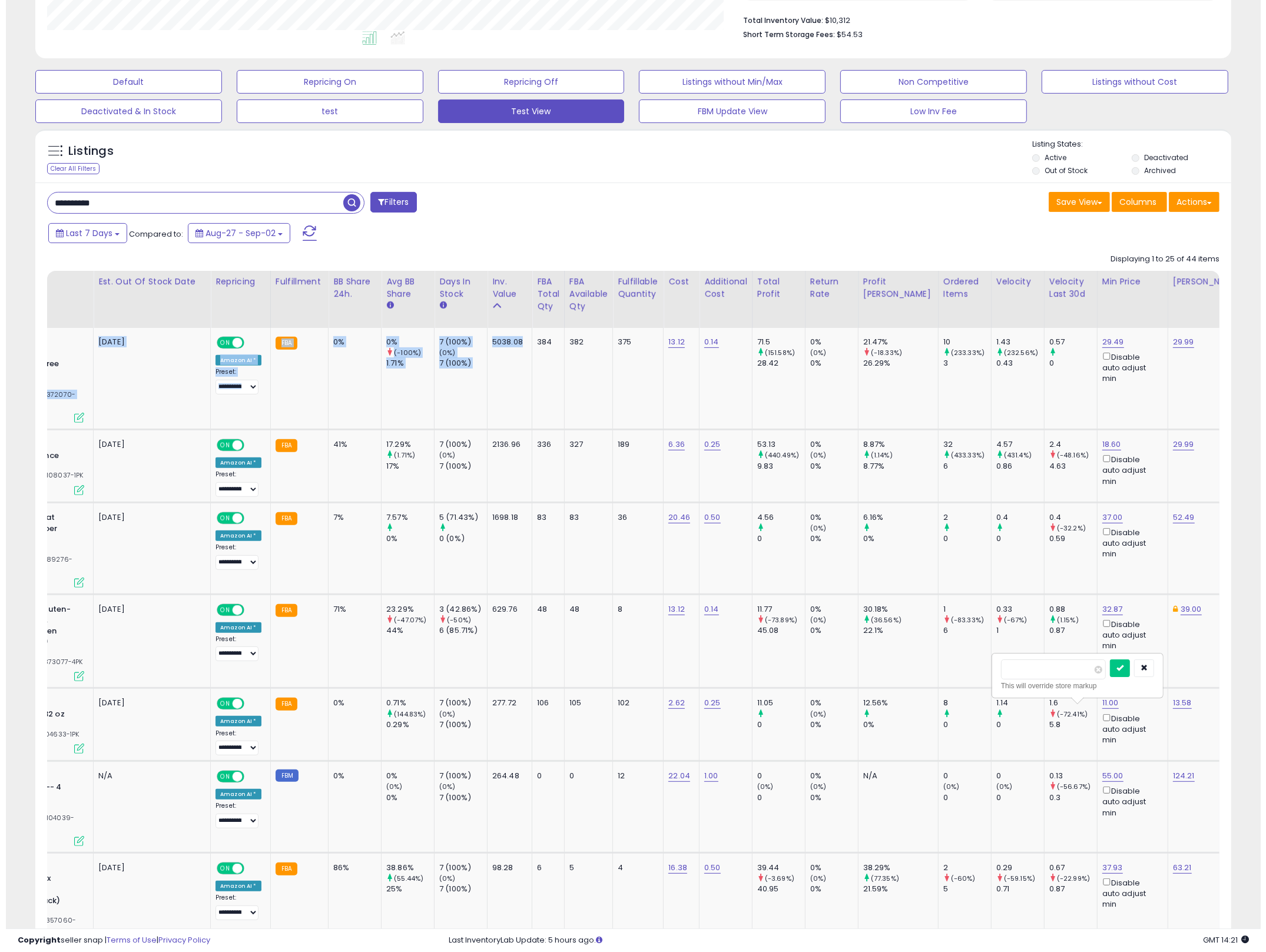
scroll to position [0, 0]
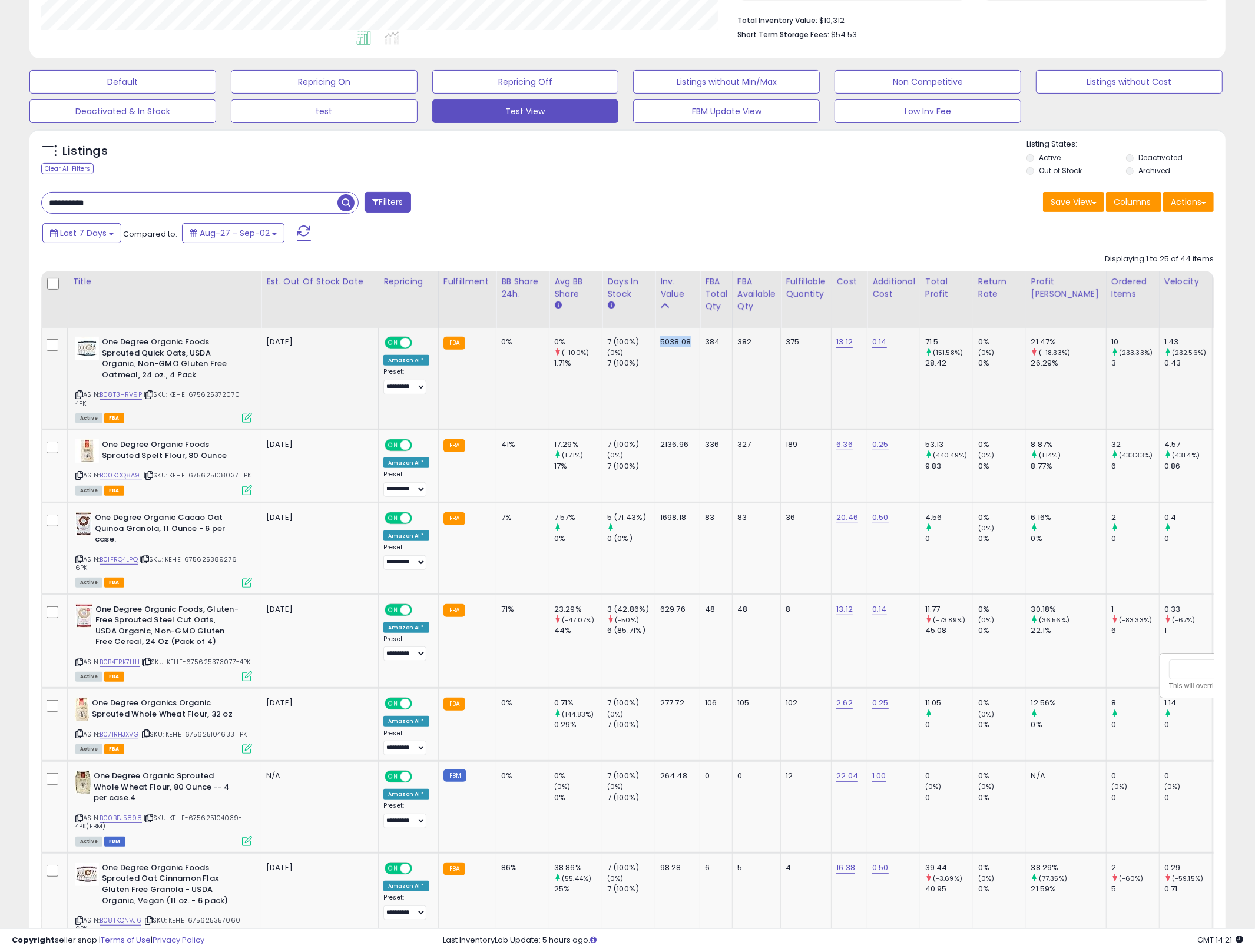
drag, startPoint x: 518, startPoint y: 394, endPoint x: 608, endPoint y: 388, distance: 90.2
click at [608, 388] on td "7 (100%) (0%) 7 (100%)" at bounding box center [629, 379] width 53 height 102
click at [251, 422] on icon at bounding box center [247, 418] width 10 height 10
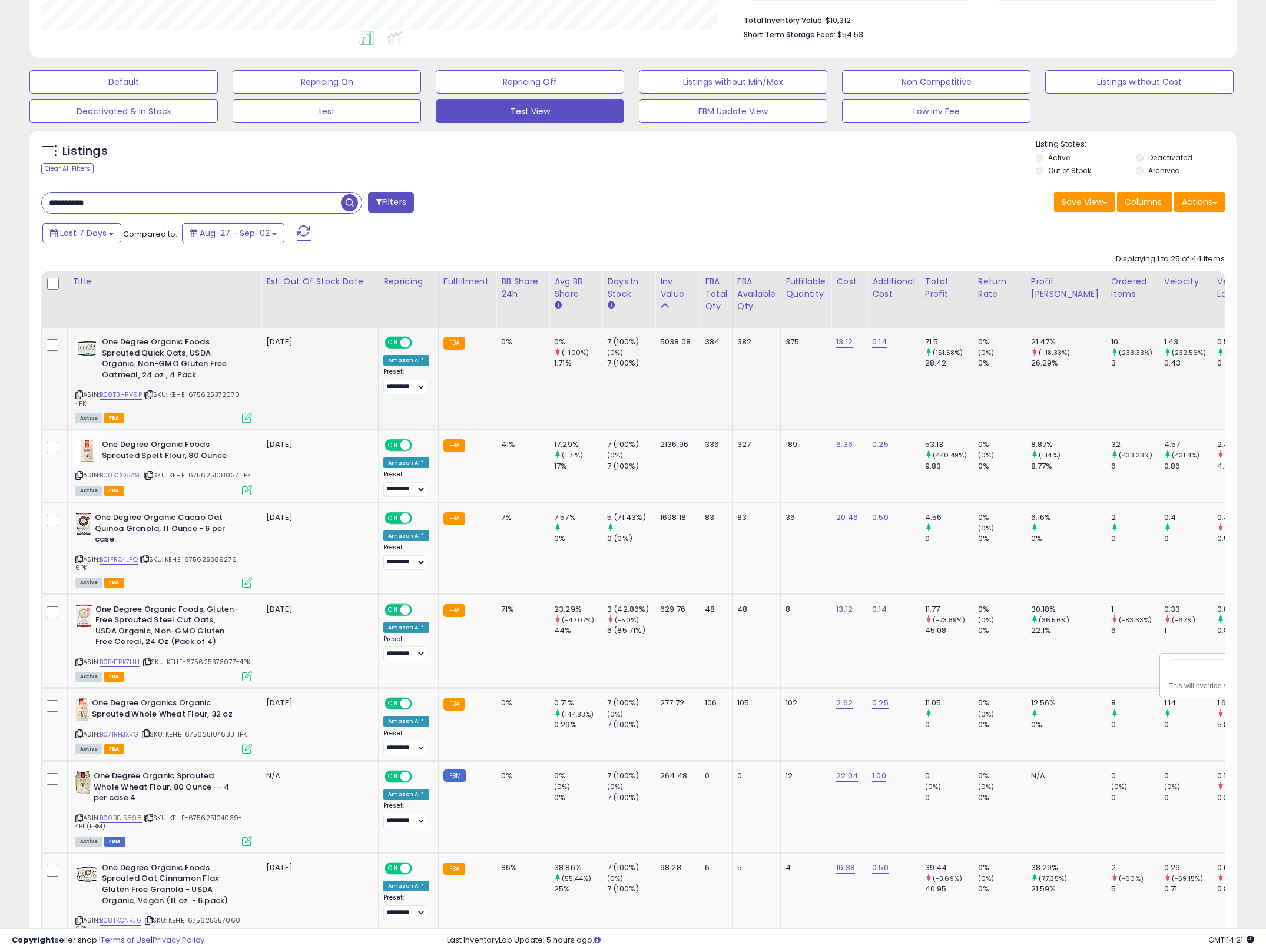
scroll to position [242, 701]
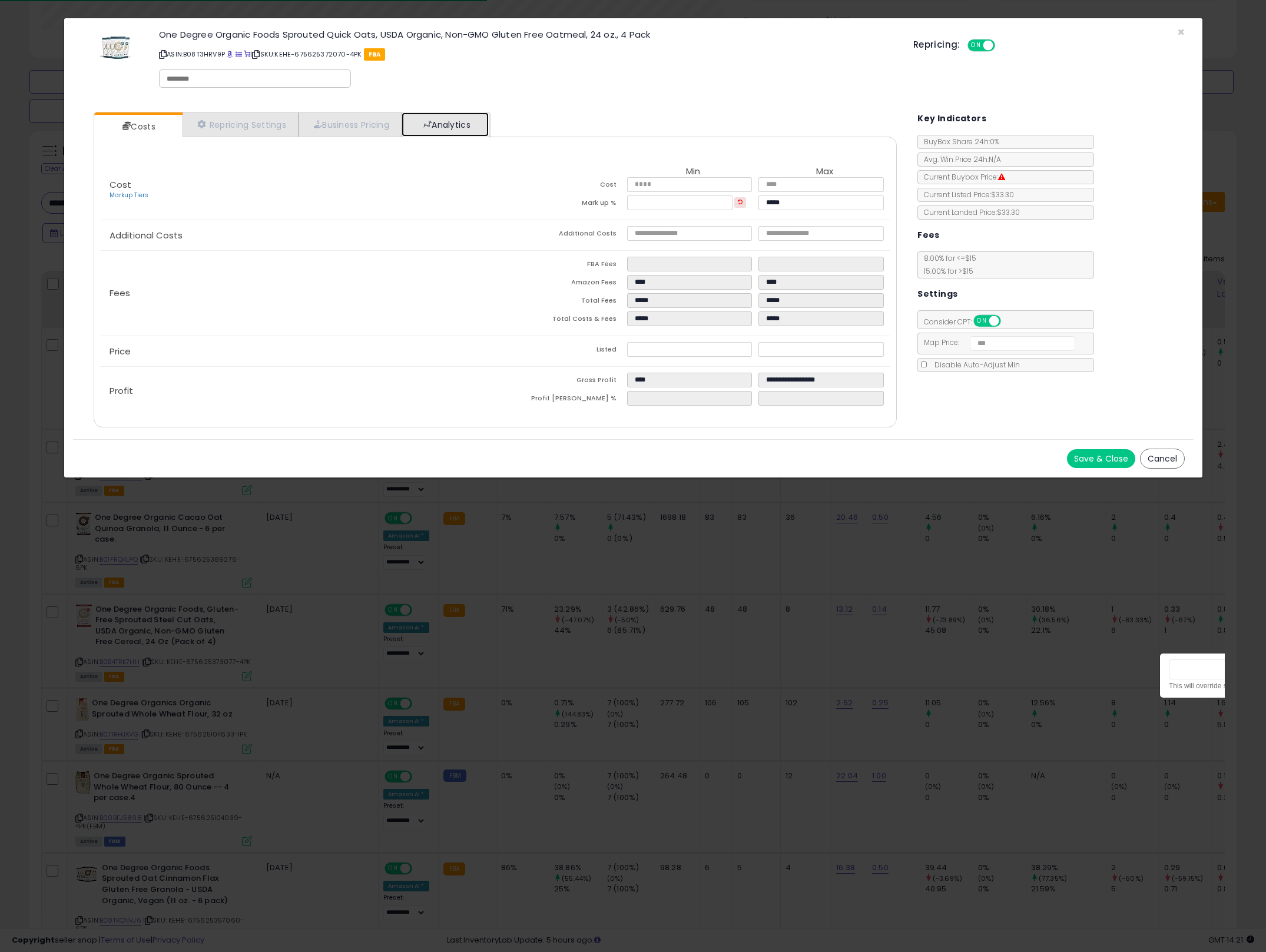
click at [483, 133] on link "Analytics" at bounding box center [445, 124] width 87 height 25
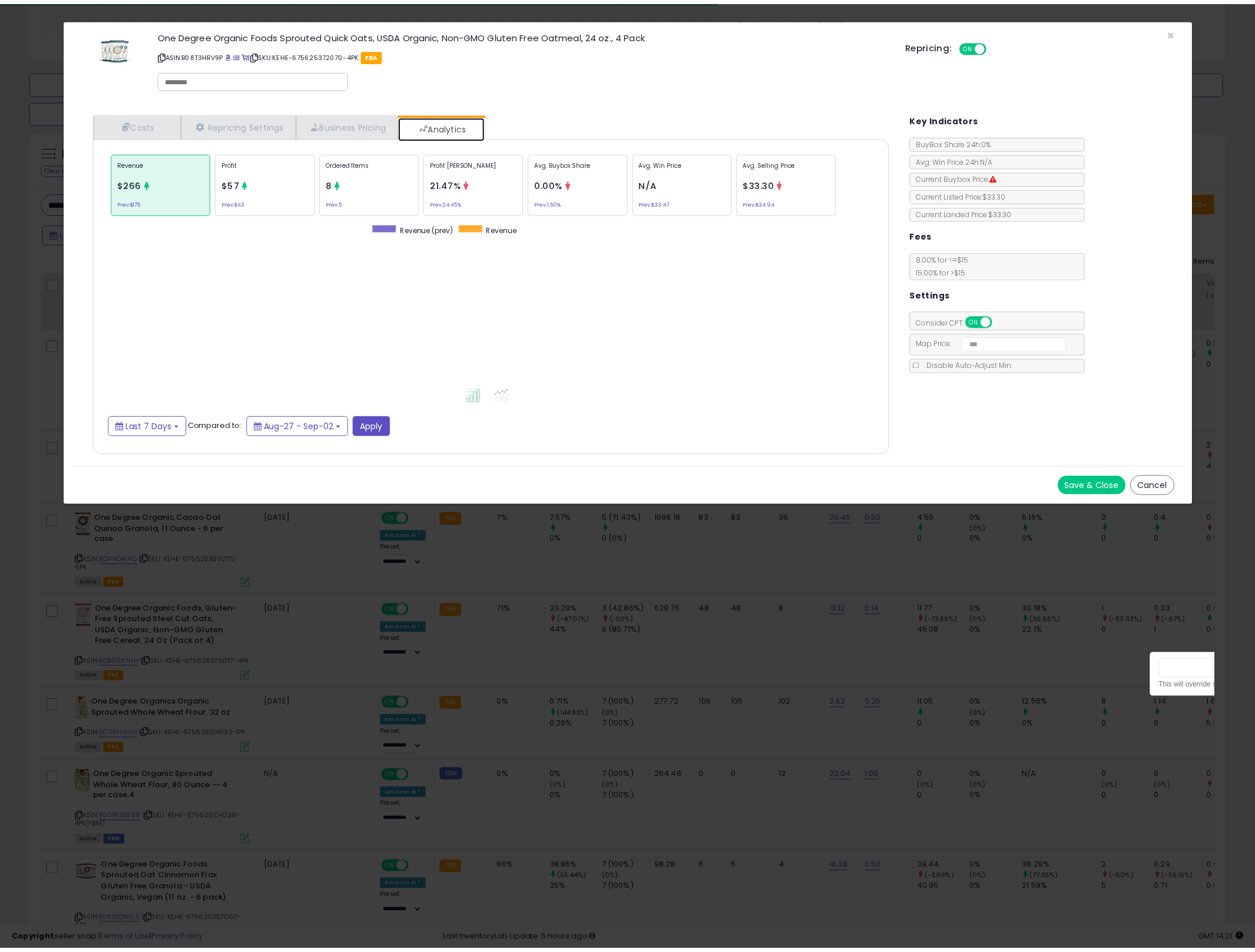
scroll to position [363, 826]
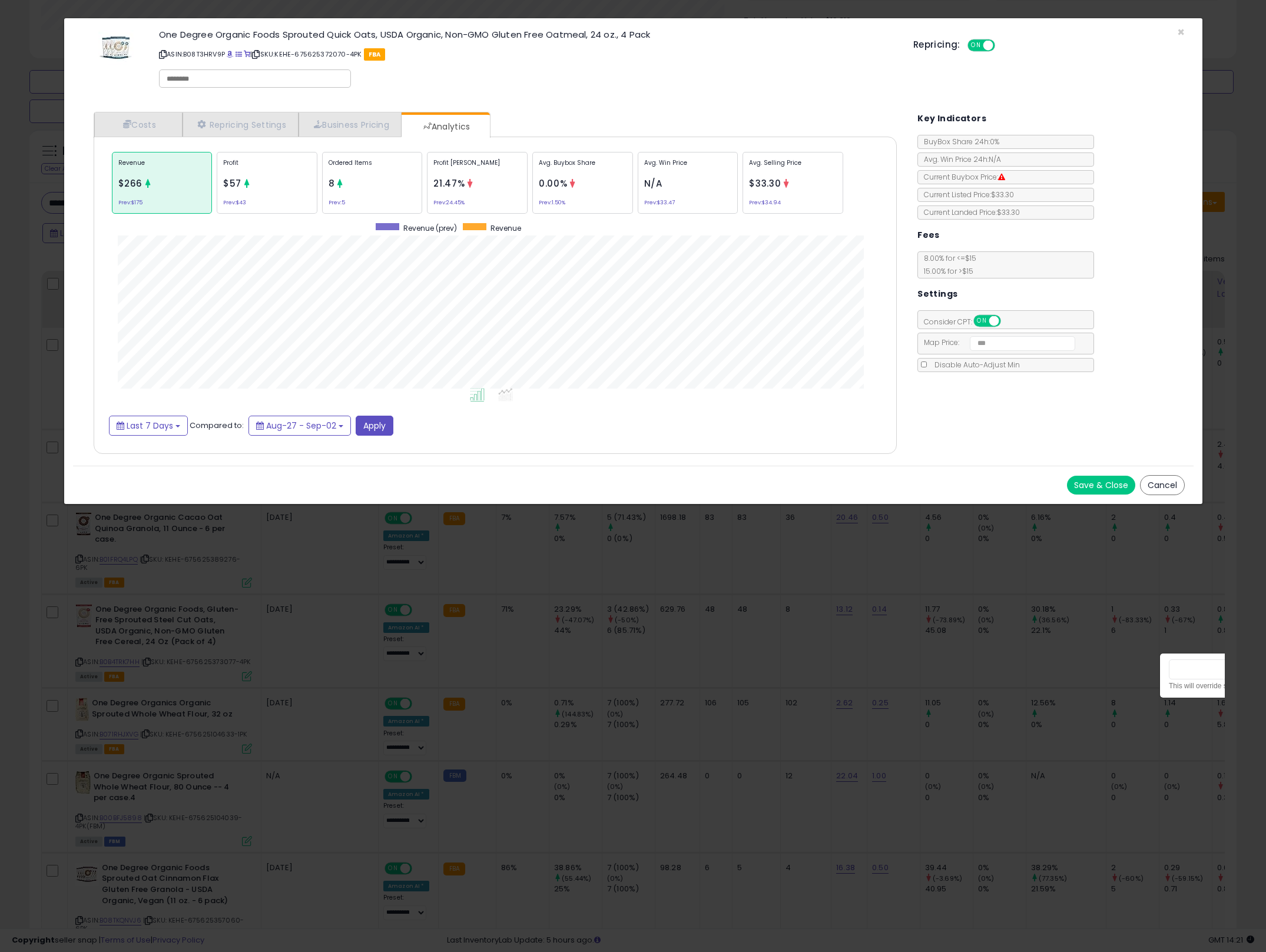
click at [775, 676] on div "× Close One Degree Organic Foods Sprouted Quick Oats, USDA Organic, Non-GMO Glu…" at bounding box center [633, 476] width 1266 height 952
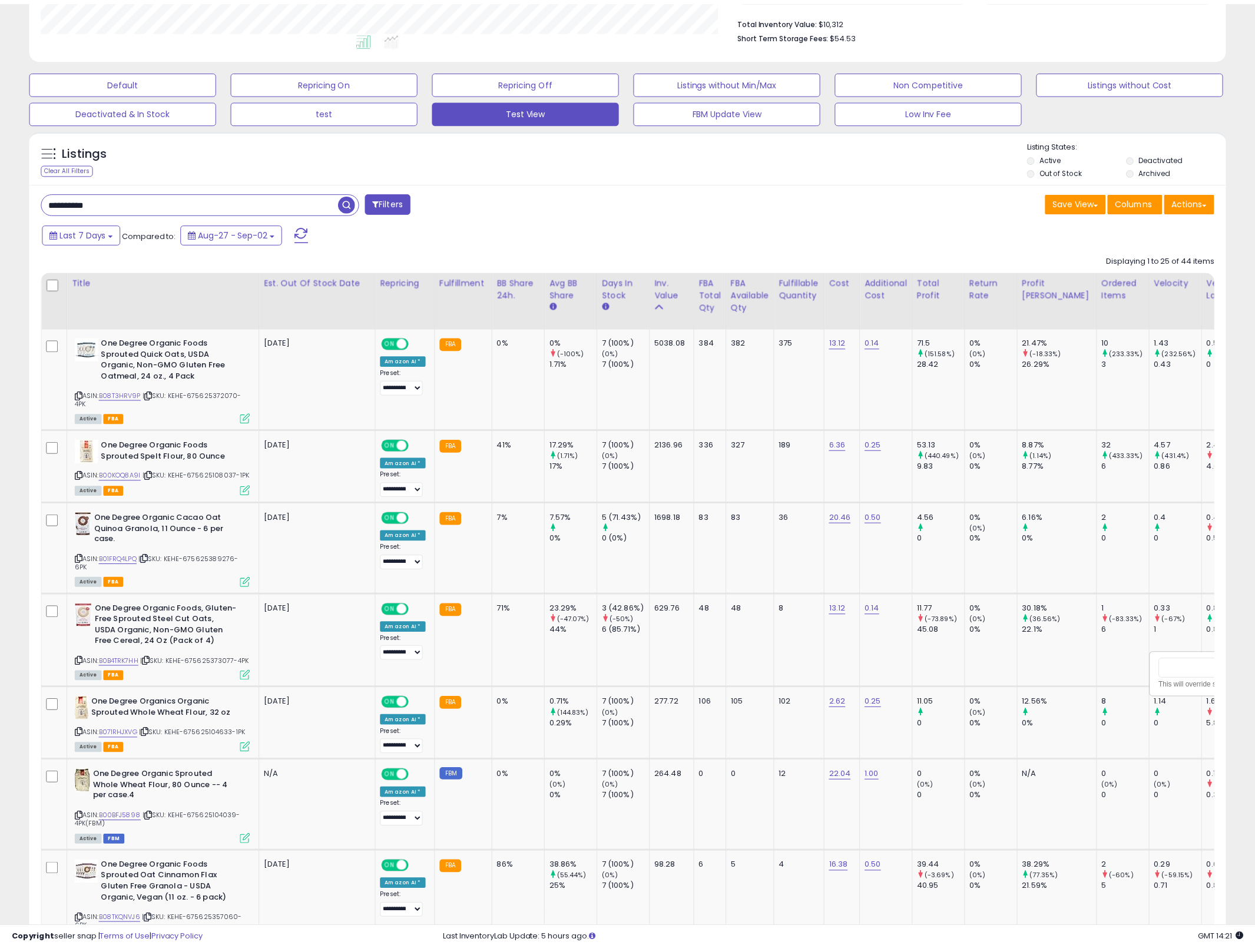
scroll to position [588318, 588054]
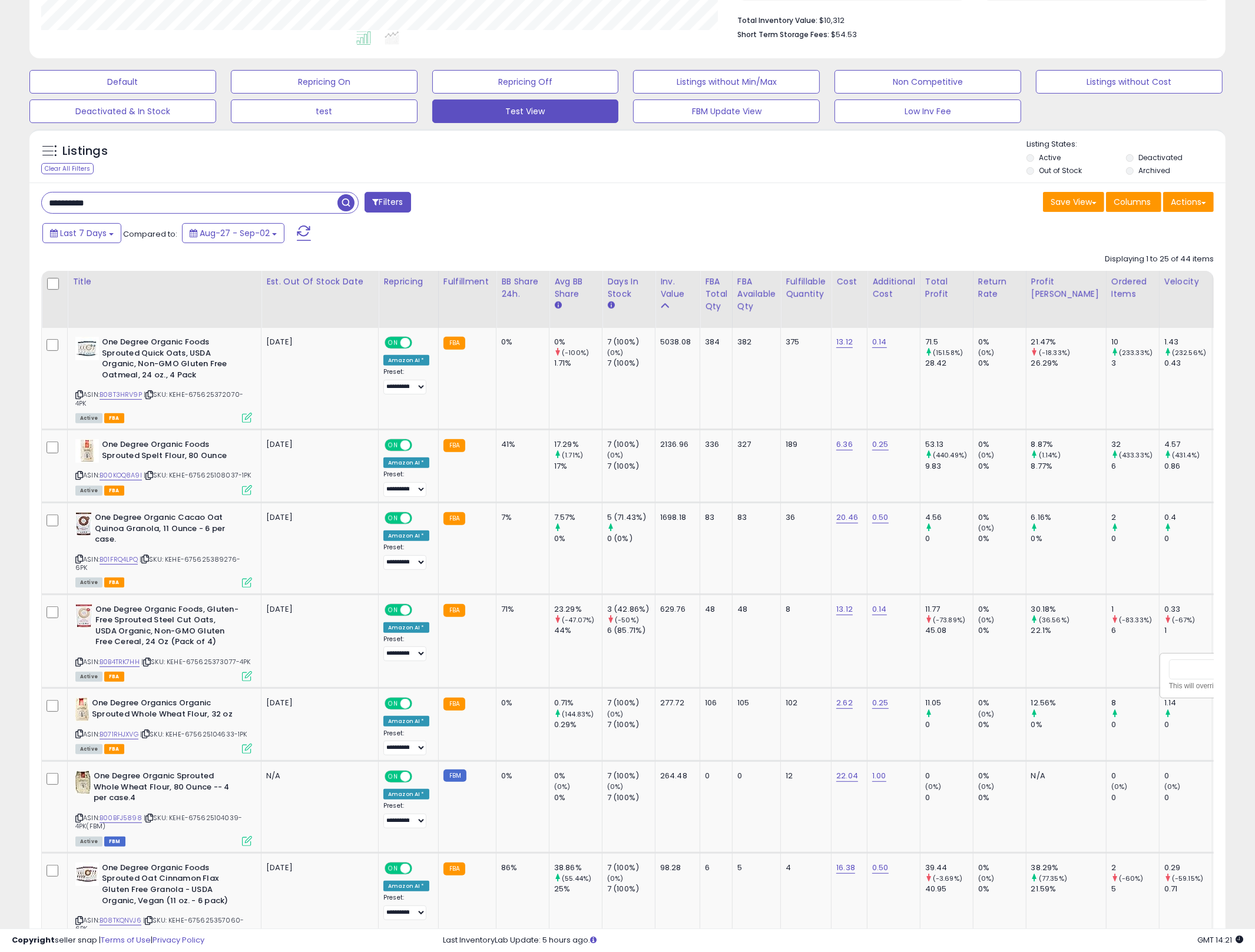
click at [970, 243] on div "Last 7 Days Compared to: Aug-27 - Sep-02" at bounding box center [625, 234] width 1190 height 27
click at [260, 205] on input "**********" at bounding box center [190, 202] width 296 height 21
click at [608, 230] on div "Last 7 Days Compared to: Aug-27 - Sep-02" at bounding box center [479, 234] width 879 height 27
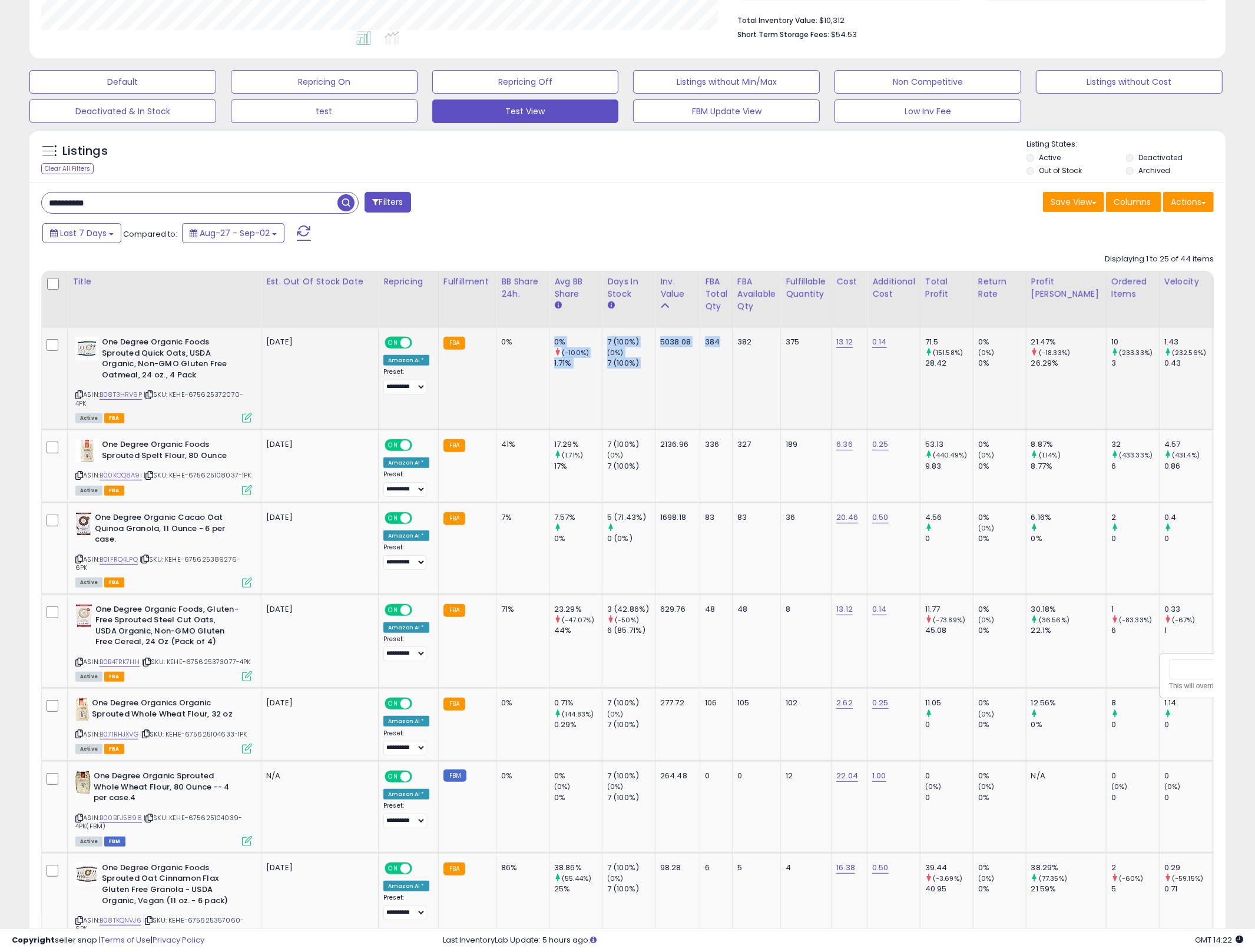
drag, startPoint x: 724, startPoint y: 386, endPoint x: 495, endPoint y: 359, distance: 230.6
click at [496, 359] on td "0%" at bounding box center [523, 379] width 53 height 102
drag, startPoint x: 495, startPoint y: 359, endPoint x: 788, endPoint y: 365, distance: 293.1
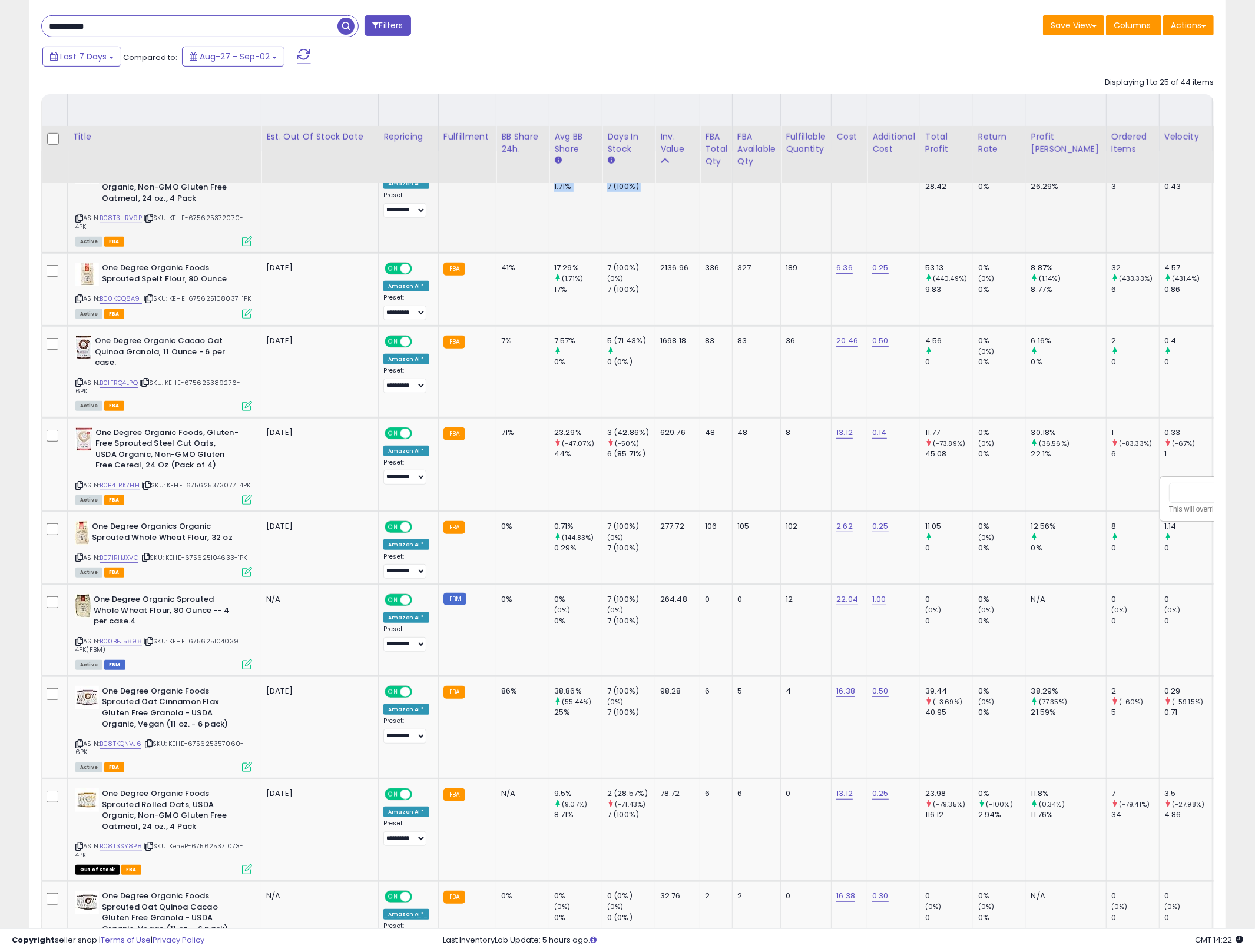
scroll to position [613, 0]
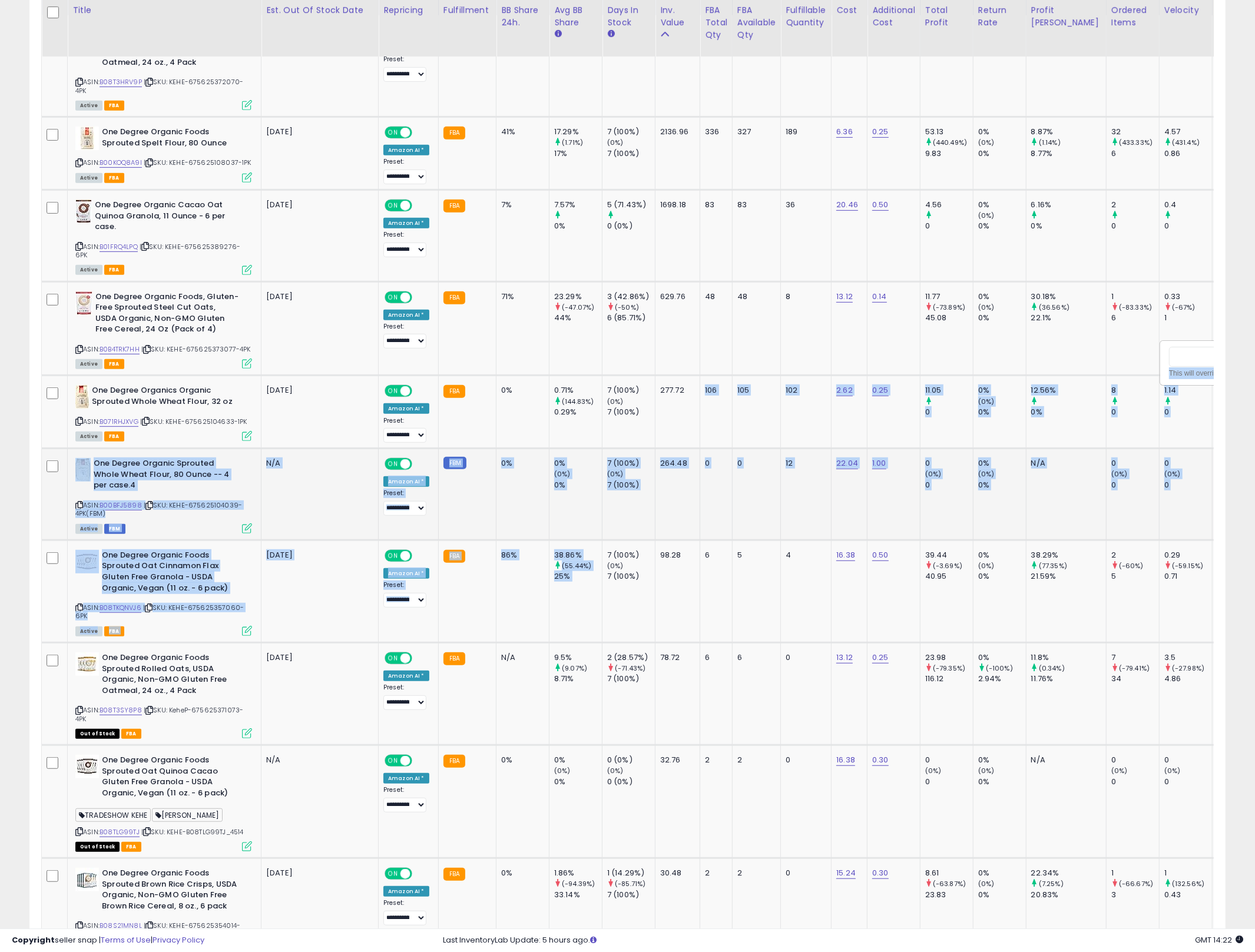
drag, startPoint x: 708, startPoint y: 383, endPoint x: 635, endPoint y: 527, distance: 161.4
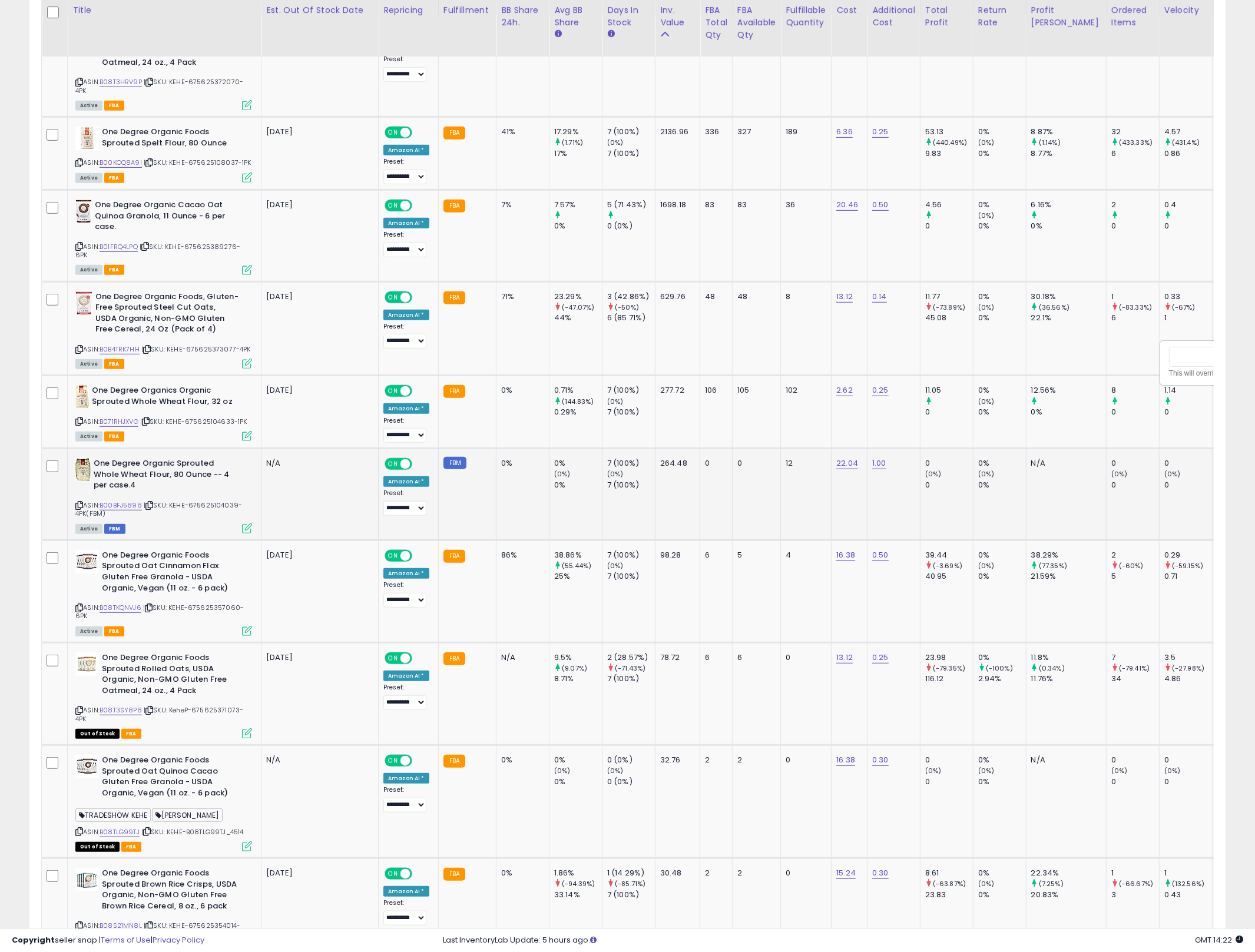
click at [669, 466] on div "264.48" at bounding box center [675, 463] width 30 height 11
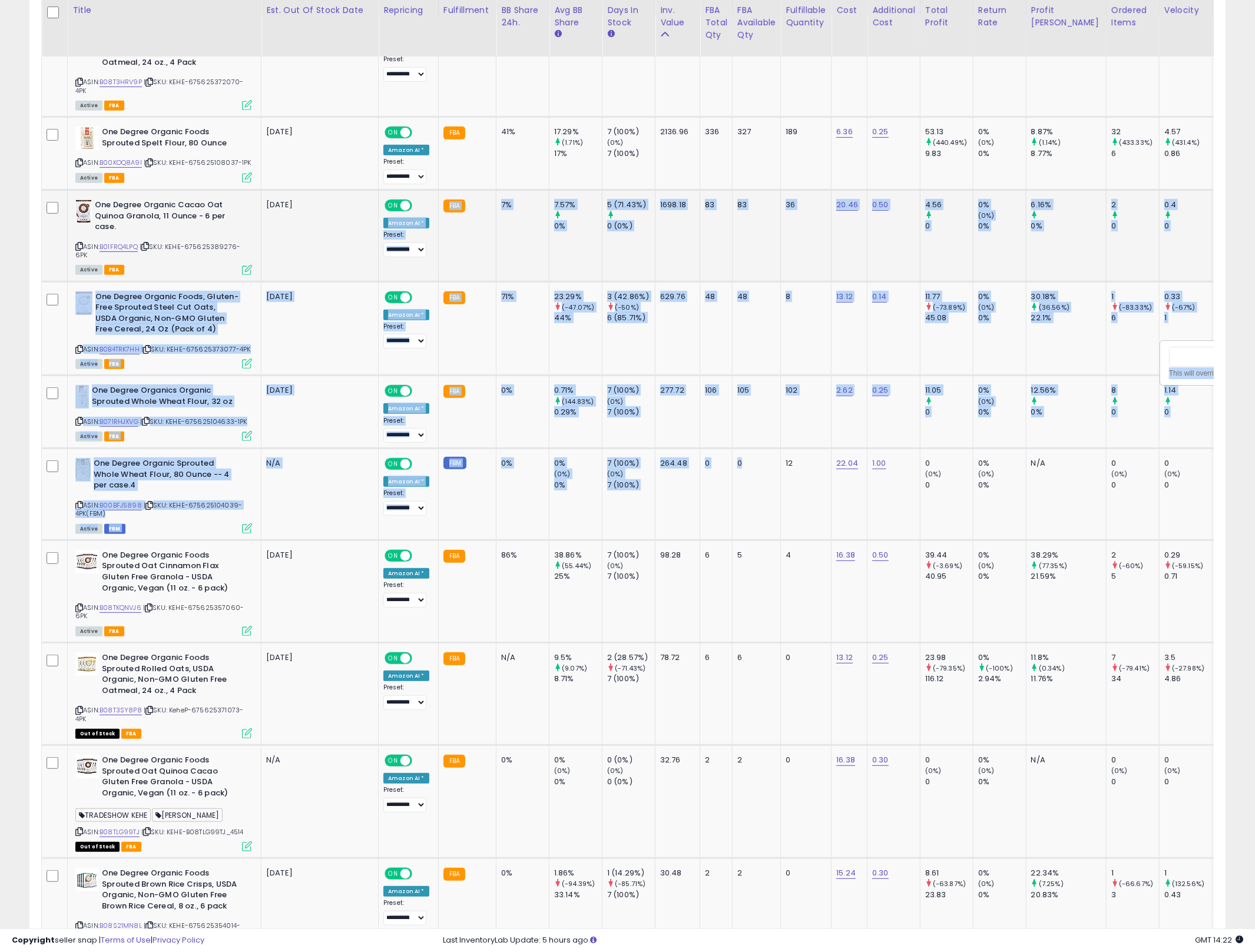
drag, startPoint x: 761, startPoint y: 524, endPoint x: 359, endPoint y: 216, distance: 506.4
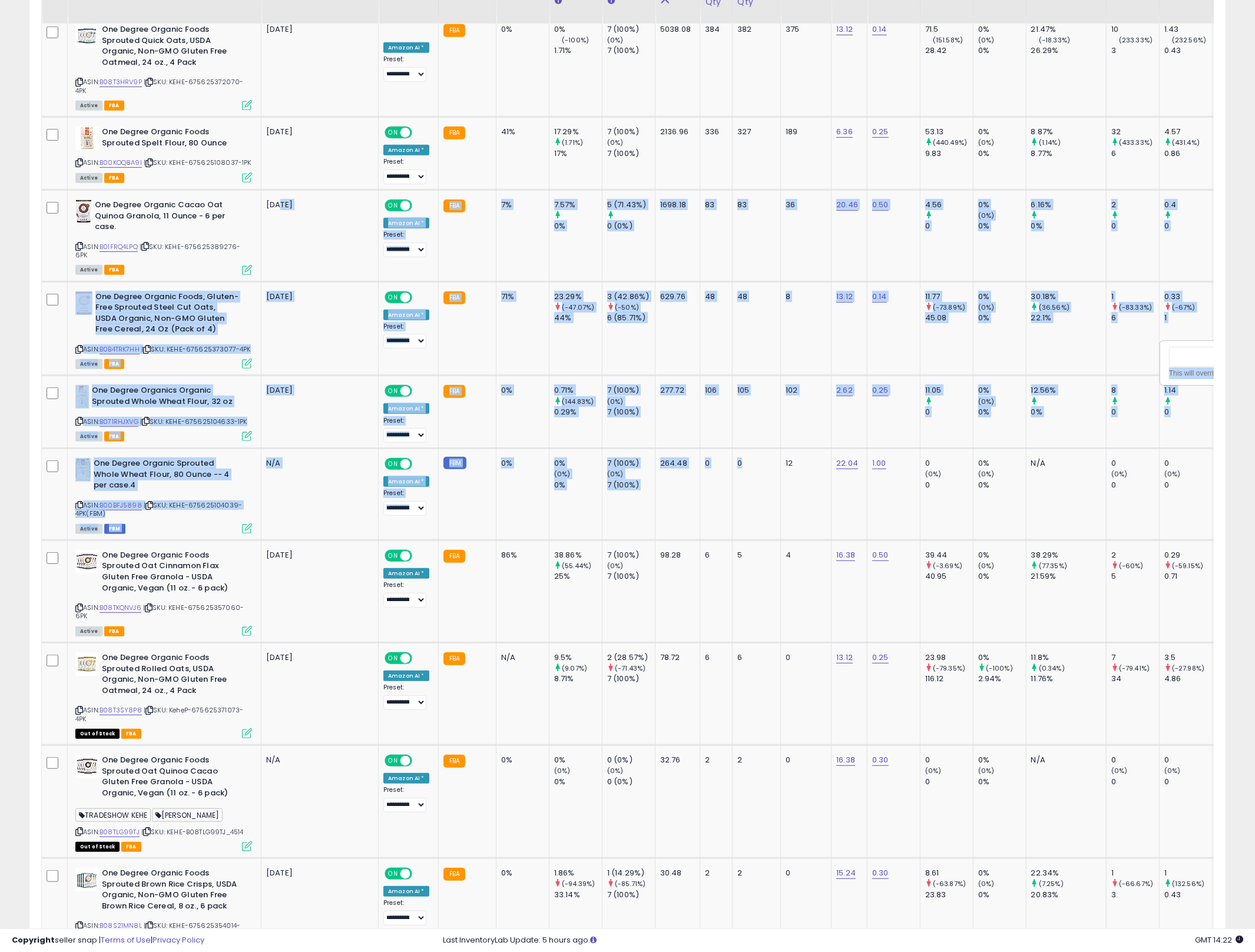
scroll to position [0, 0]
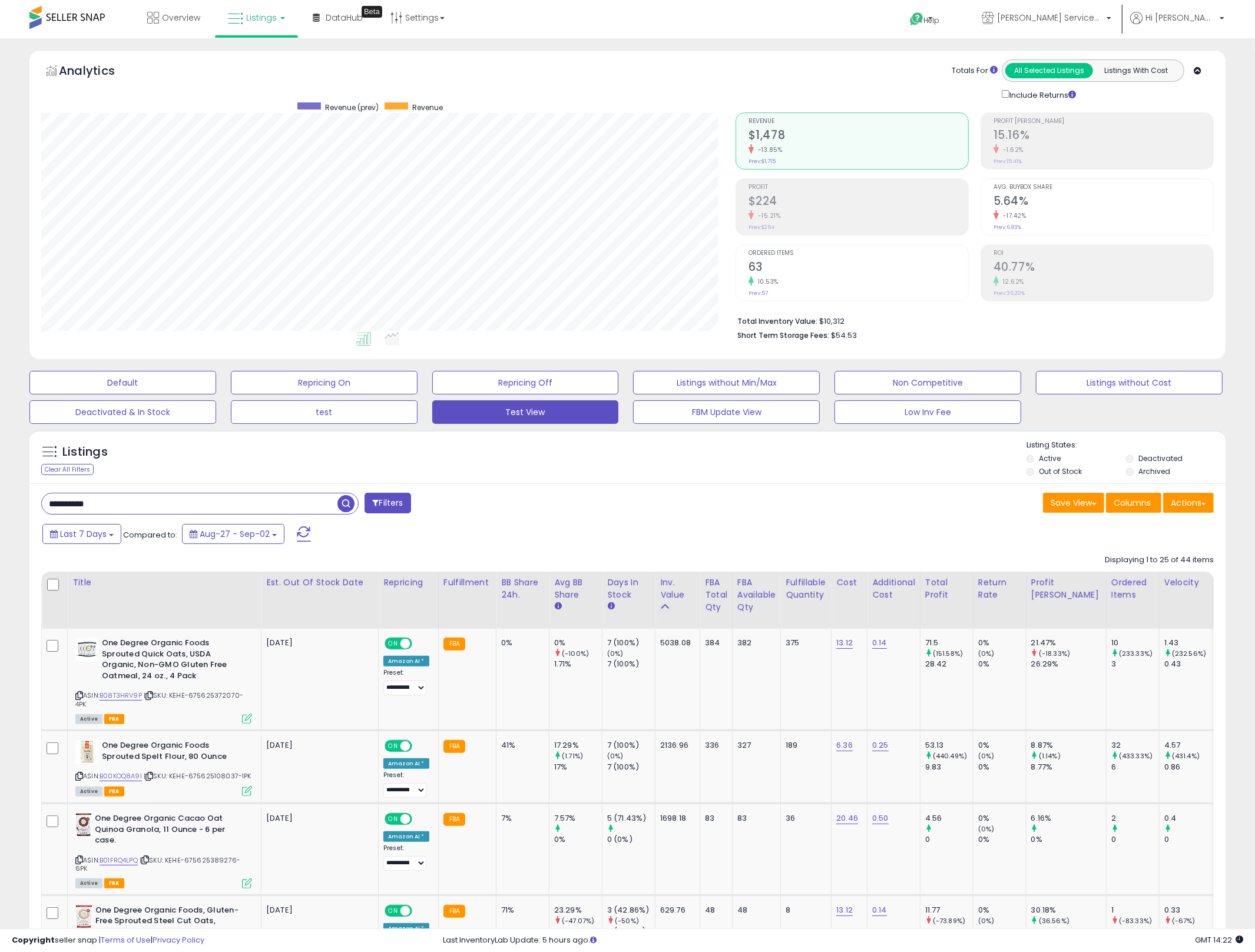
click at [579, 542] on div "Last 7 Days Compared to: Aug-27 - Sep-02" at bounding box center [479, 534] width 879 height 27
